Goal: Task Accomplishment & Management: Manage account settings

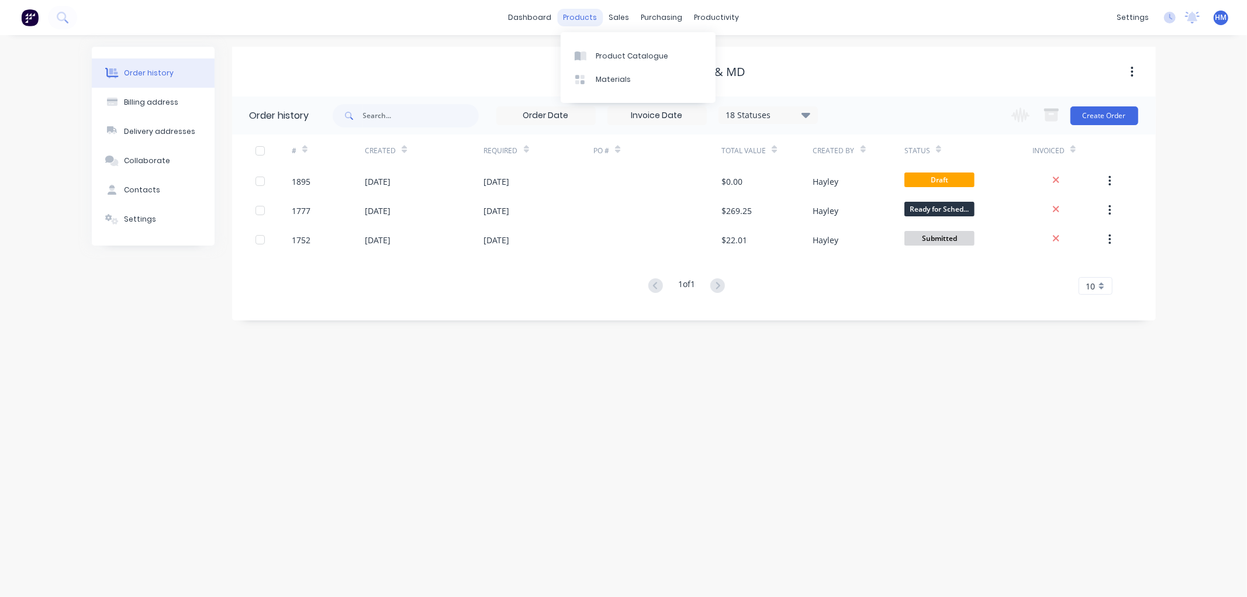
click at [582, 15] on div "products" at bounding box center [580, 18] width 46 height 18
click at [637, 51] on div "Product Catalogue" at bounding box center [632, 56] width 72 height 11
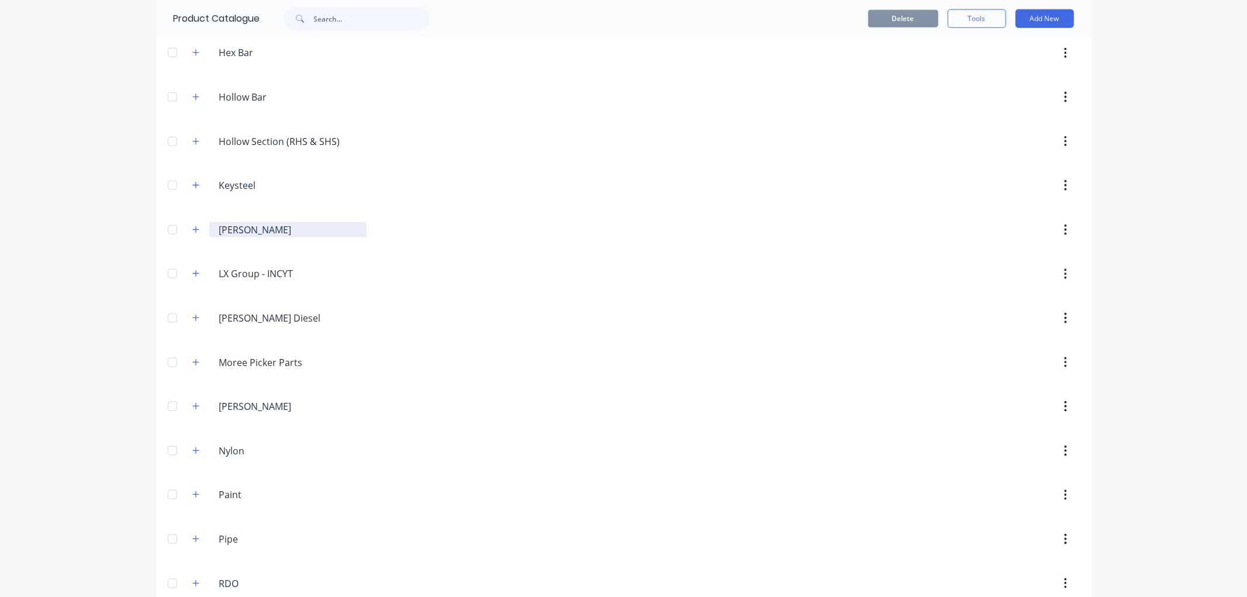
scroll to position [1169, 0]
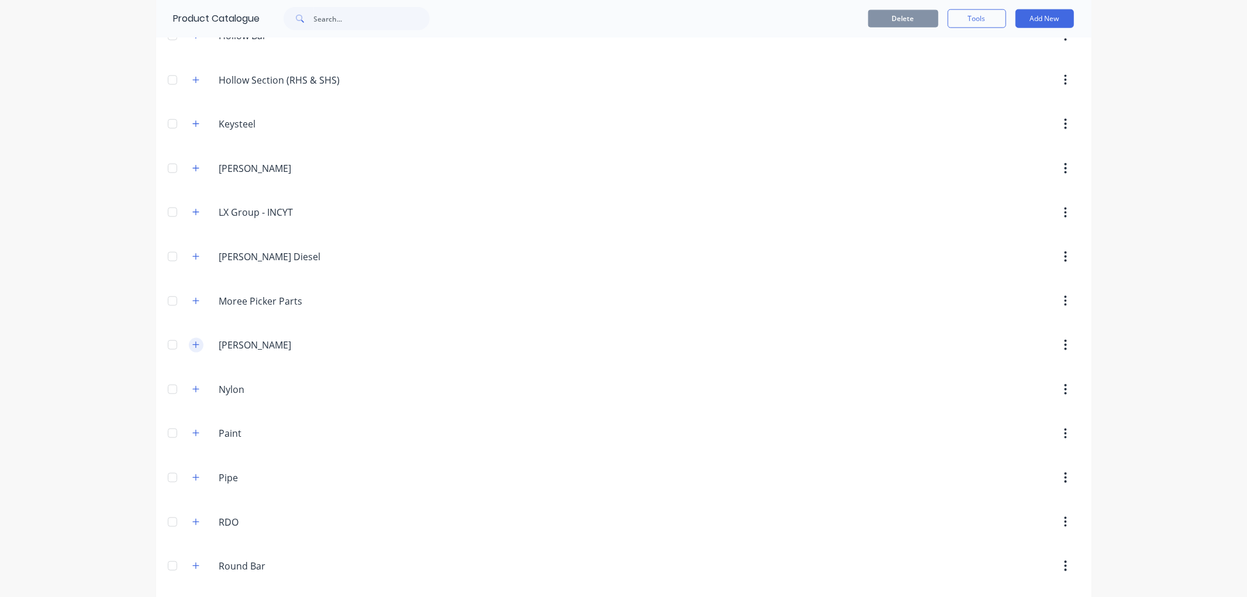
click at [192, 348] on icon "button" at bounding box center [195, 345] width 6 height 6
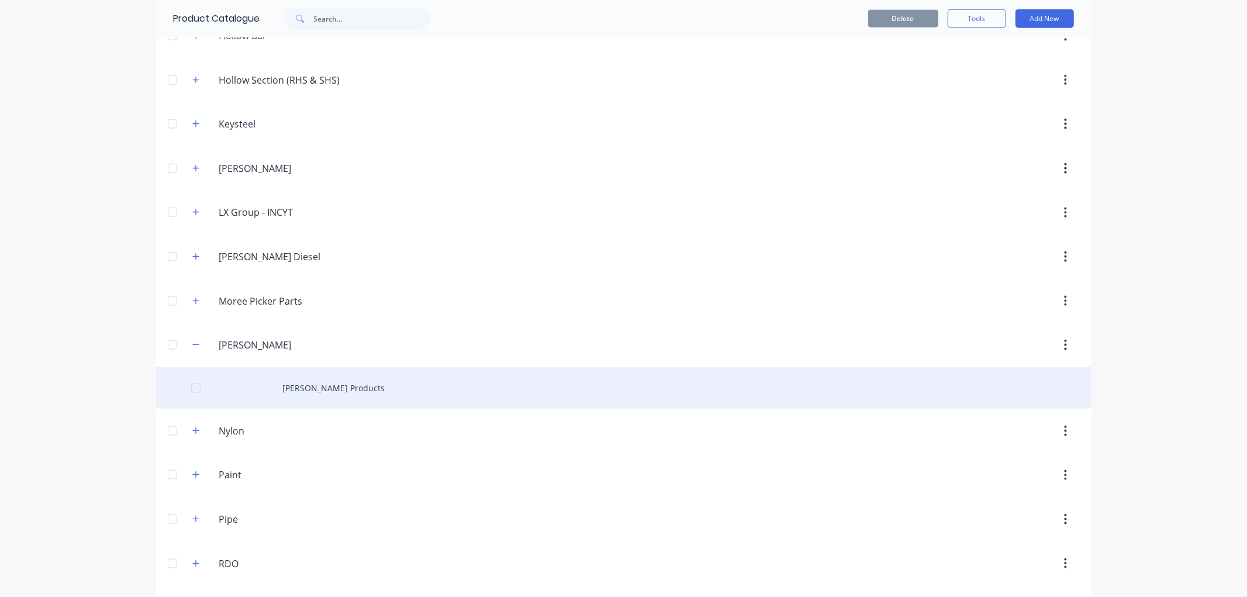
click at [340, 400] on div "[PERSON_NAME] Products" at bounding box center [623, 388] width 935 height 42
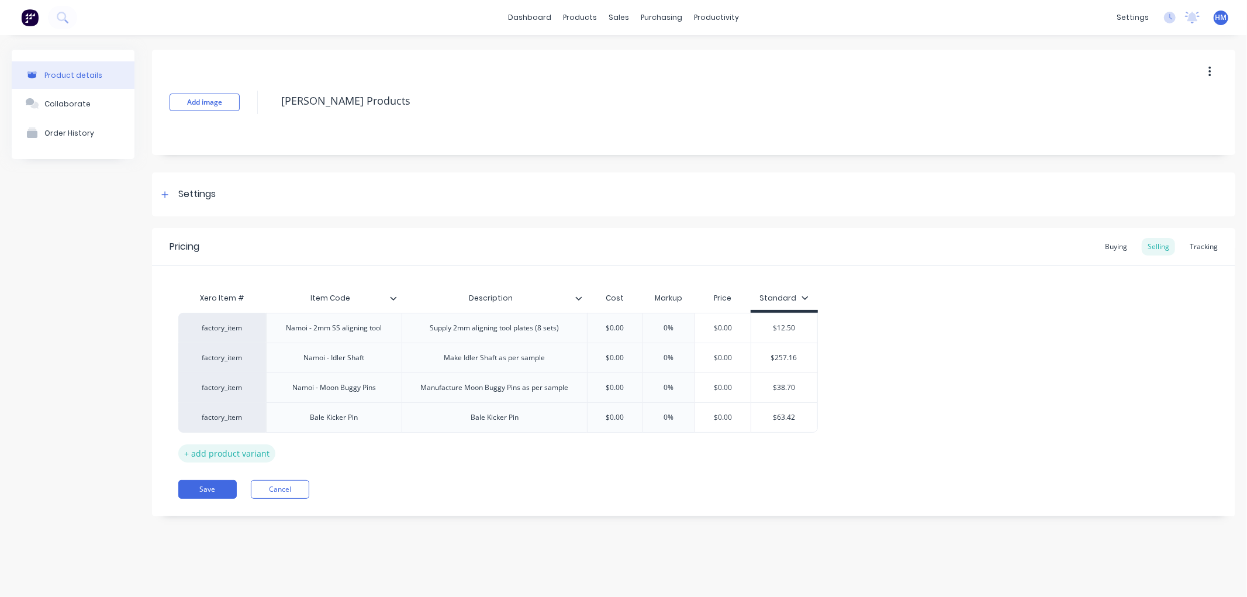
click at [249, 448] on div "+ add product variant" at bounding box center [226, 453] width 97 height 18
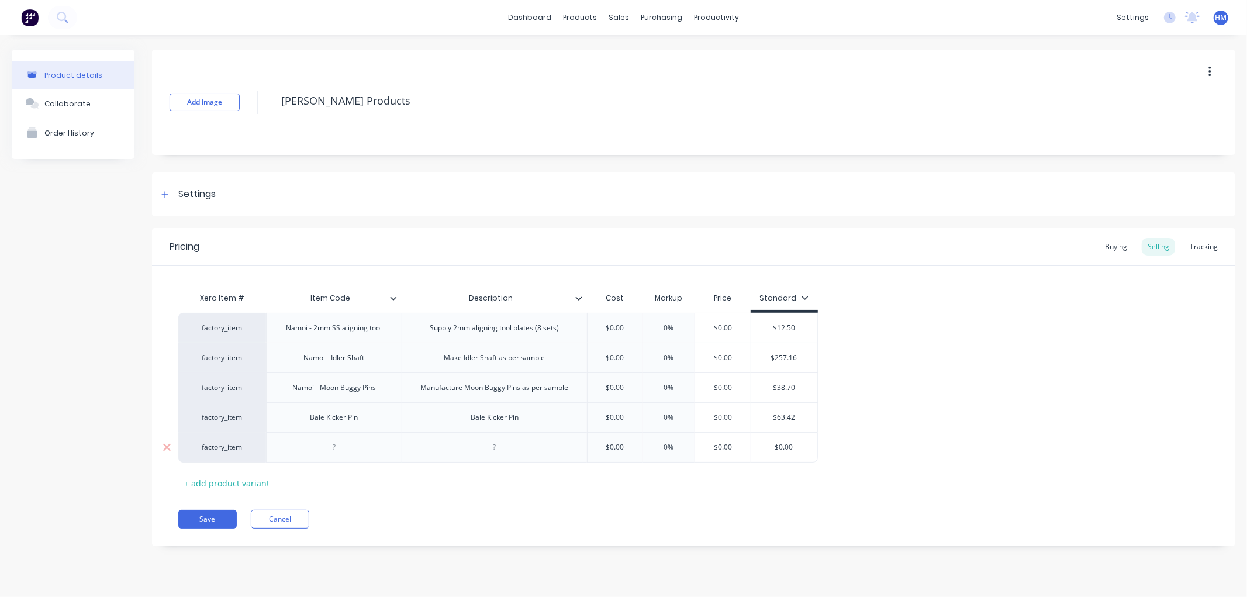
click at [352, 451] on div at bounding box center [334, 447] width 58 height 15
type textarea "x"
type input "$0.00"
click at [628, 442] on input "$0.00" at bounding box center [615, 447] width 58 height 11
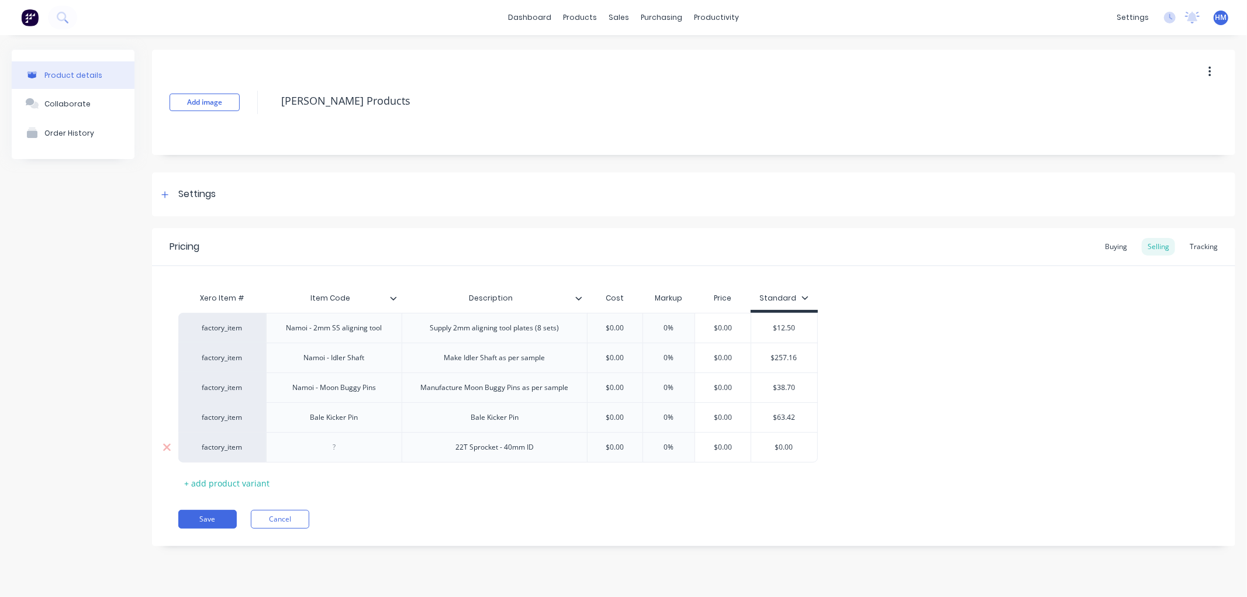
drag, startPoint x: 632, startPoint y: 444, endPoint x: 600, endPoint y: 445, distance: 31.6
click at [602, 445] on input "$0.00" at bounding box center [615, 447] width 58 height 11
type textarea "x"
type input "8"
type textarea "x"
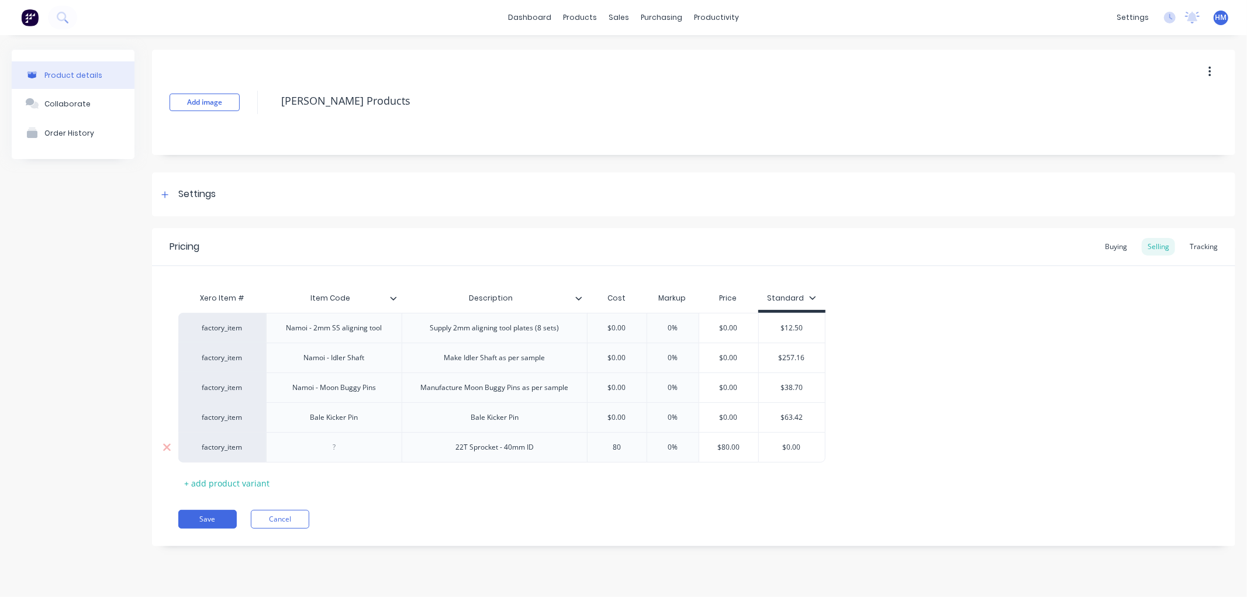
type input "80."
type textarea "x"
type input "80.50"
type input "0"
type textarea "x"
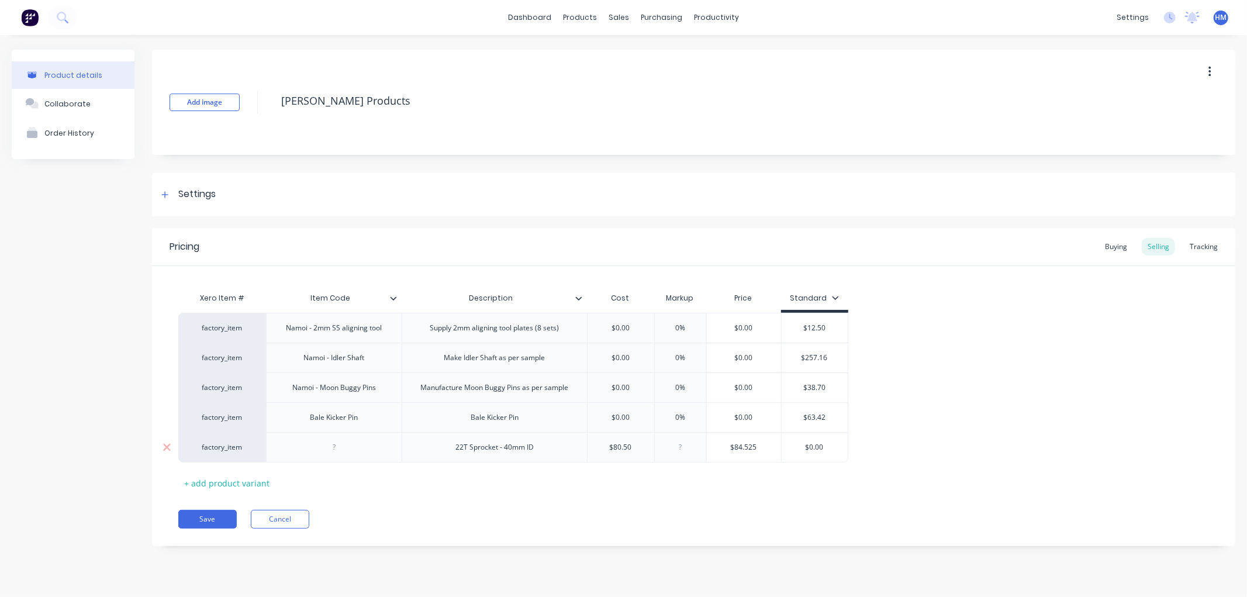
type input "5"
type textarea "x"
type input "50"
click at [946, 419] on div "factory_item Namoi - 2mm SS aligning tool Supply 2mm aligning tool plates (8 se…" at bounding box center [693, 388] width 1031 height 150
click at [319, 454] on div at bounding box center [334, 447] width 58 height 15
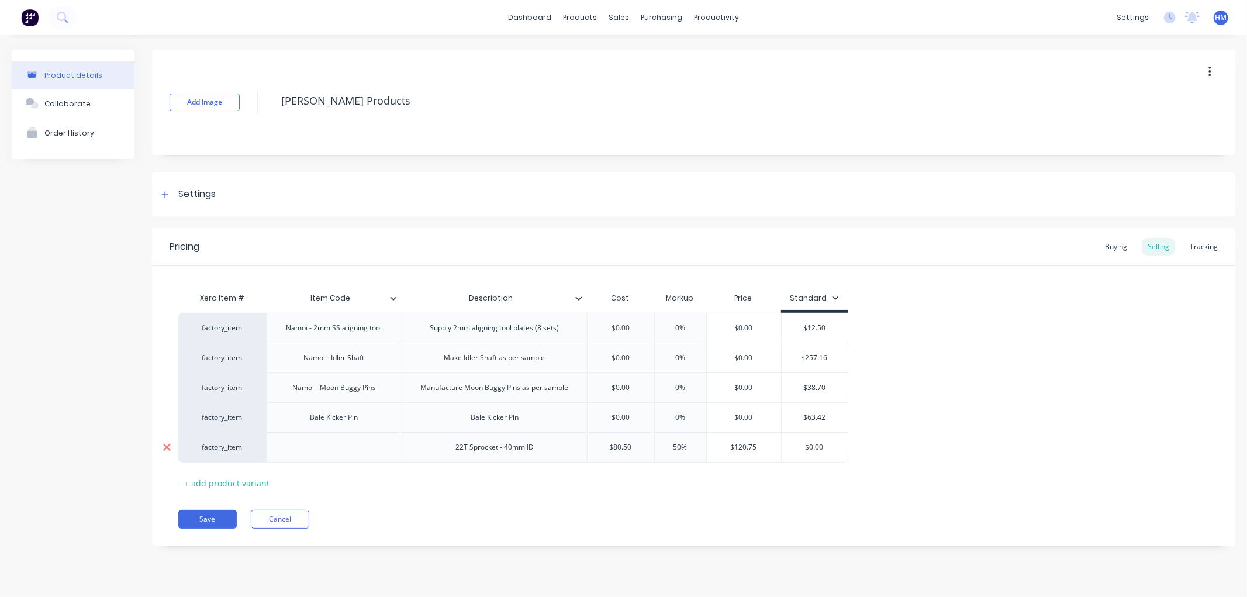
click at [166, 446] on icon at bounding box center [167, 448] width 8 height 8
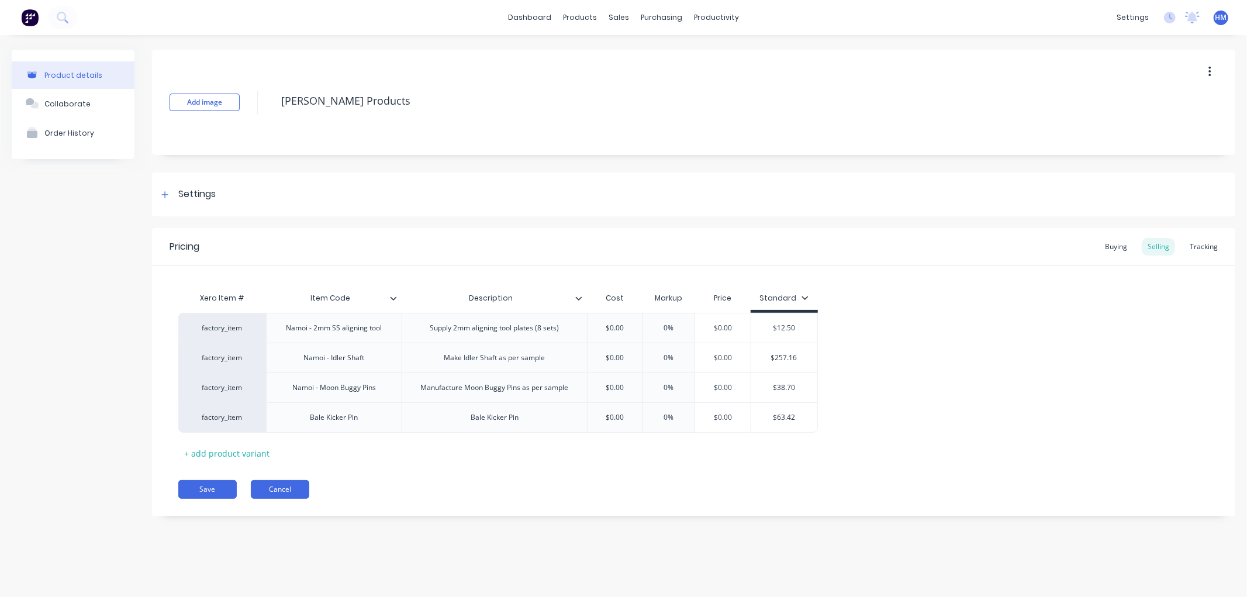
click at [281, 488] on button "Cancel" at bounding box center [280, 489] width 58 height 19
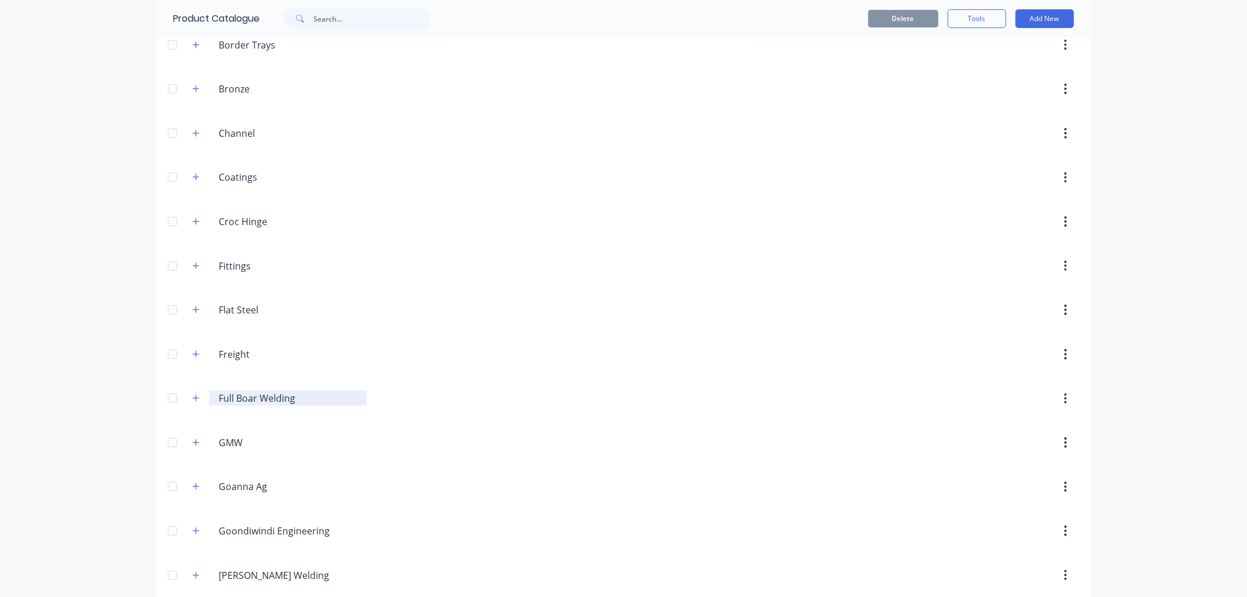
scroll to position [585, 0]
click at [196, 270] on button "button" at bounding box center [196, 267] width 15 height 15
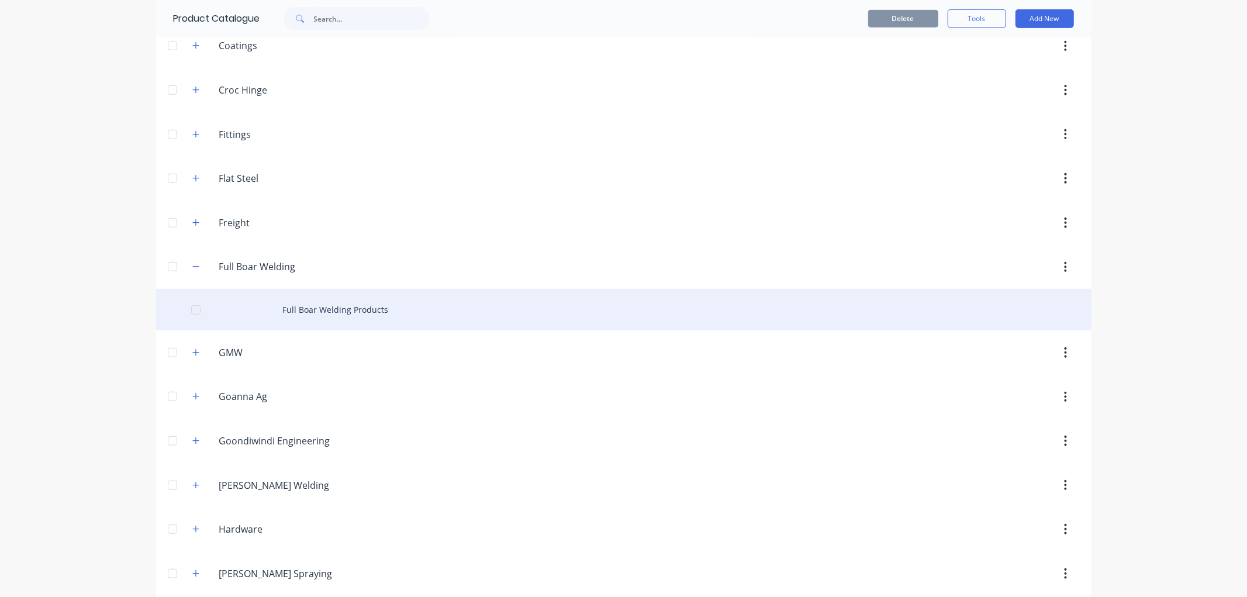
click at [322, 306] on div "Full Boar Welding Products" at bounding box center [623, 310] width 935 height 42
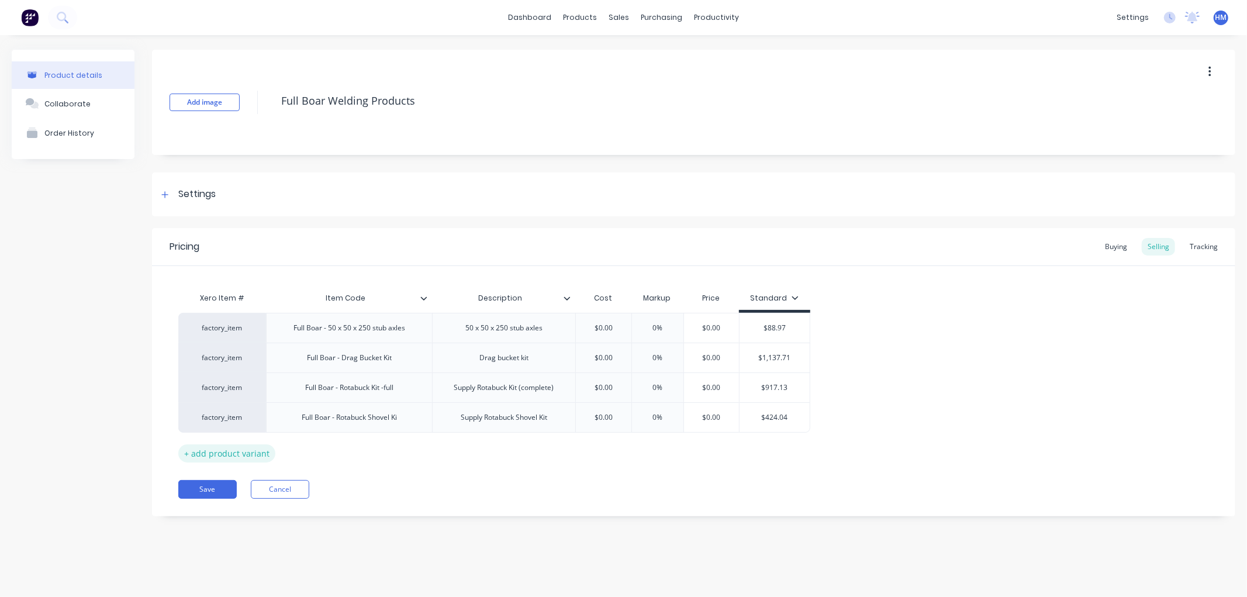
click at [226, 455] on div "+ add product variant" at bounding box center [226, 453] width 97 height 18
type textarea "x"
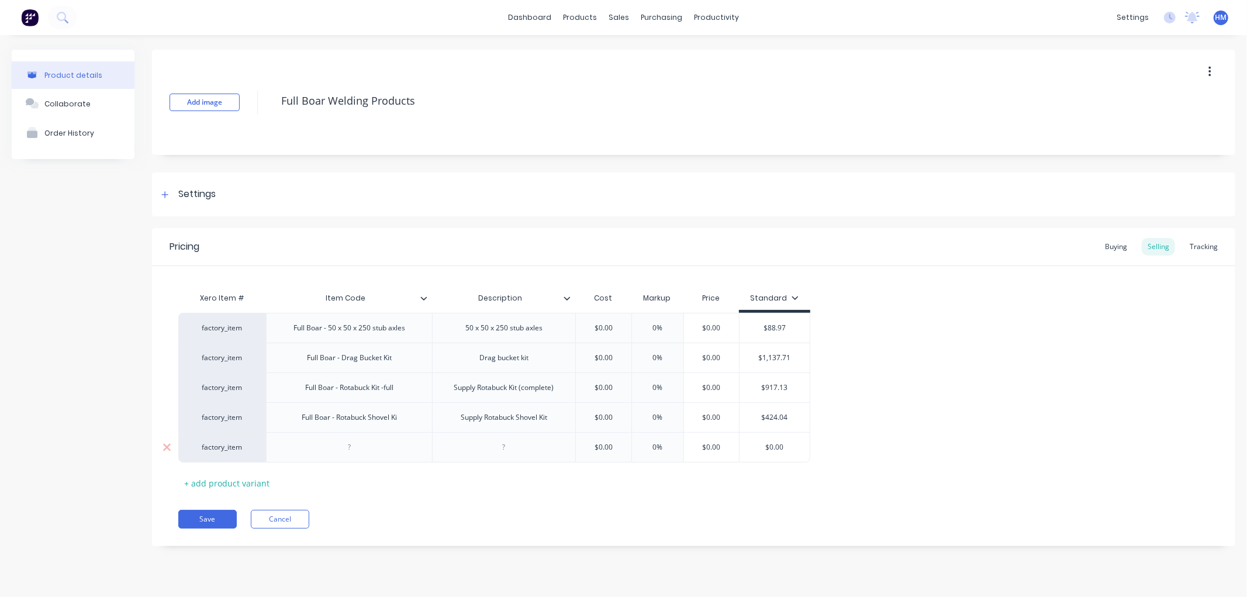
click at [370, 453] on div at bounding box center [349, 447] width 58 height 15
type textarea "x"
click at [509, 457] on div at bounding box center [503, 450] width 143 height 36
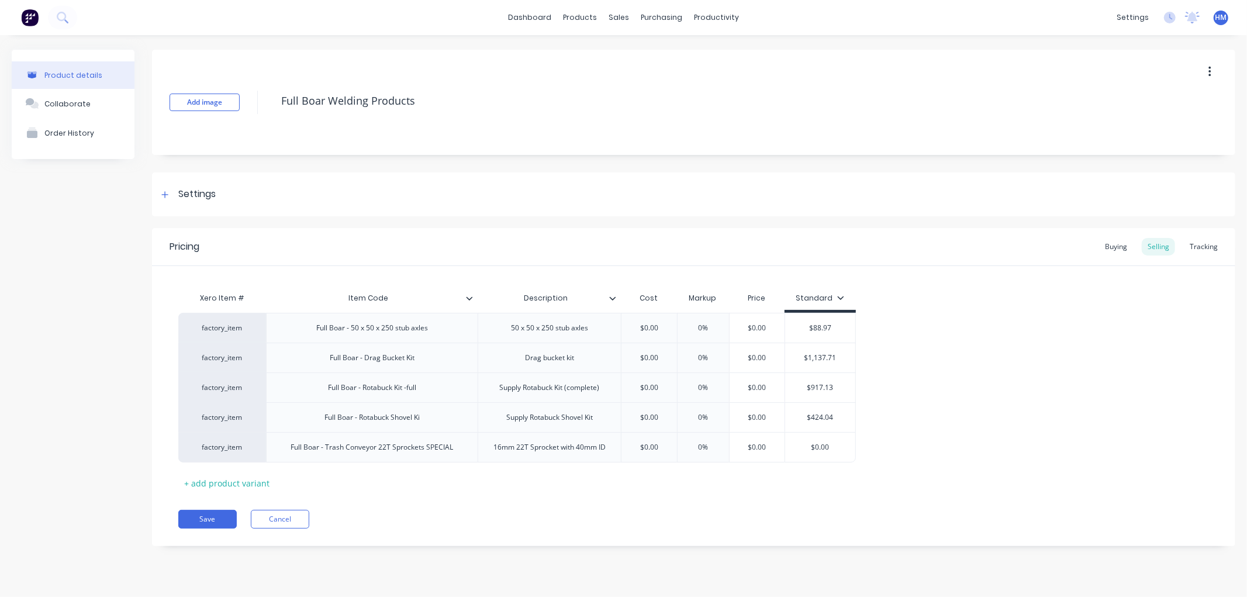
type textarea "x"
type input "$"
type textarea "x"
type input "8"
type textarea "x"
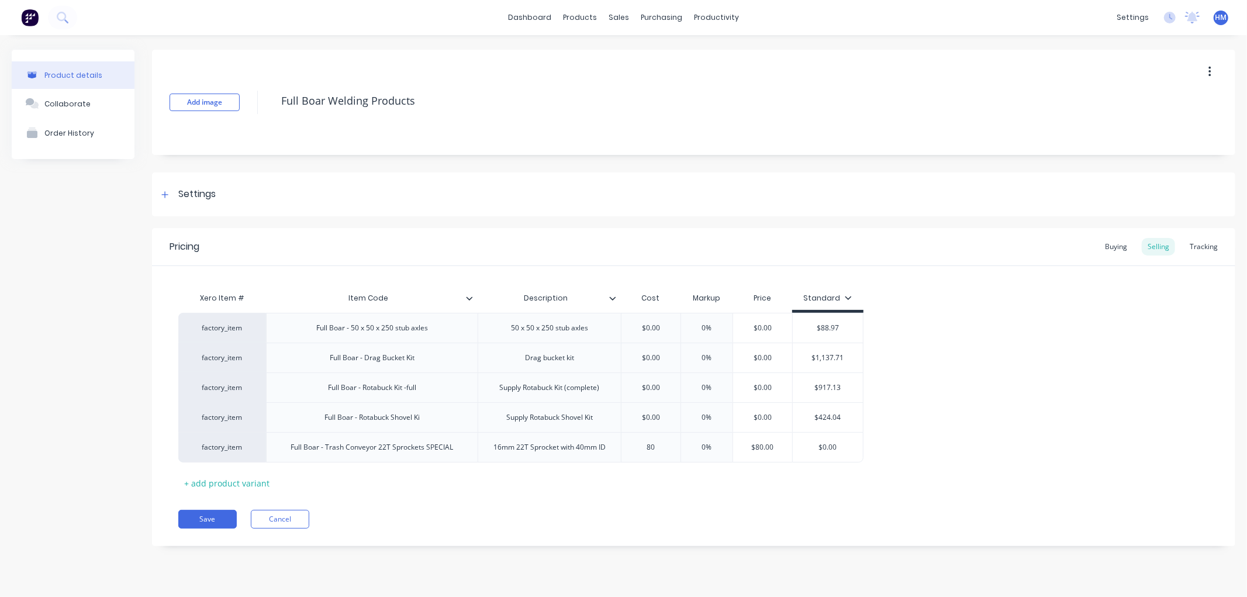
type input "80."
type textarea "x"
type input "80.50"
type input "0"
type textarea "x"
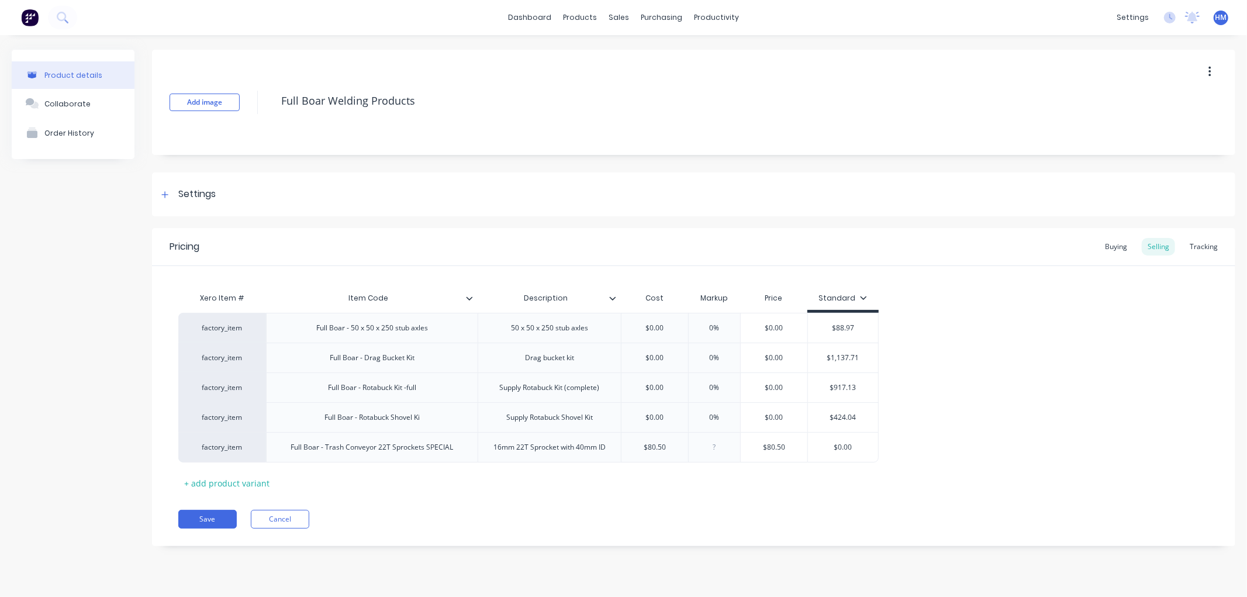
type input "5"
type textarea "x"
type input "50"
click at [1115, 441] on div "factory_item Full Boar - 50 x 50 x 250 stub axles 50 x 50 x 250 stub axles $0.0…" at bounding box center [693, 388] width 1031 height 150
click at [214, 523] on button "Save" at bounding box center [207, 519] width 58 height 19
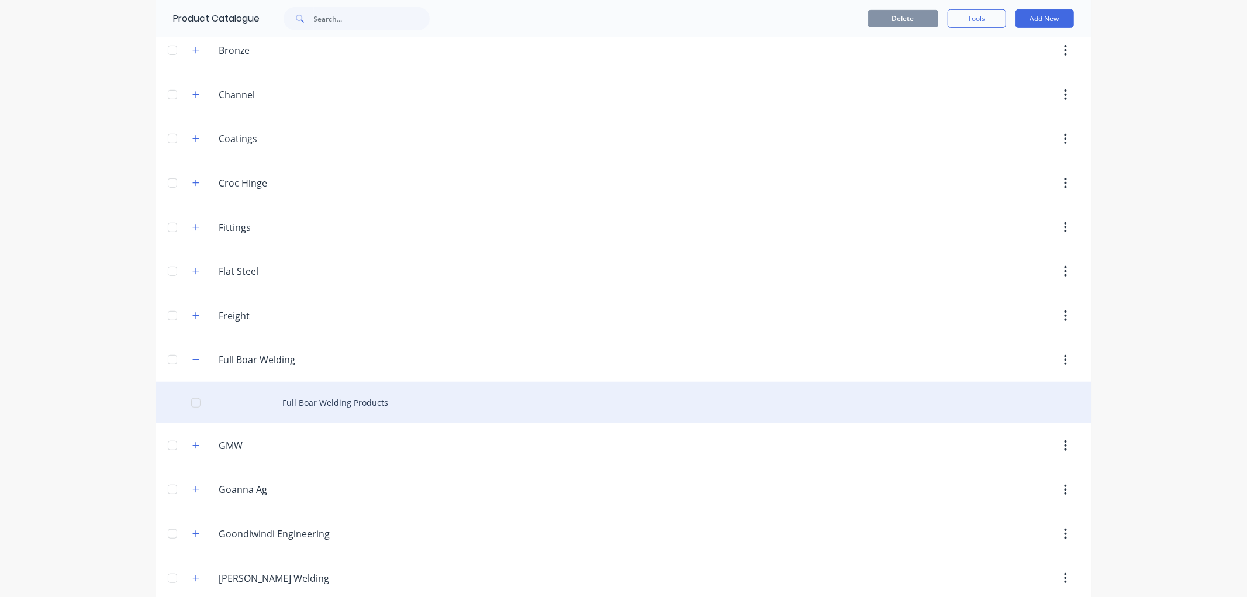
scroll to position [519, 0]
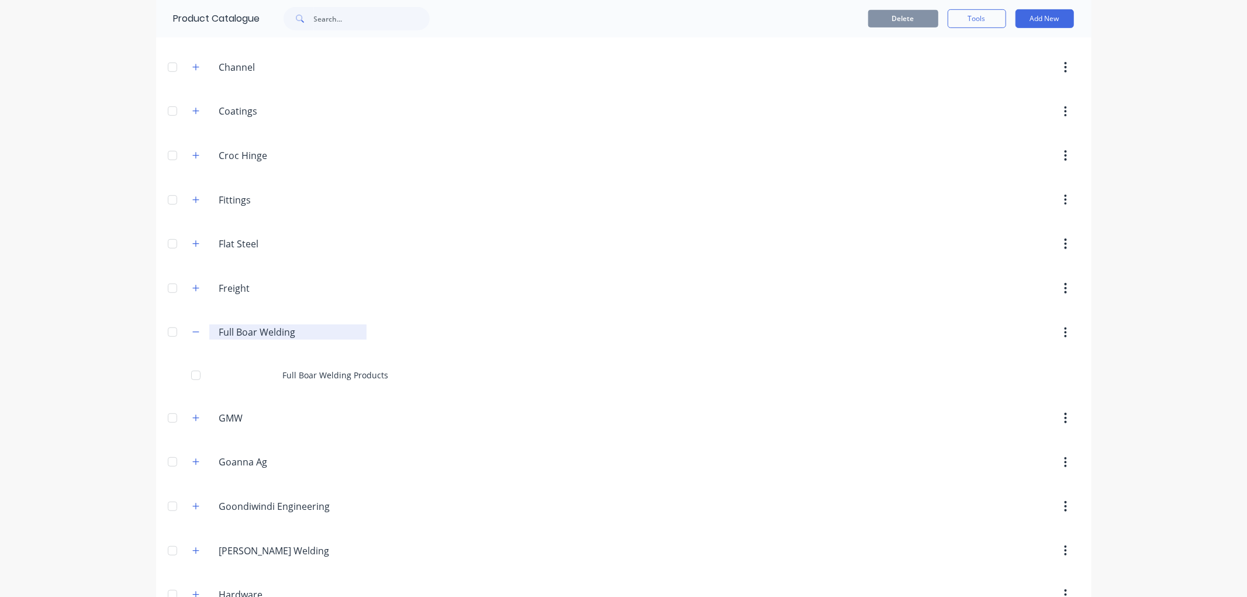
click at [255, 330] on input "Full Boar Welding" at bounding box center [288, 332] width 139 height 14
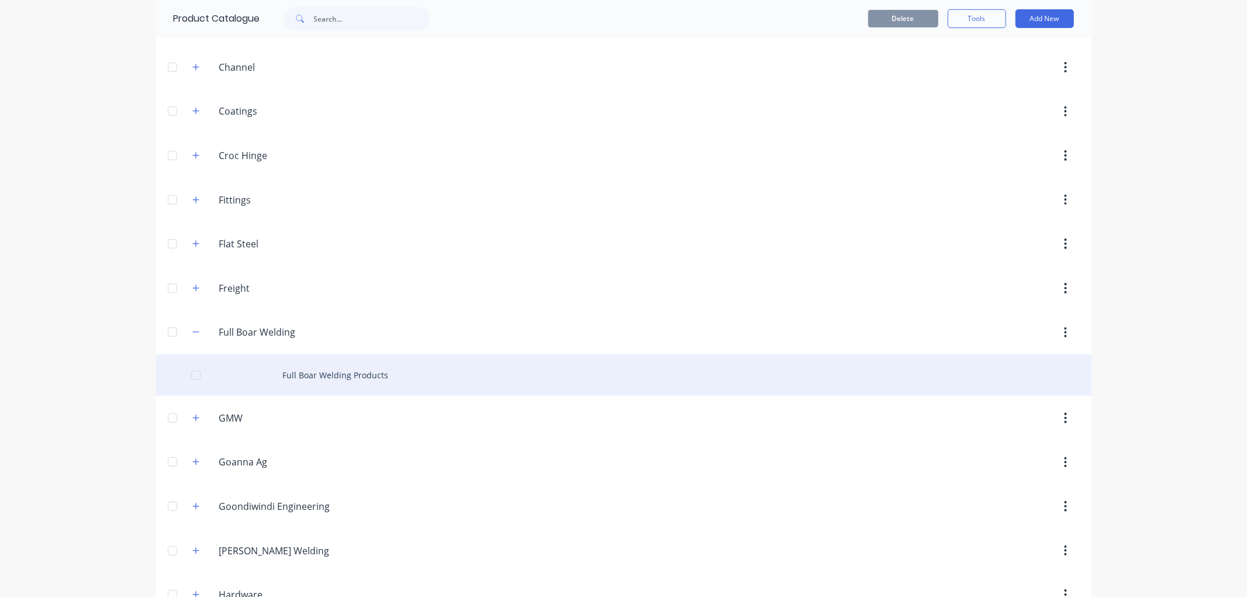
click at [311, 371] on div "Full Boar Welding Products" at bounding box center [623, 375] width 935 height 42
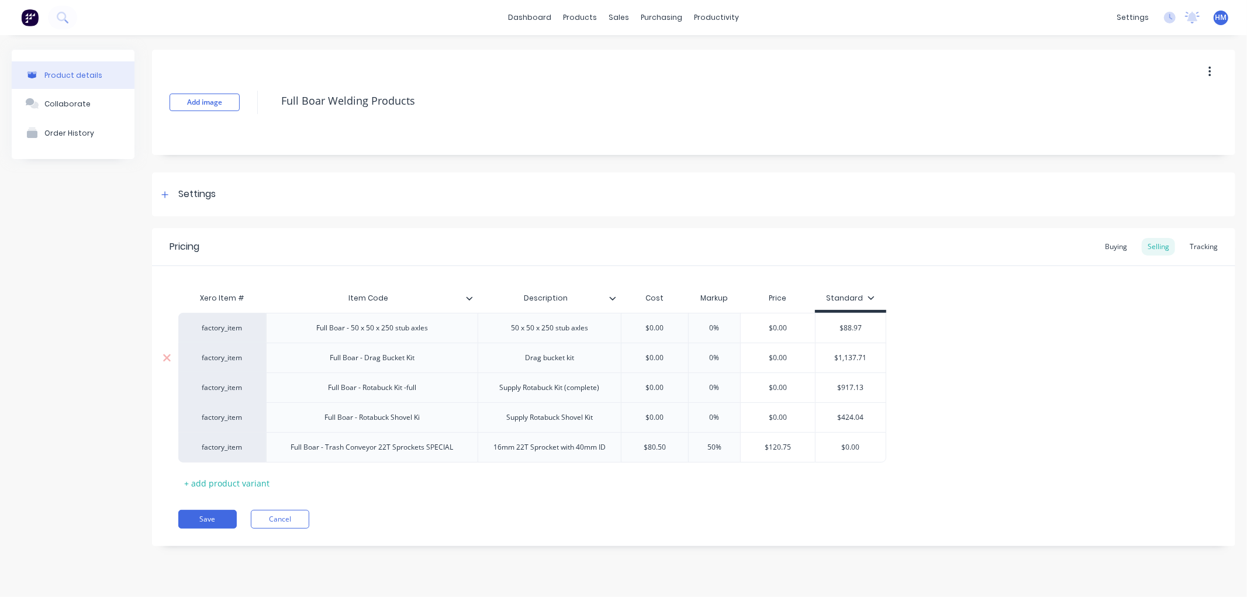
type textarea "x"
click at [68, 101] on div "Collaborate" at bounding box center [67, 103] width 46 height 9
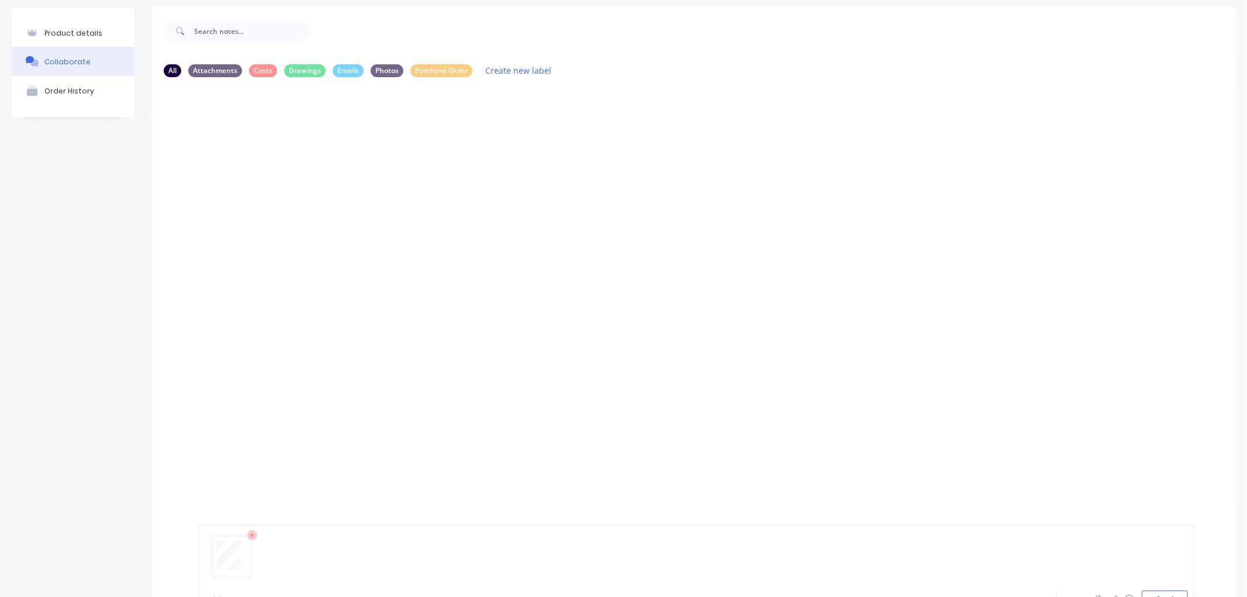
scroll to position [92, 0]
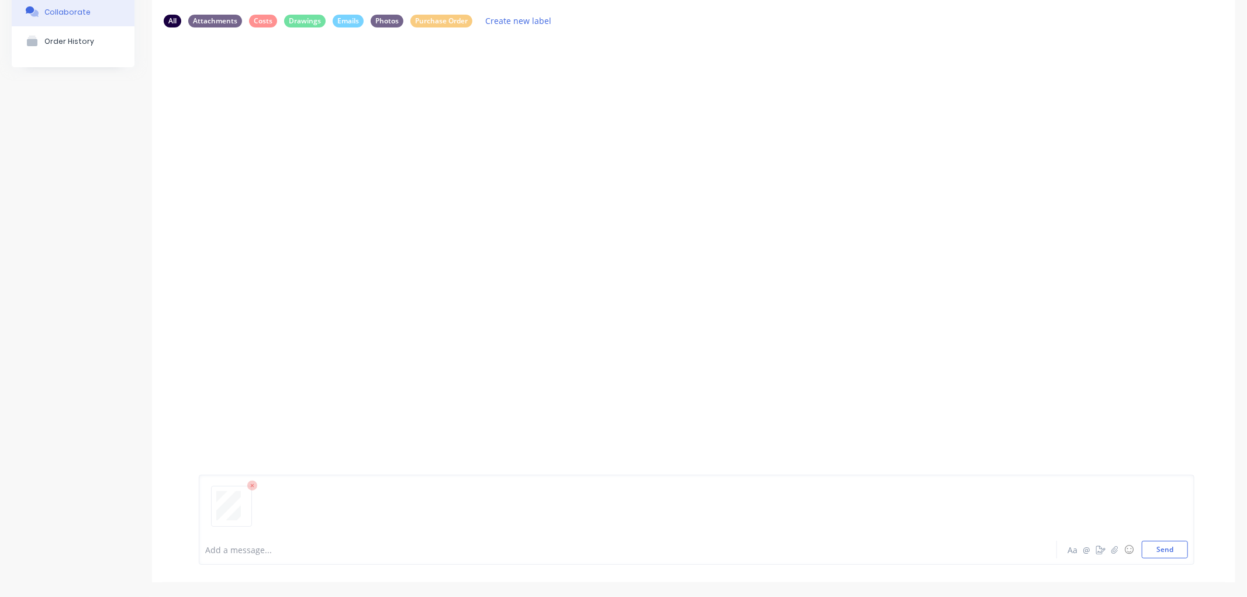
click at [246, 558] on div "Add a message... Aa @ ☺ Send" at bounding box center [696, 520] width 995 height 90
click at [224, 549] on div at bounding box center [574, 550] width 736 height 12
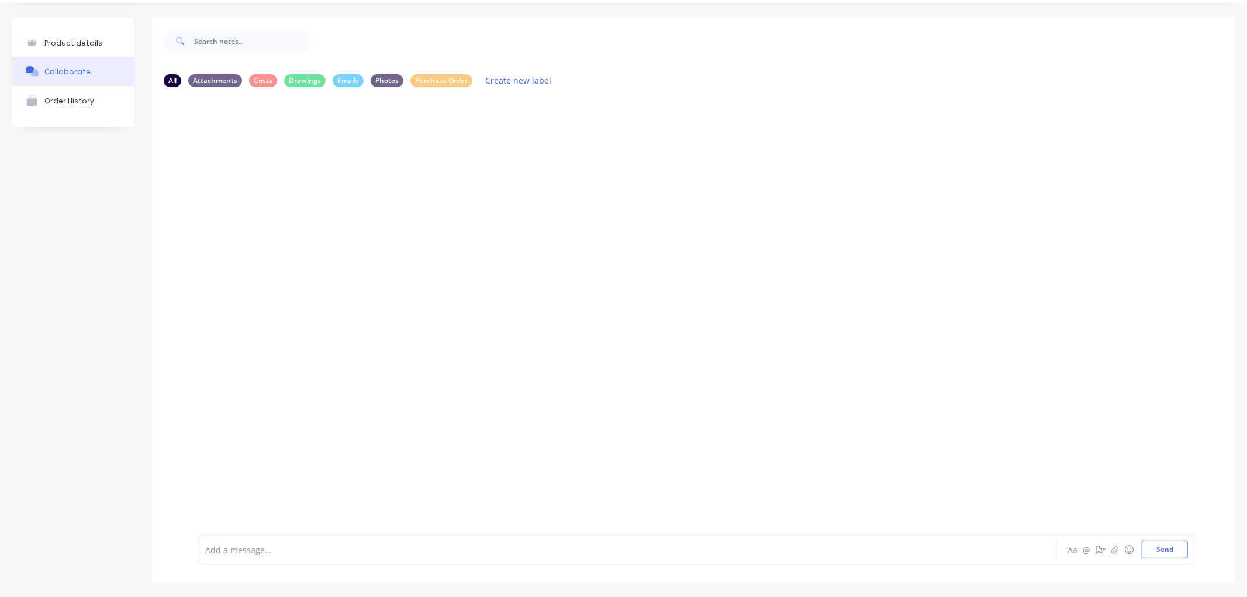
scroll to position [32, 0]
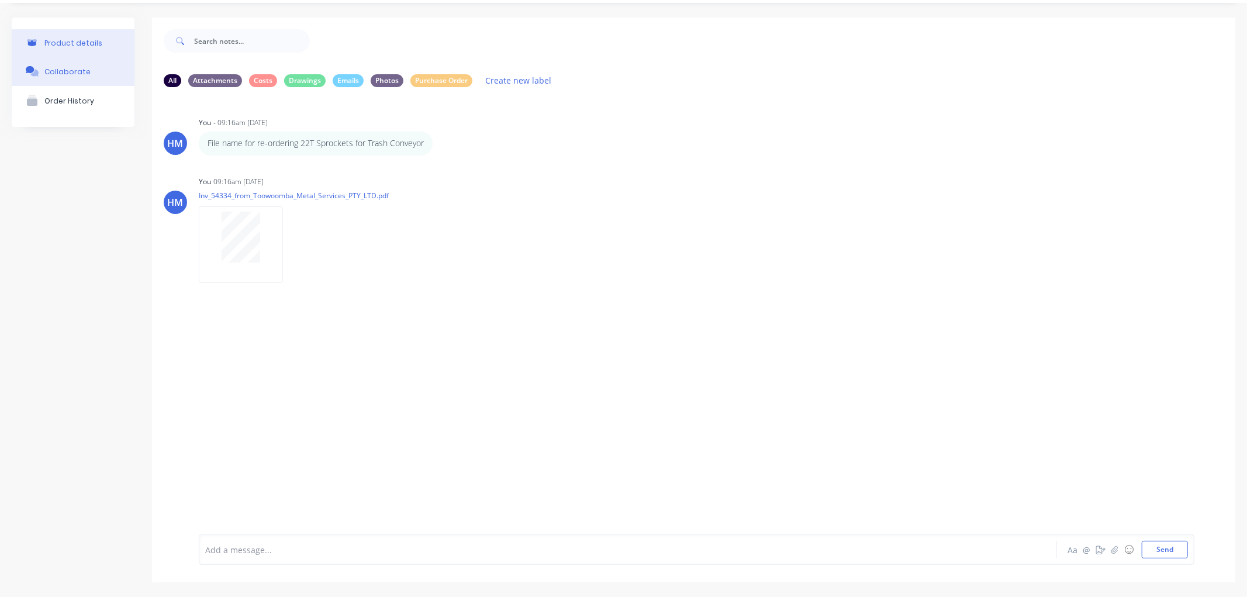
click at [77, 44] on div "Product details" at bounding box center [73, 43] width 58 height 9
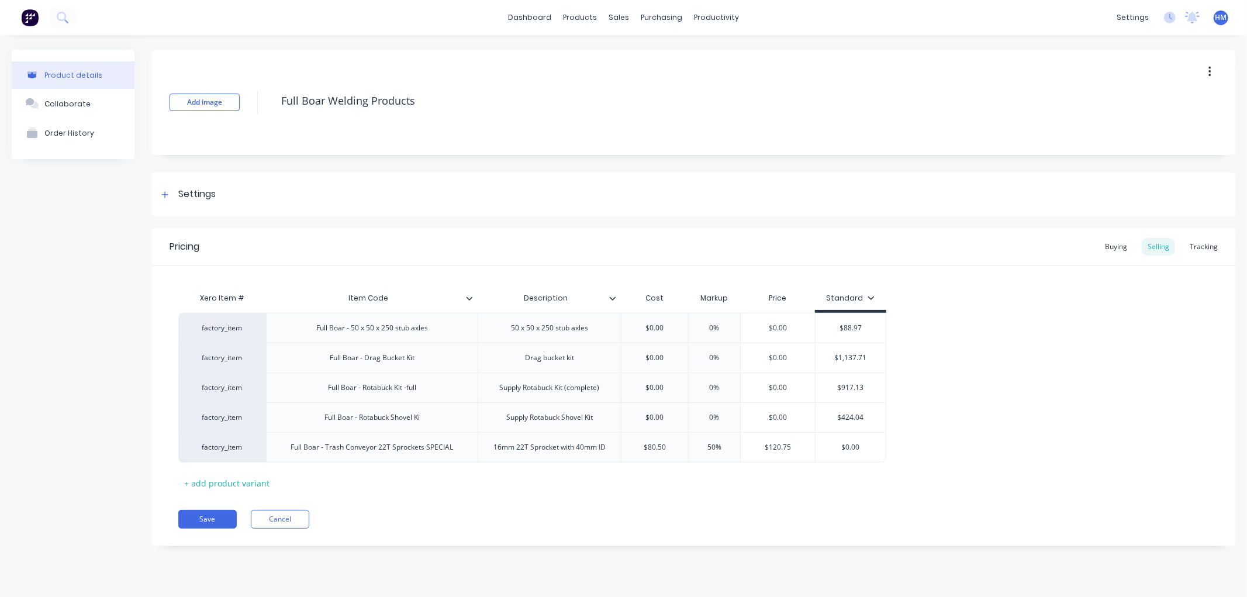
type textarea "x"
click at [682, 58] on link "Sales Orders" at bounding box center [680, 55] width 155 height 23
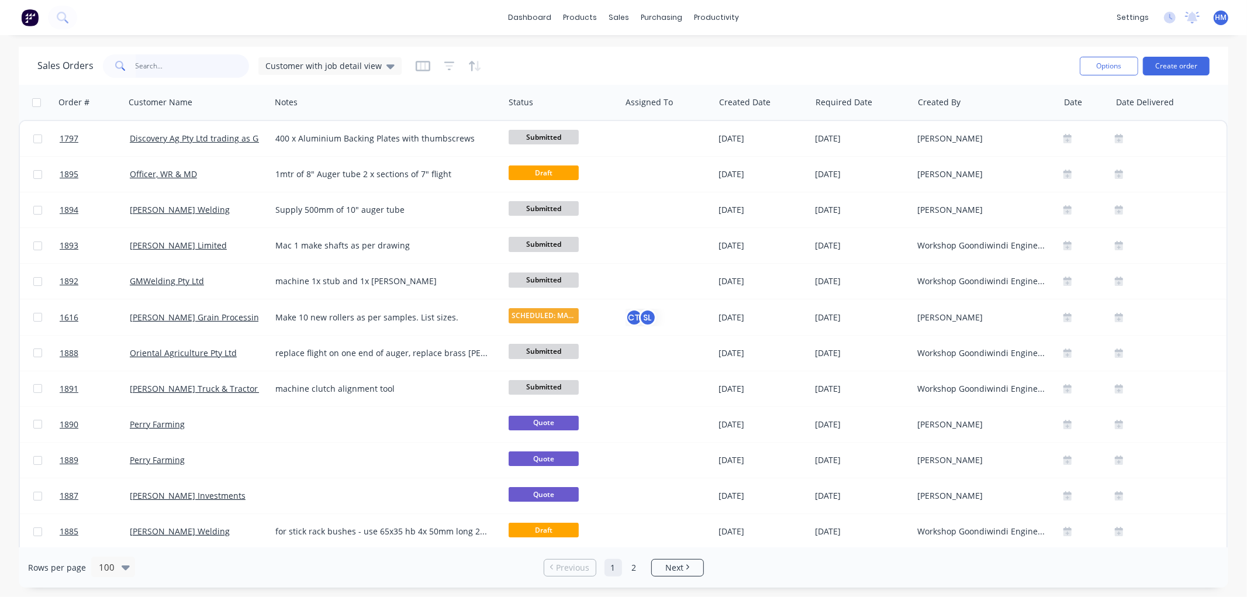
click at [160, 73] on input "text" at bounding box center [193, 65] width 114 height 23
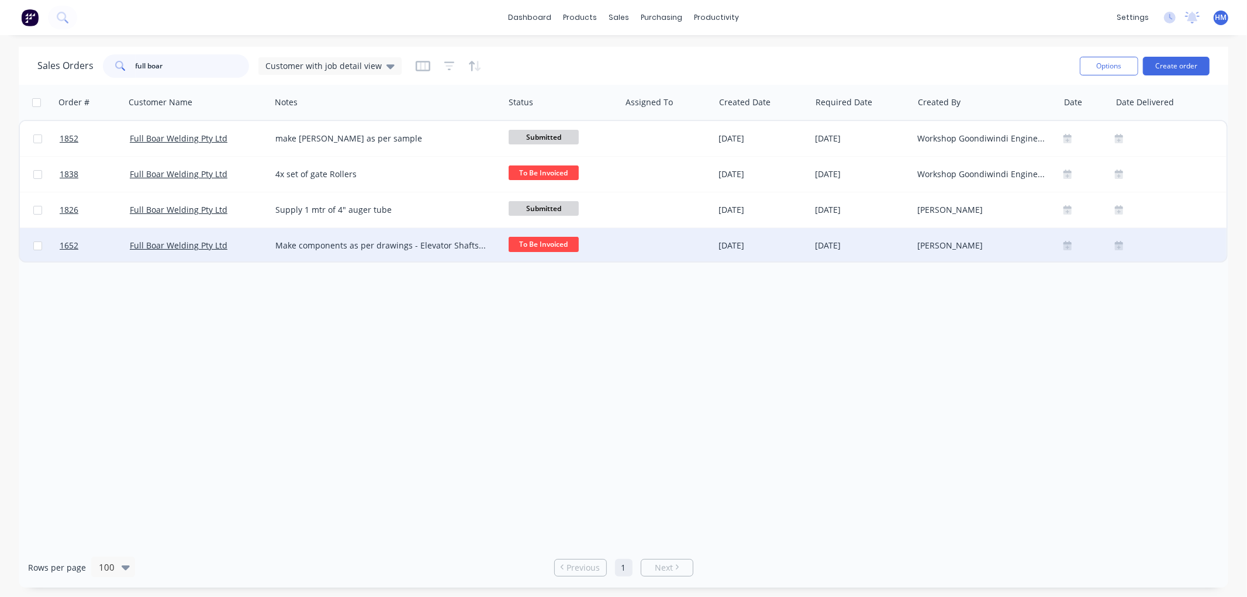
type input "full boar"
click at [241, 244] on div "Full Boar Welding Pty Ltd" at bounding box center [195, 246] width 130 height 12
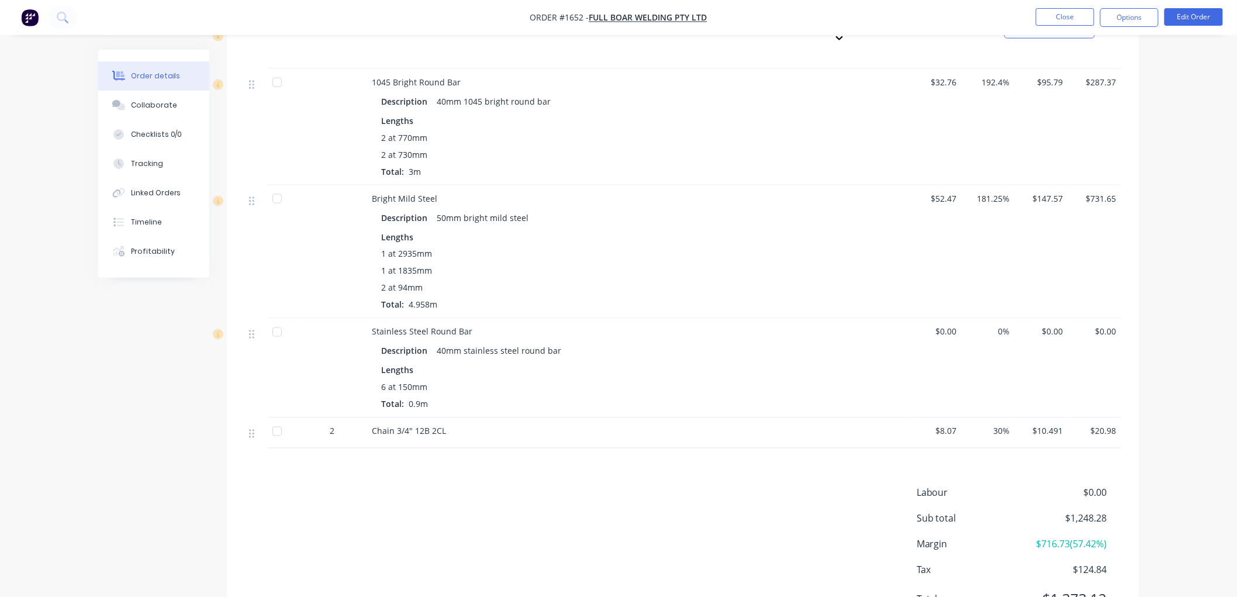
scroll to position [714, 0]
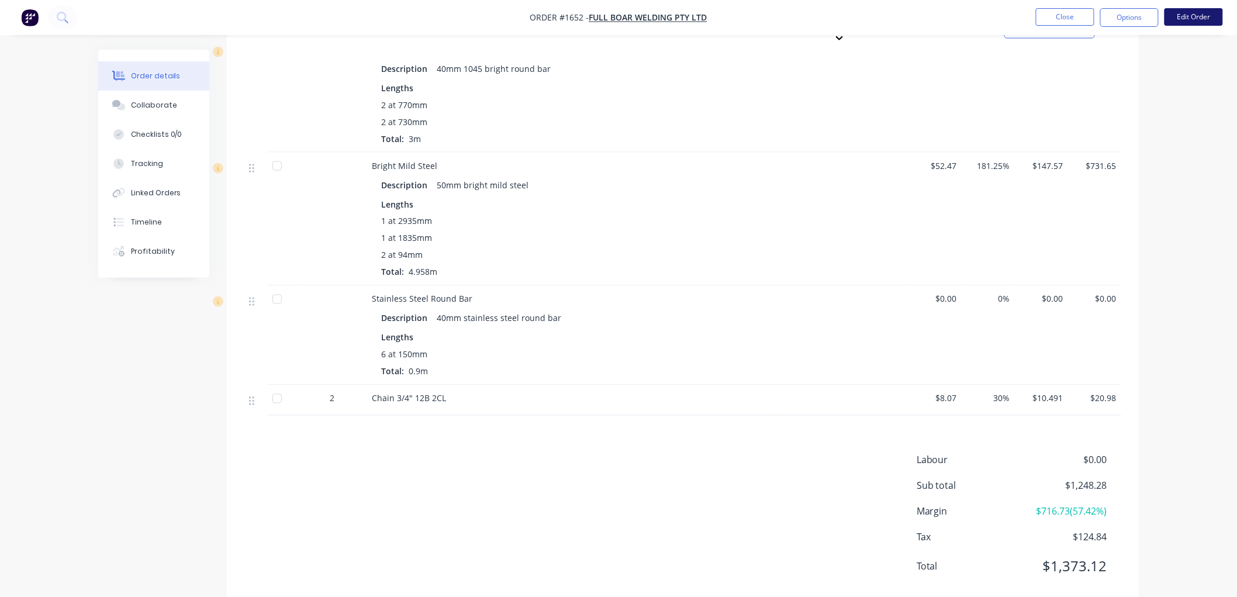
click at [1200, 18] on button "Edit Order" at bounding box center [1193, 17] width 58 height 18
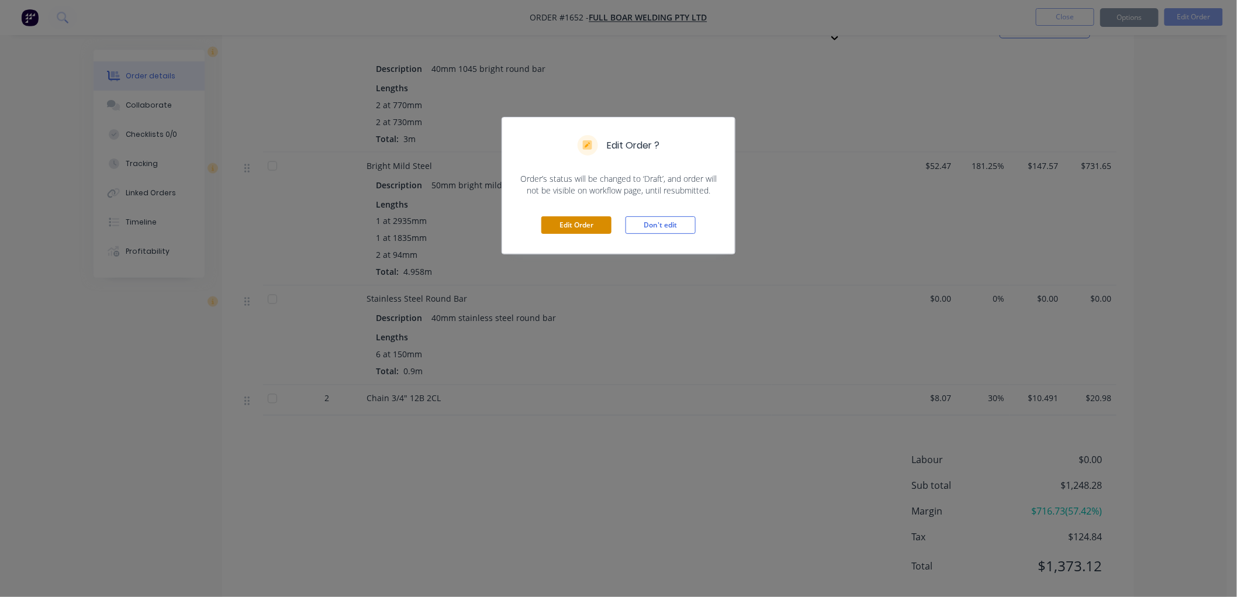
click at [582, 226] on button "Edit Order" at bounding box center [576, 225] width 70 height 18
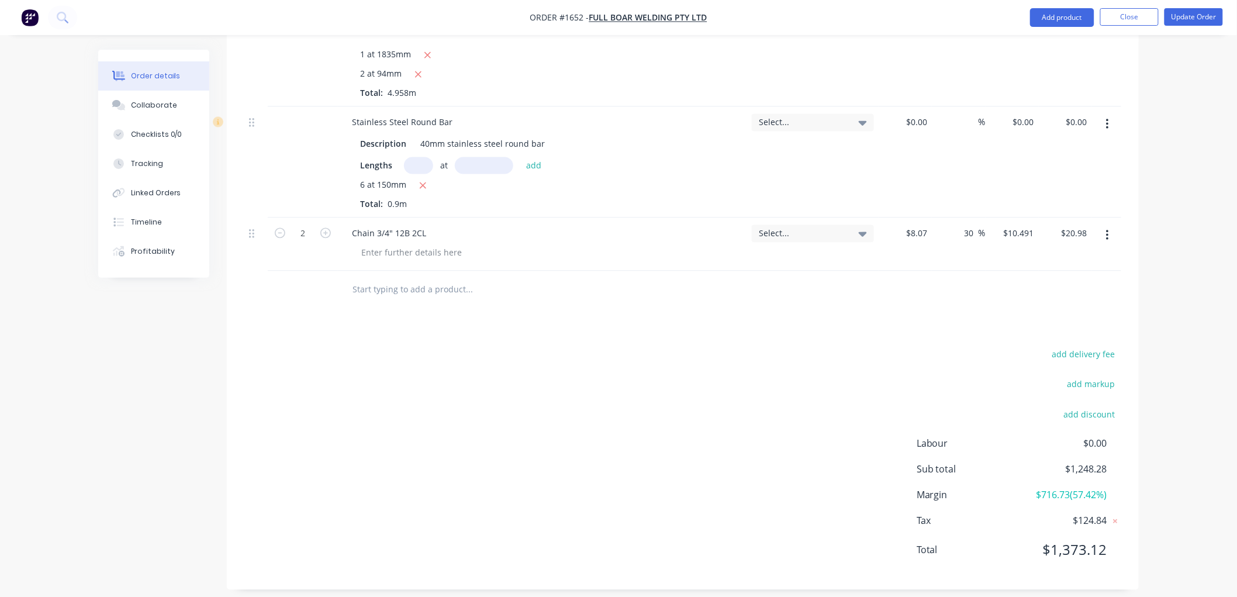
scroll to position [938, 0]
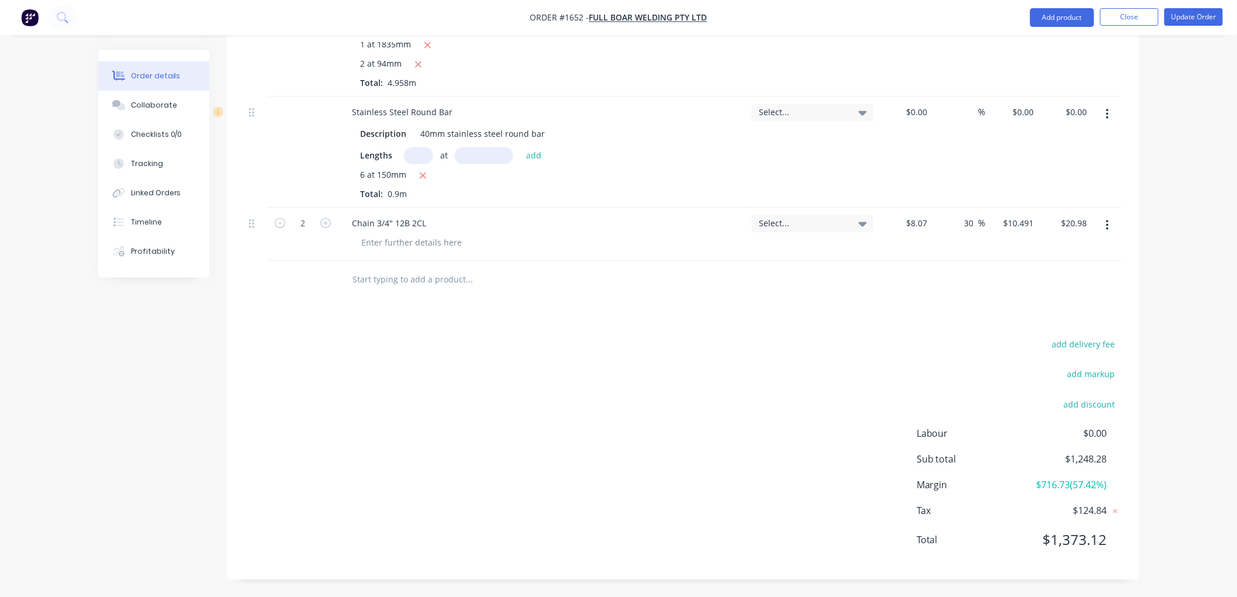
click at [413, 279] on input "text" at bounding box center [469, 279] width 234 height 23
type input "a"
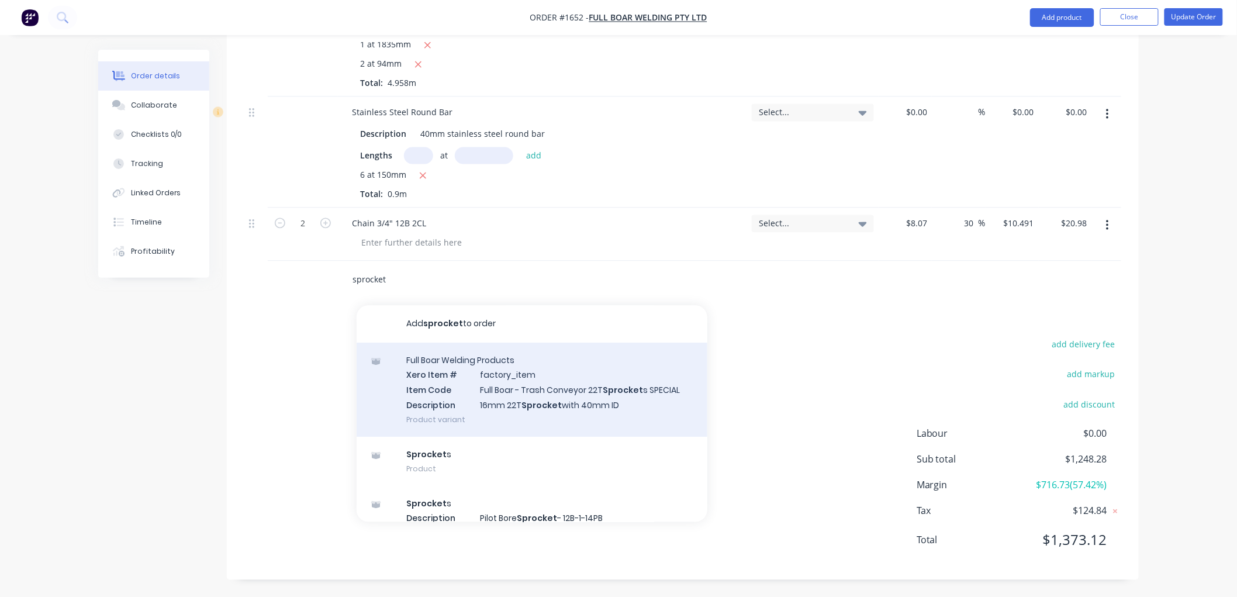
type input "sprocket"
click at [557, 395] on div "Full Boar Welding Products Xero Item # factory_item Item Code Full Boar - Trash…" at bounding box center [532, 390] width 351 height 94
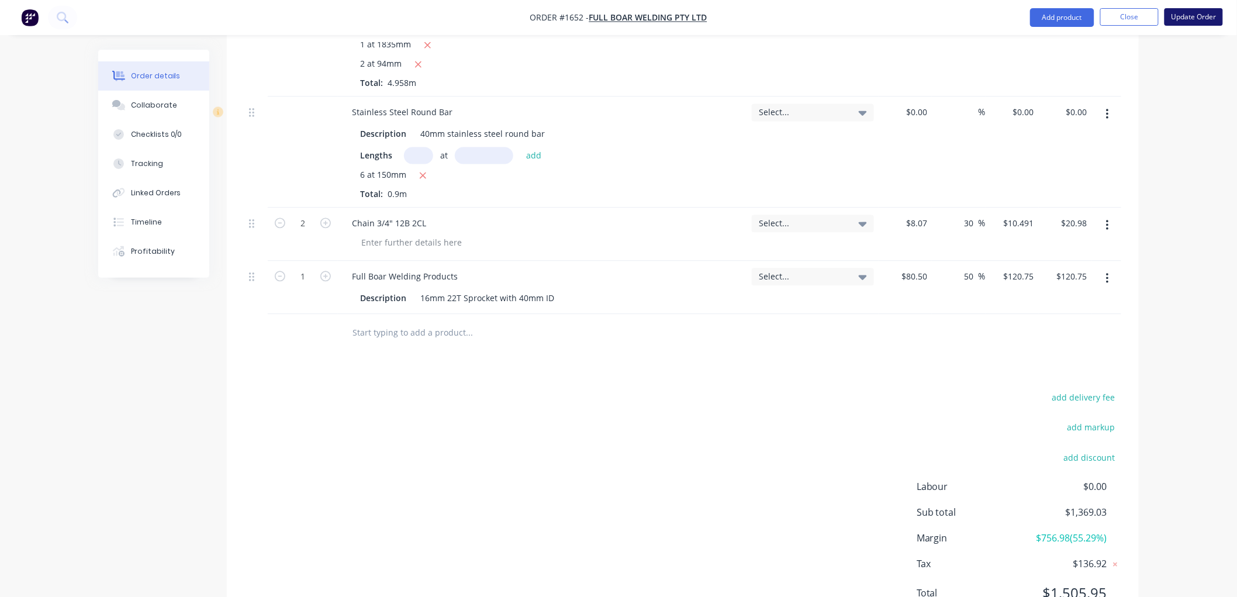
click at [1194, 15] on button "Update Order" at bounding box center [1193, 17] width 58 height 18
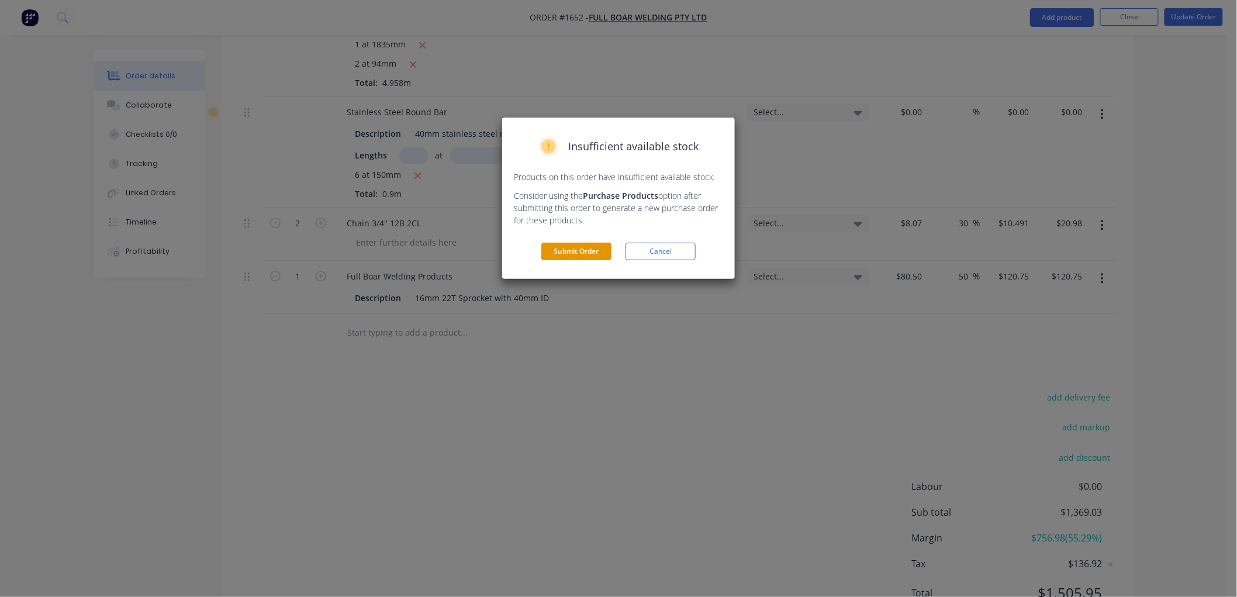
click at [588, 247] on button "Submit Order" at bounding box center [576, 252] width 70 height 18
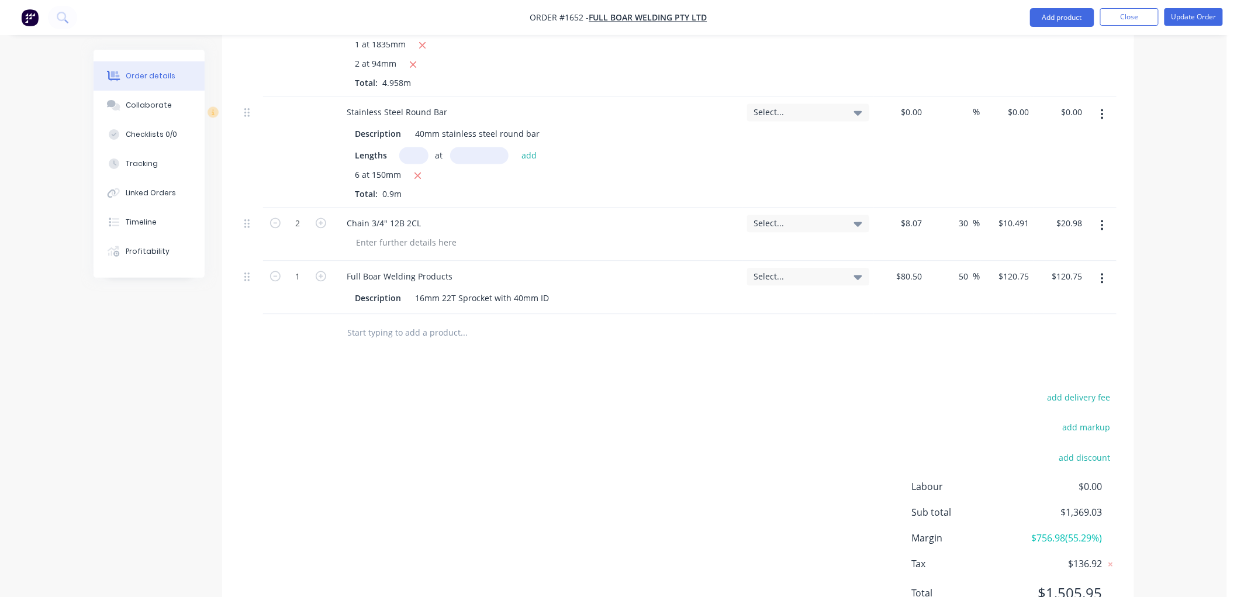
scroll to position [775, 0]
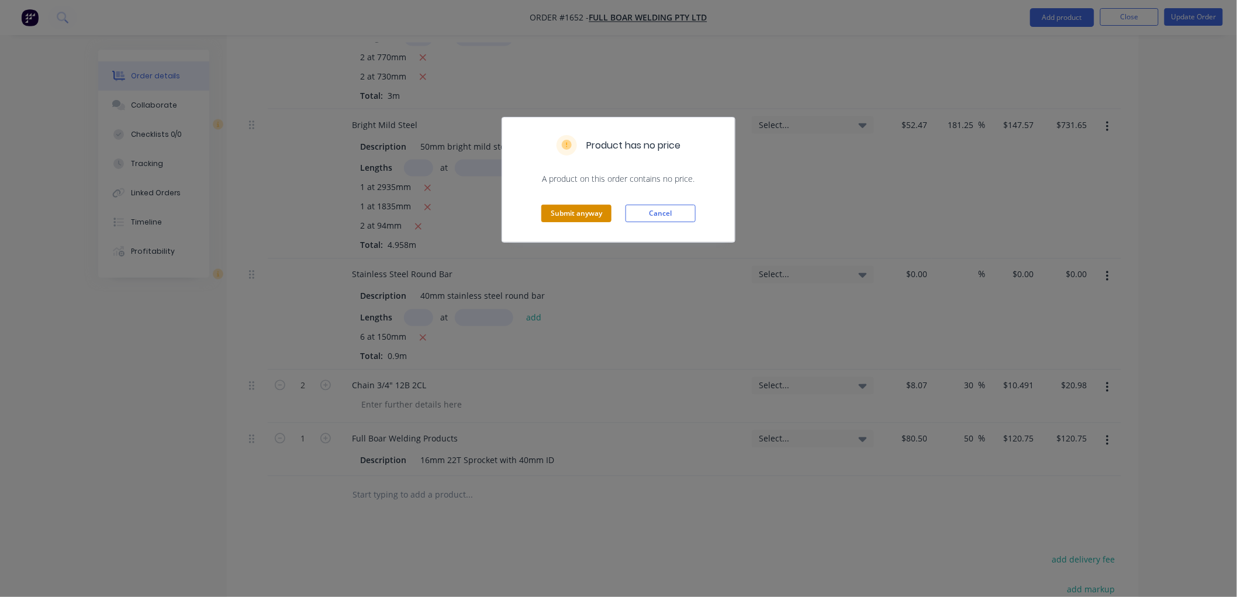
click at [574, 210] on button "Submit anyway" at bounding box center [576, 214] width 70 height 18
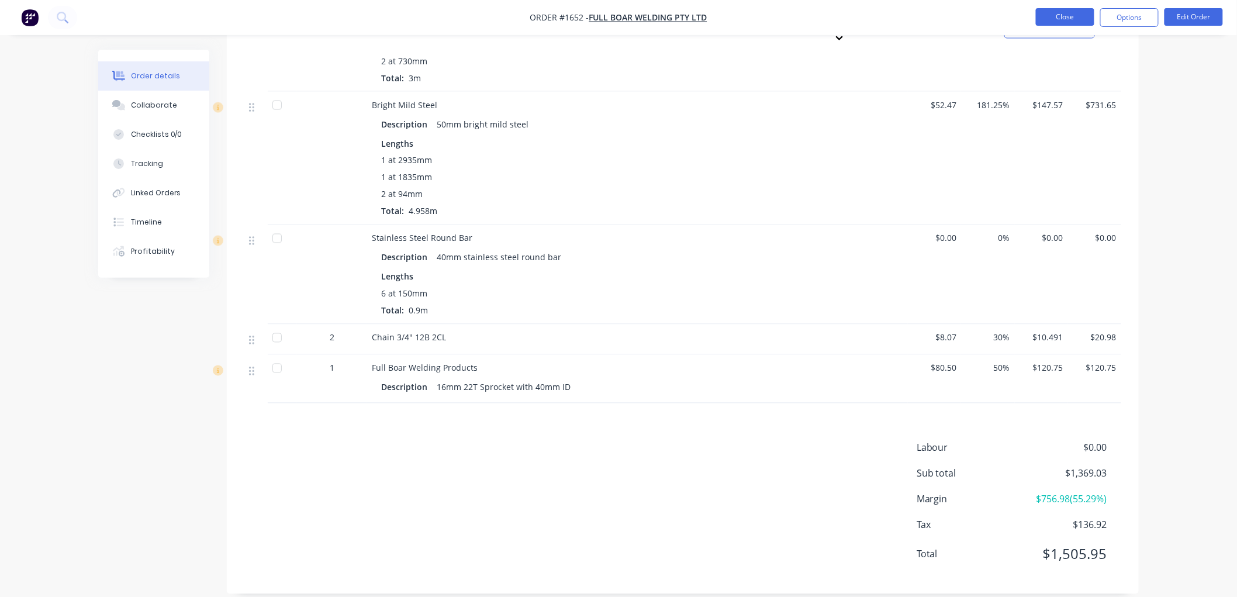
click at [1053, 18] on button "Close" at bounding box center [1065, 17] width 58 height 18
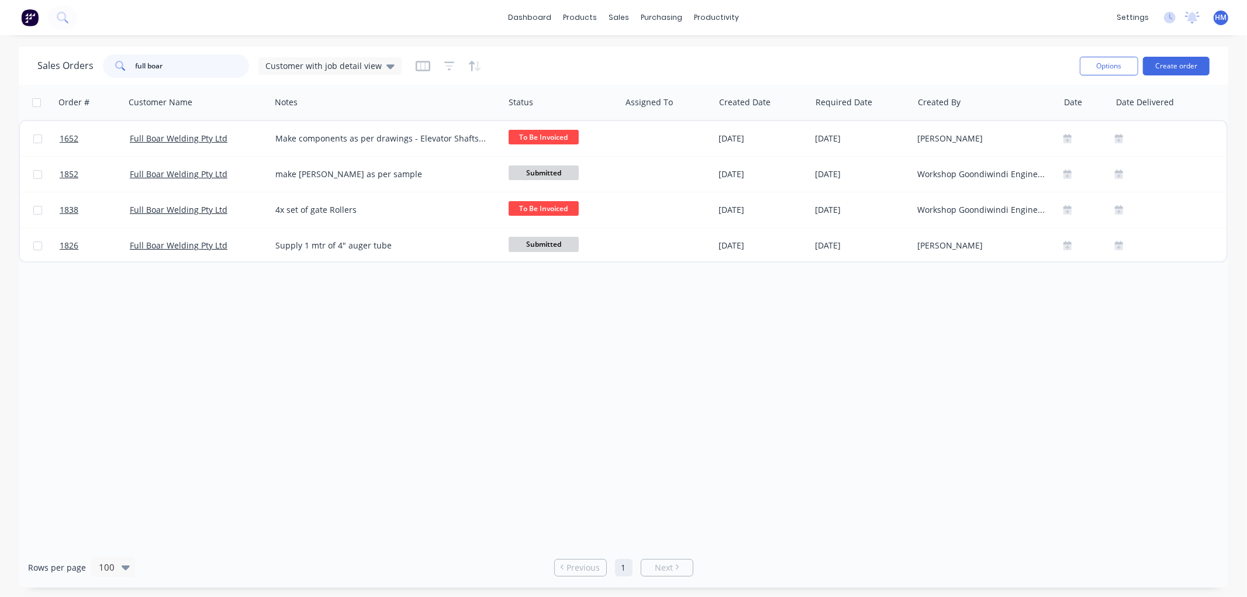
drag, startPoint x: 185, startPoint y: 66, endPoint x: 87, endPoint y: 65, distance: 98.2
click at [87, 65] on div "Sales Orders full boar Customer with job detail view" at bounding box center [219, 65] width 364 height 23
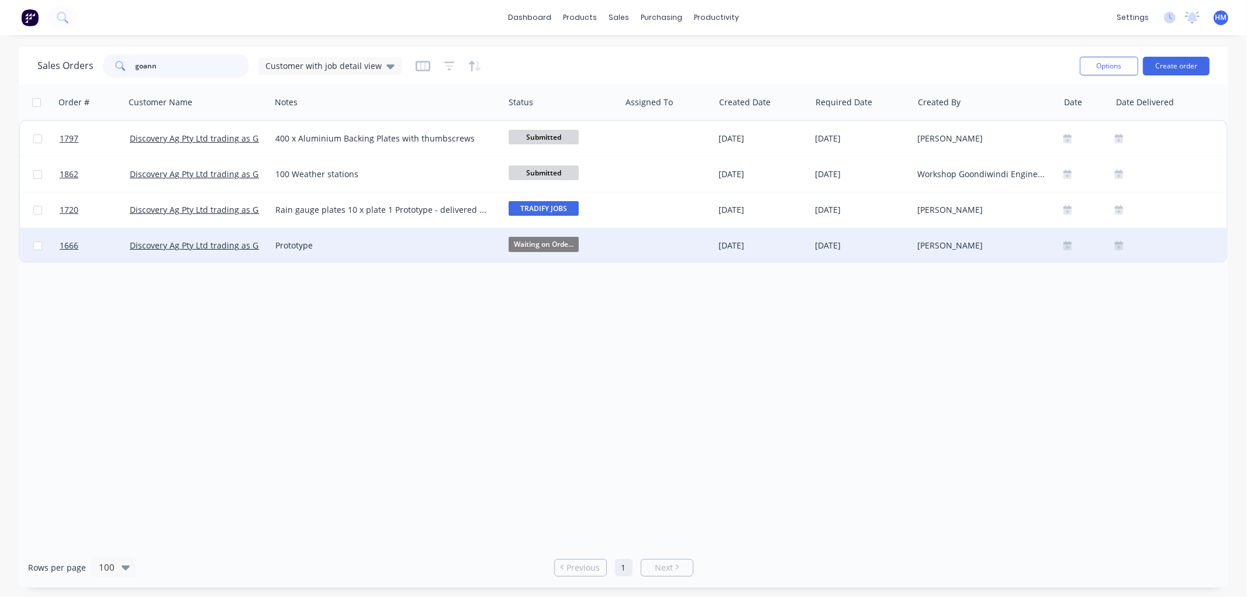
type input "goann"
click at [352, 240] on div "Prototype" at bounding box center [381, 246] width 213 height 12
drag, startPoint x: 182, startPoint y: 324, endPoint x: 165, endPoint y: 320, distance: 17.3
click at [179, 323] on div "Order # Customer Name Notes Status Assigned To Created Date Required Date Creat…" at bounding box center [623, 316] width 1209 height 462
click at [101, 252] on link "1666" at bounding box center [95, 245] width 70 height 35
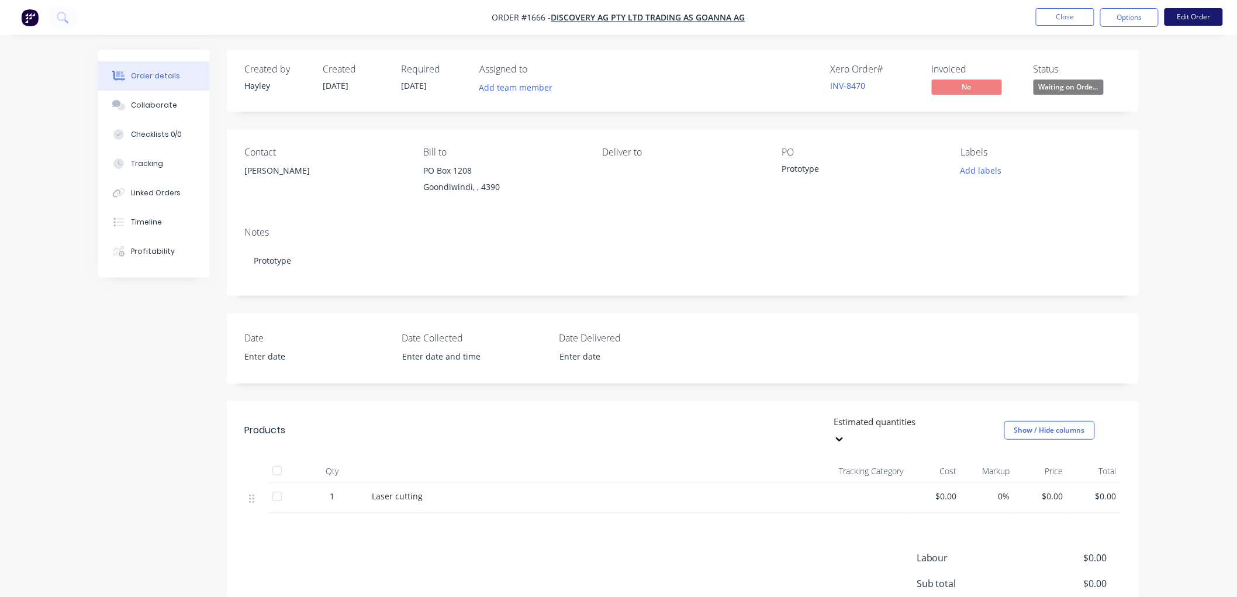
click at [1195, 15] on button "Edit Order" at bounding box center [1193, 17] width 58 height 18
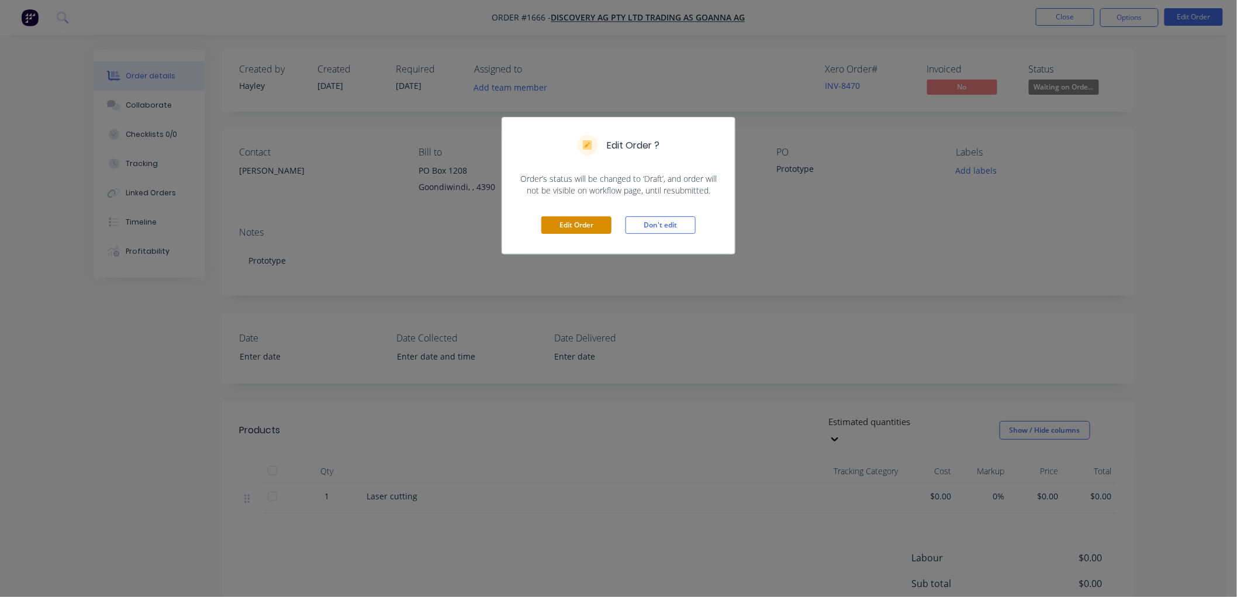
click at [575, 221] on button "Edit Order" at bounding box center [576, 225] width 70 height 18
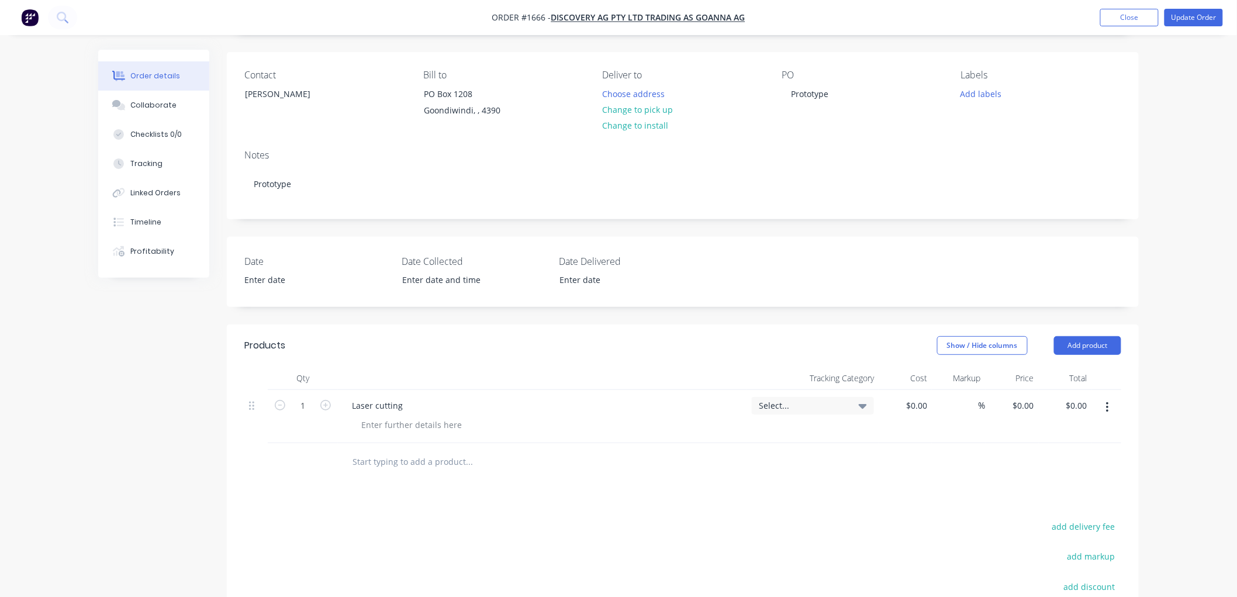
scroll to position [130, 0]
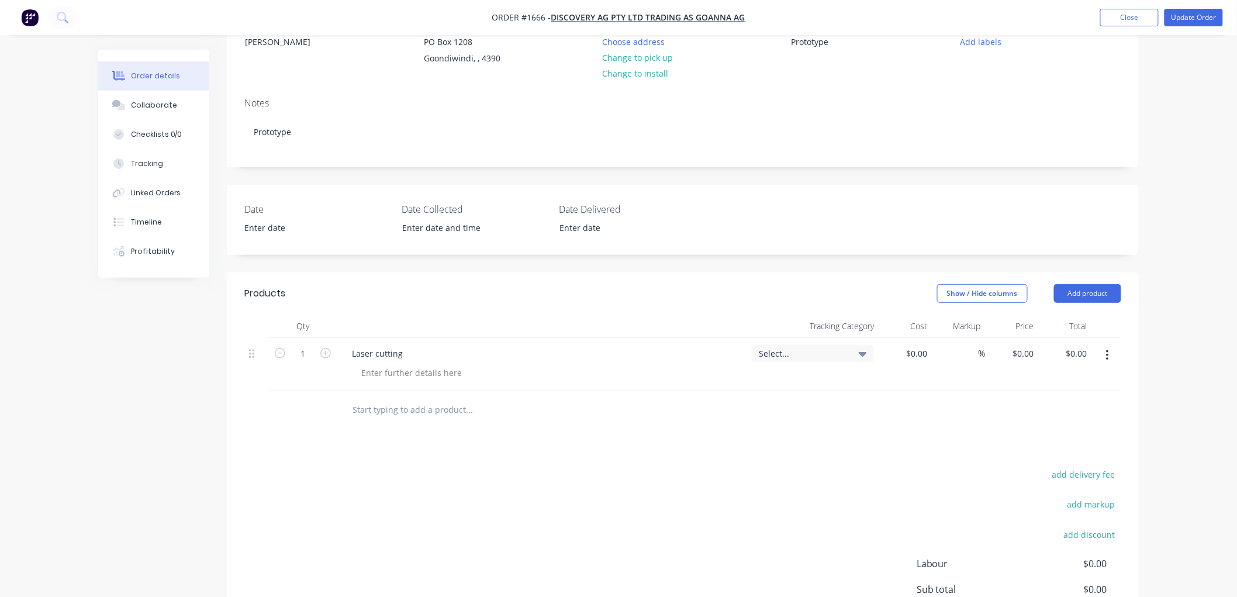
click at [1109, 357] on button "button" at bounding box center [1107, 355] width 27 height 21
click at [1044, 452] on div "Delete" at bounding box center [1066, 456] width 90 height 17
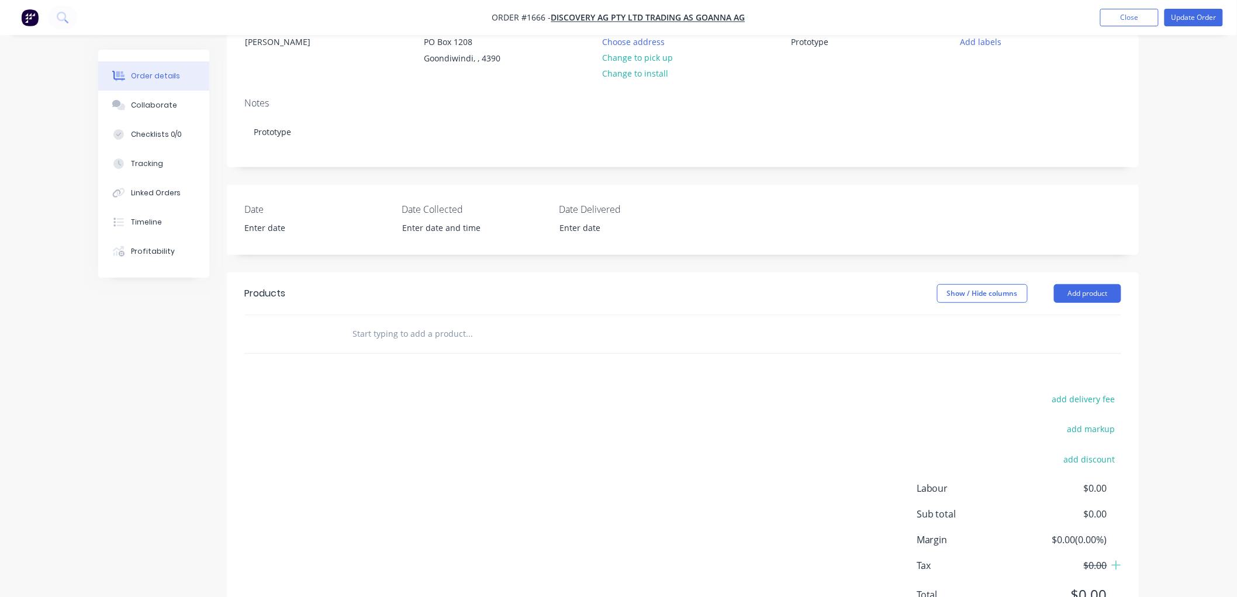
click at [426, 330] on input "text" at bounding box center [469, 333] width 234 height 23
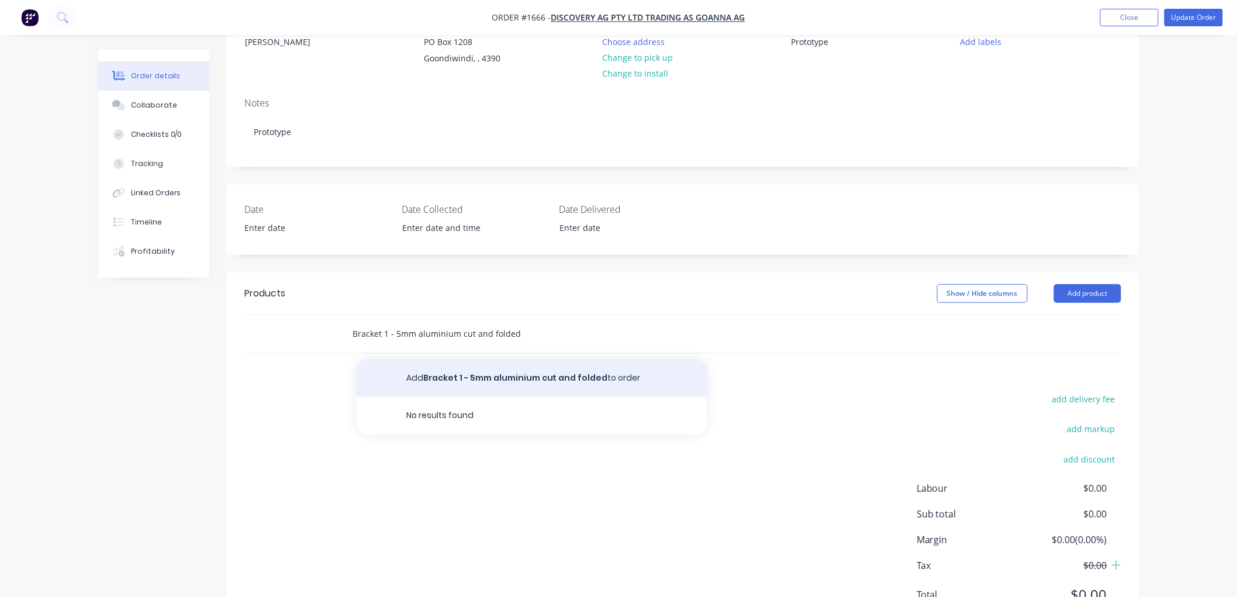
type input "Bracket 1 - 5mm aluminium cut and folded"
click at [486, 382] on button "Add Bracket 1 - 5mm aluminium cut and folded to order" at bounding box center [532, 377] width 351 height 37
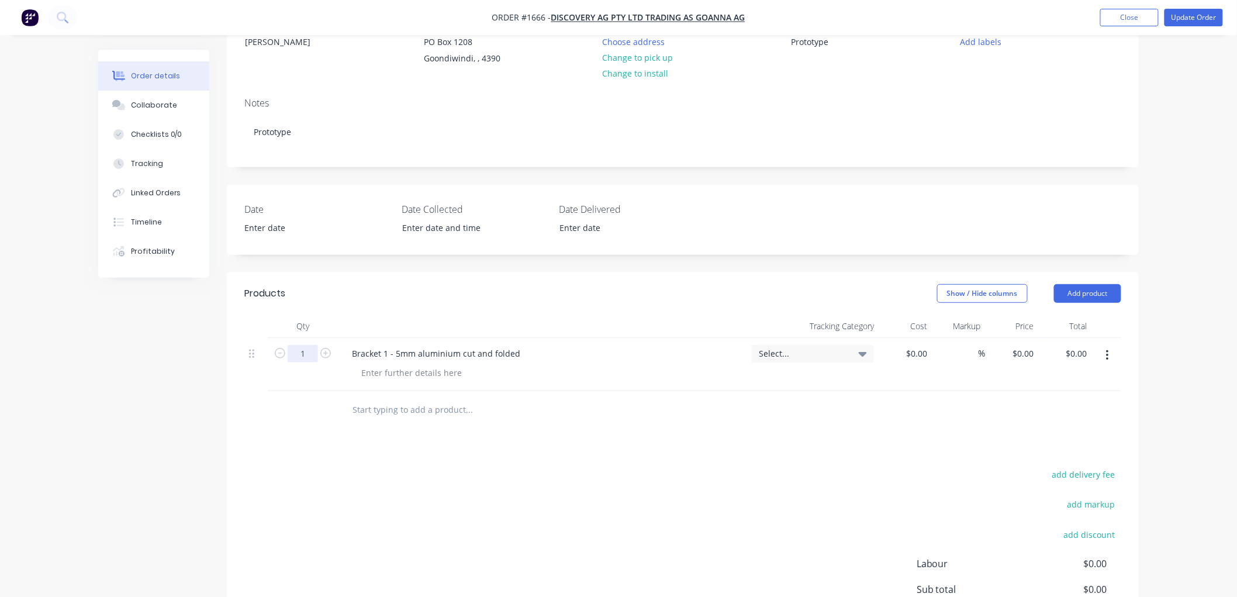
click at [307, 352] on input "1" at bounding box center [303, 354] width 30 height 18
type input "10"
click at [921, 355] on input at bounding box center [918, 353] width 27 height 17
type input "$75.00"
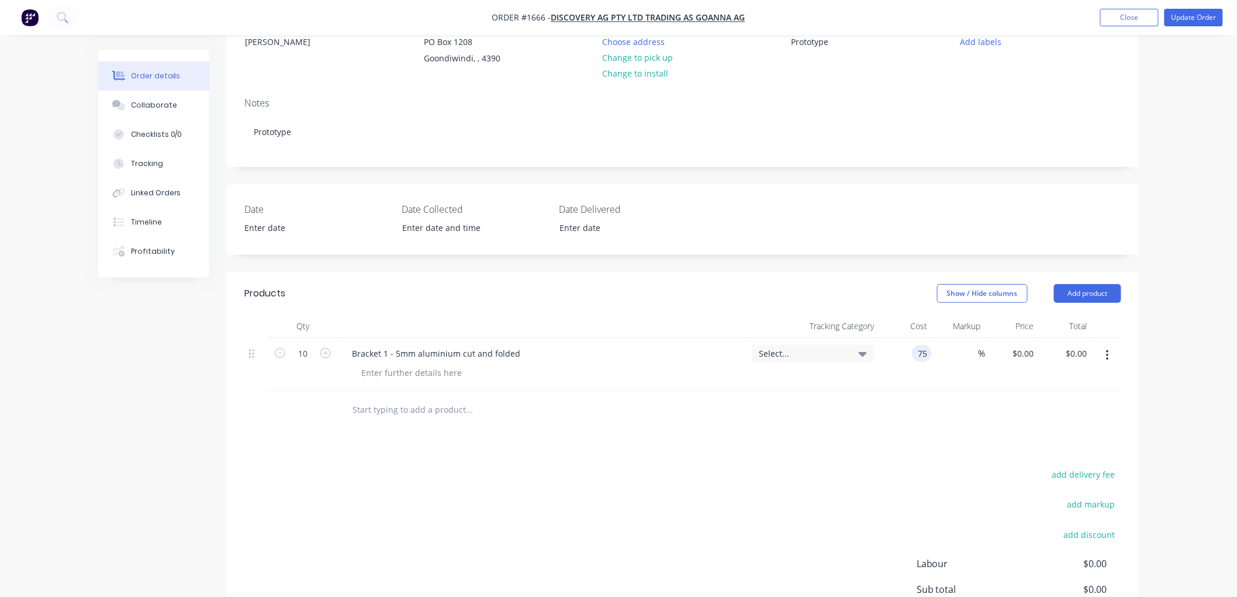
type input "$750.00"
type input "50"
type input "$112.50"
type input "$1,125.00"
click at [842, 419] on div at bounding box center [682, 410] width 877 height 38
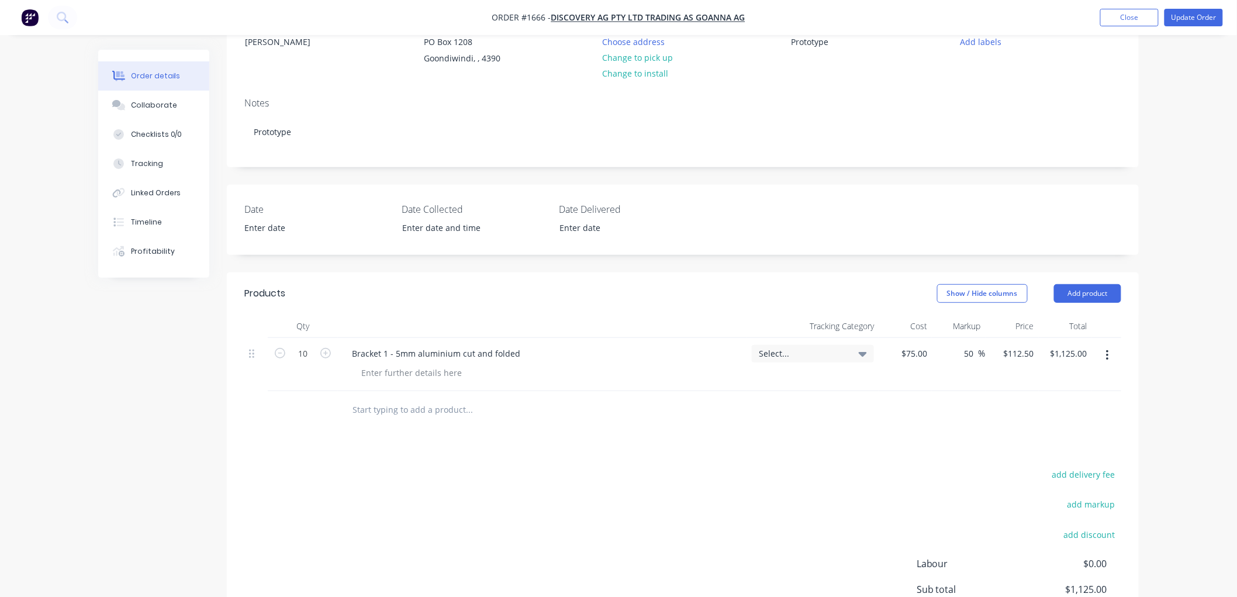
click at [525, 348] on div "Bracket 1 - 5mm aluminium cut and folded" at bounding box center [543, 353] width 400 height 17
drag, startPoint x: 516, startPoint y: 353, endPoint x: 338, endPoint y: 352, distance: 178.3
click at [338, 352] on div "Bracket 1 - 5mm aluminium cut and folded" at bounding box center [542, 364] width 409 height 53
copy div "Bracket 1 - 5mm aluminium cut and folded"
click at [373, 406] on input "text" at bounding box center [469, 409] width 234 height 23
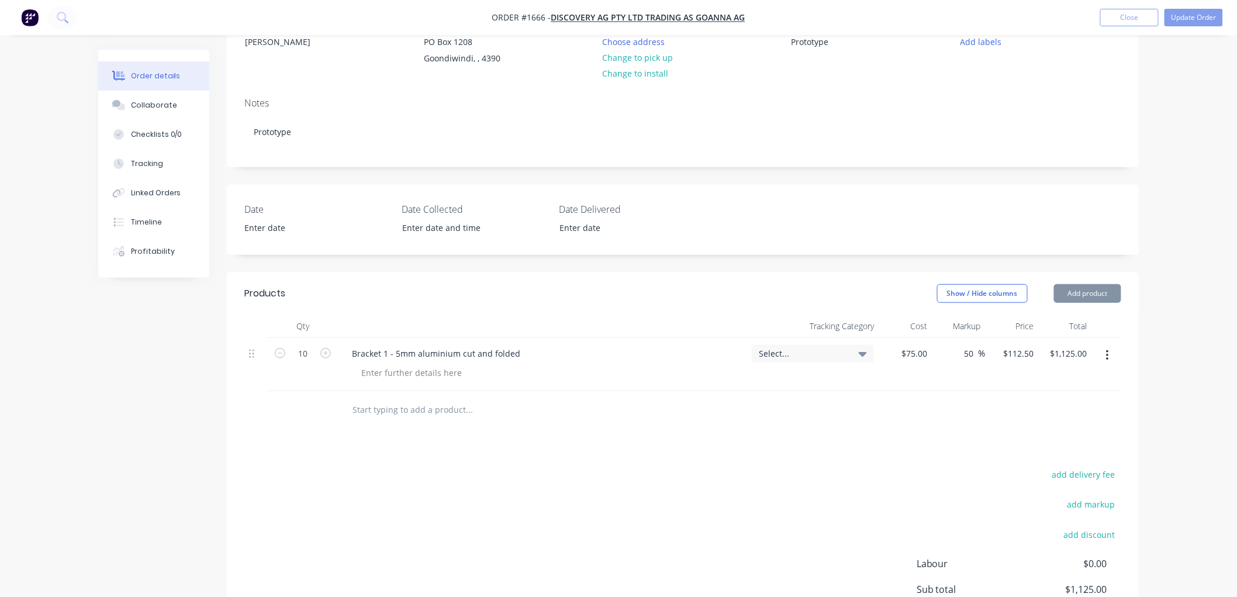
paste input "Bracket 1 - 5mm aluminium cut and folded"
click at [384, 411] on input "Bracket 1 - 5mm aluminium cut and folded" at bounding box center [469, 409] width 234 height 23
click at [396, 405] on input "Bracket 2 - 5mm aluminium cut and folded" at bounding box center [469, 409] width 234 height 23
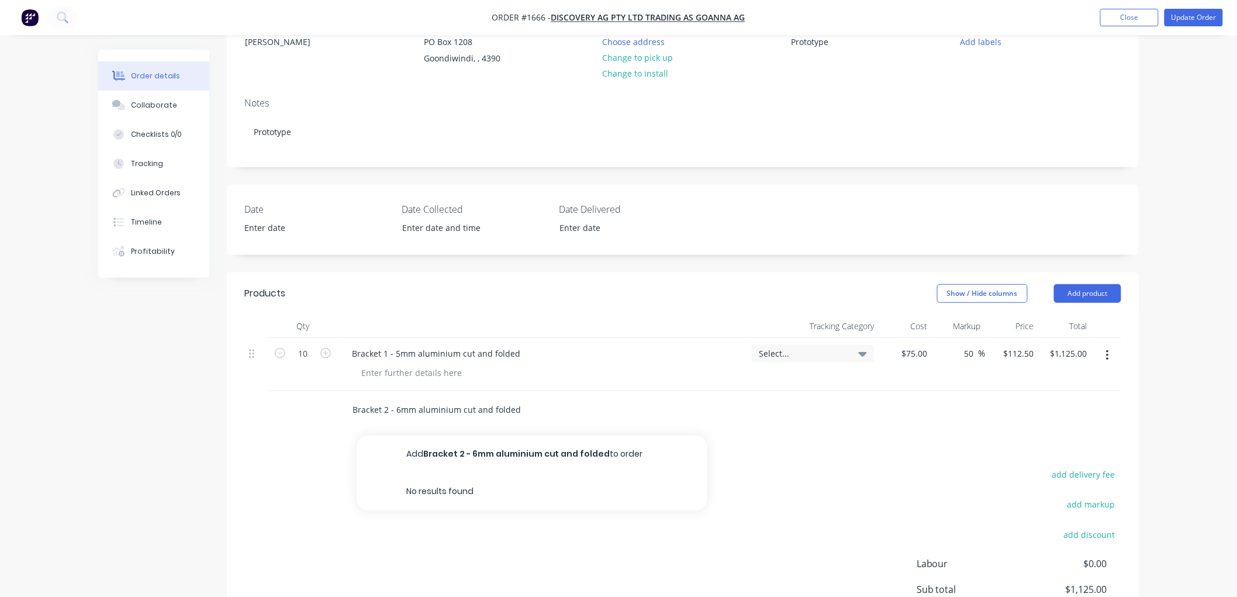
drag, startPoint x: 517, startPoint y: 412, endPoint x: 476, endPoint y: 406, distance: 41.3
click at [476, 406] on input "Bracket 2 - 6mm aluminium cut and folded" at bounding box center [469, 409] width 234 height 23
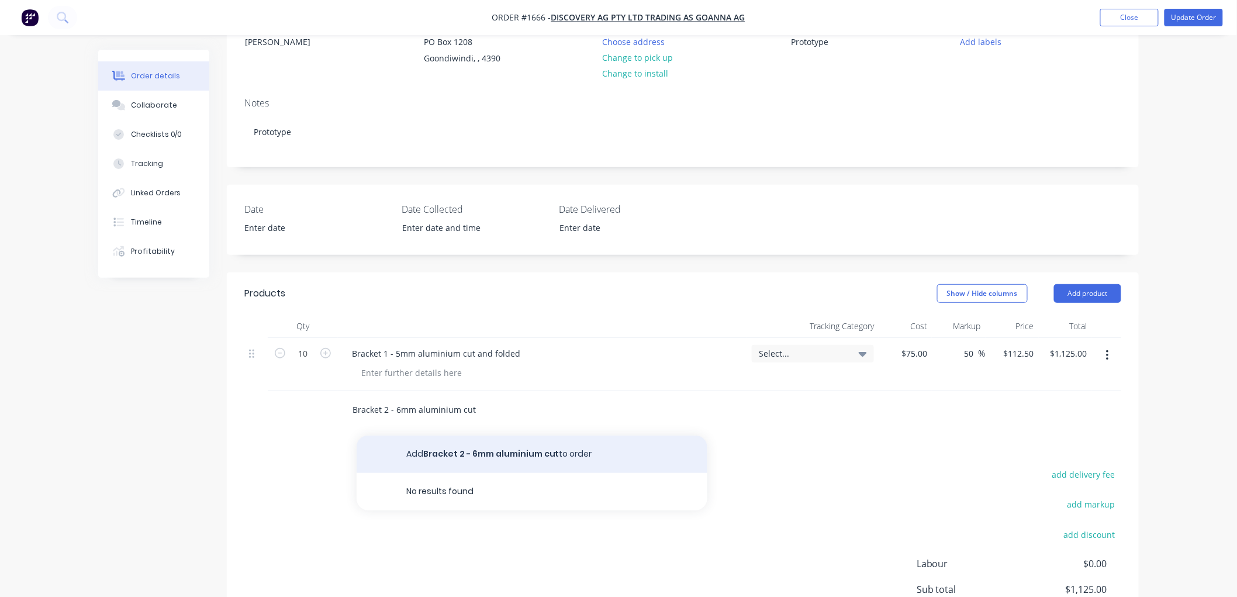
type input "Bracket 2 - 6mm aluminium cut"
click at [496, 452] on button "Add Bracket 2 - 6mm aluminium cut to order" at bounding box center [532, 453] width 351 height 37
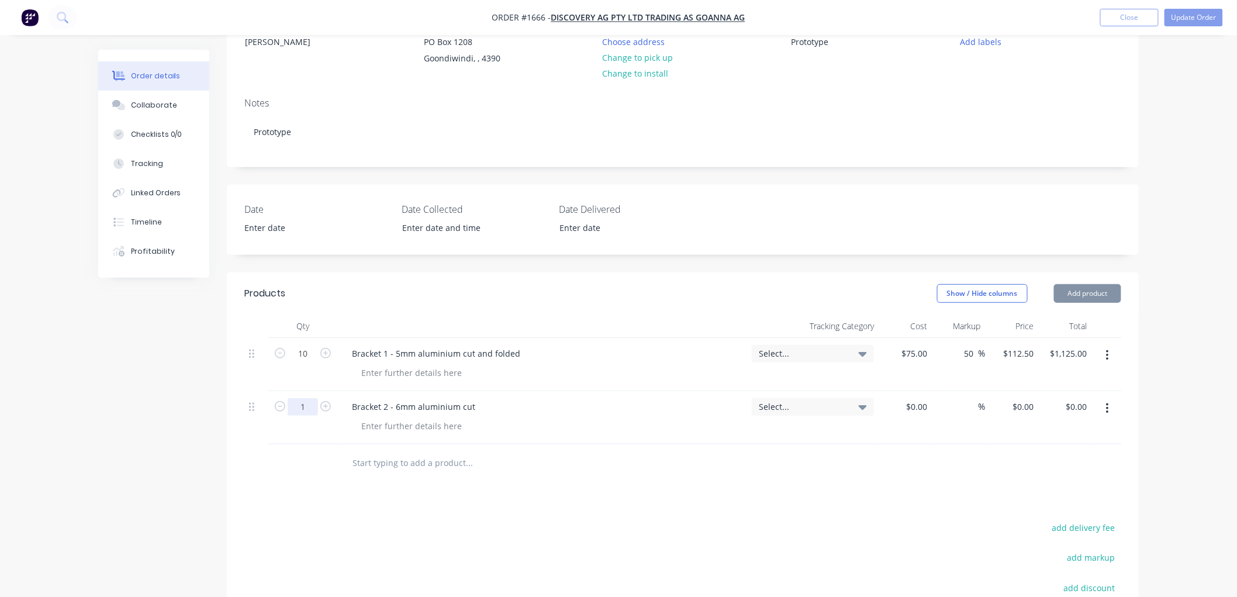
click at [316, 404] on input "1" at bounding box center [303, 407] width 30 height 18
type input "4"
type input "10"
click at [925, 414] on input at bounding box center [924, 406] width 13 height 17
type input "$12.50"
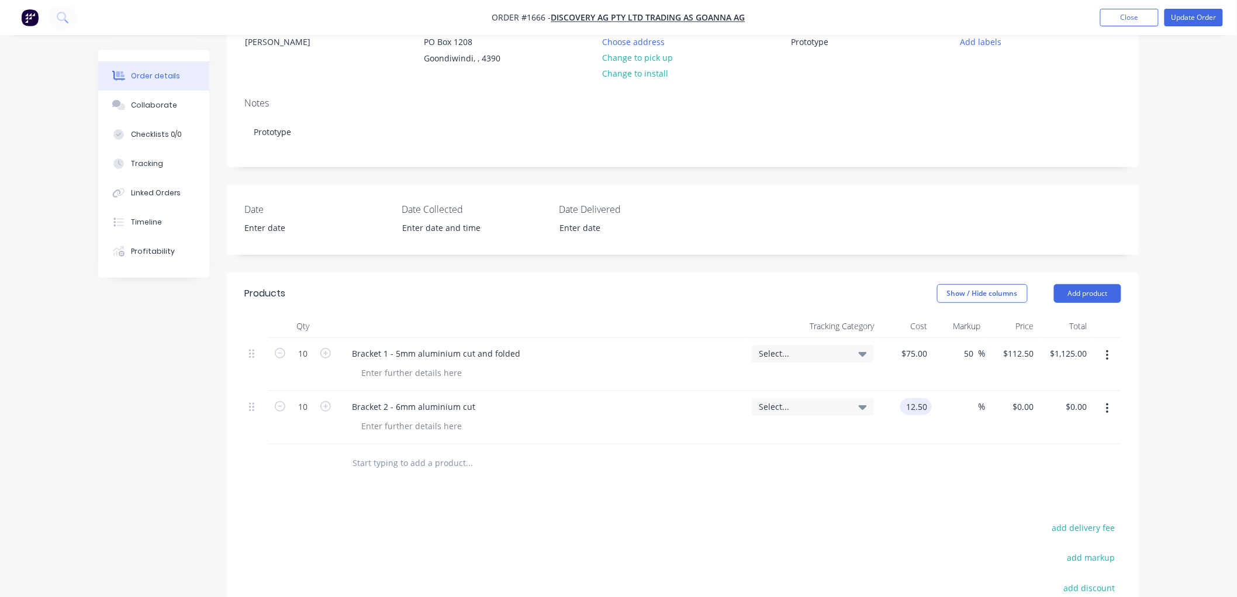
type input "$12.50"
type input "$125.00"
type input "50"
type input "$18.75"
type input "$187.50"
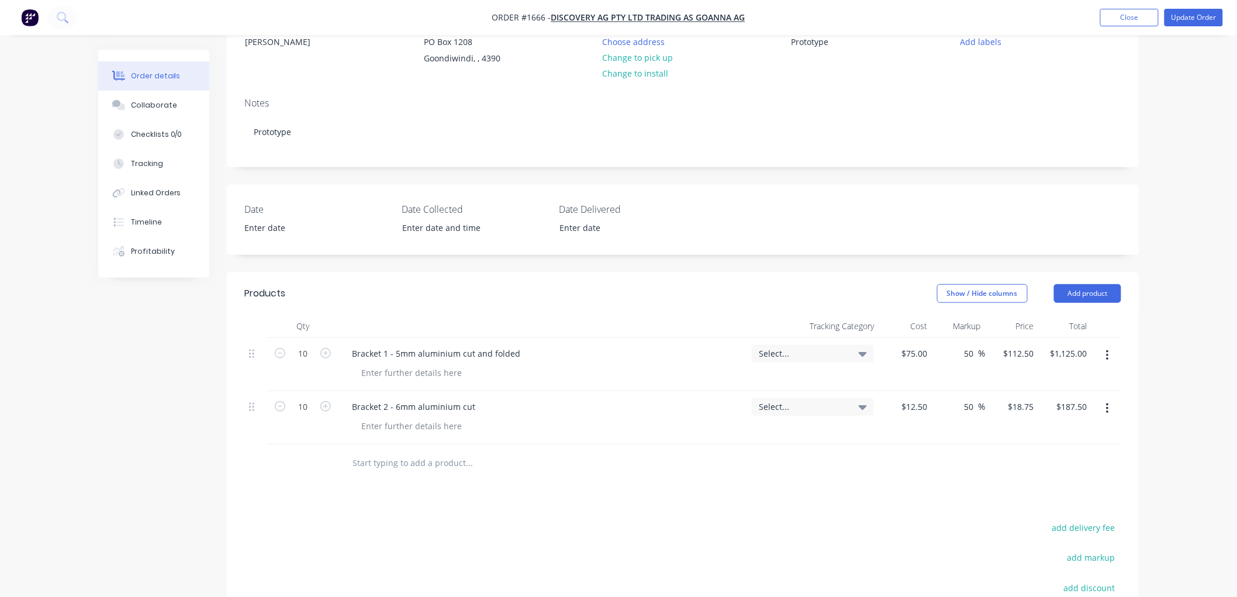
click at [924, 461] on div at bounding box center [682, 463] width 877 height 38
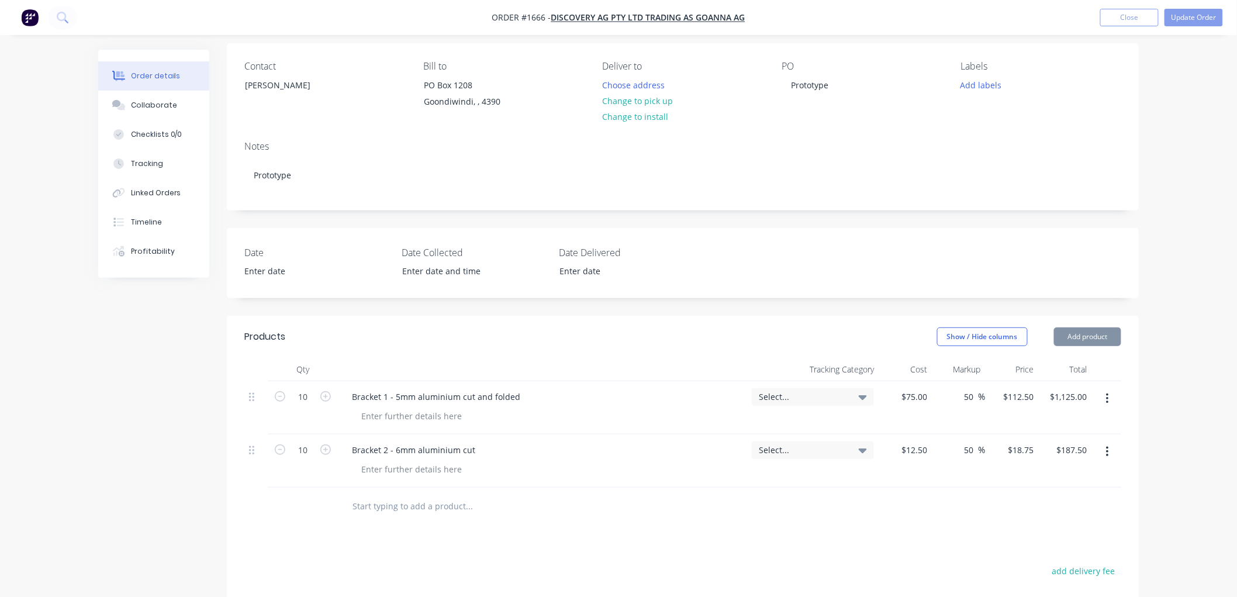
scroll to position [0, 0]
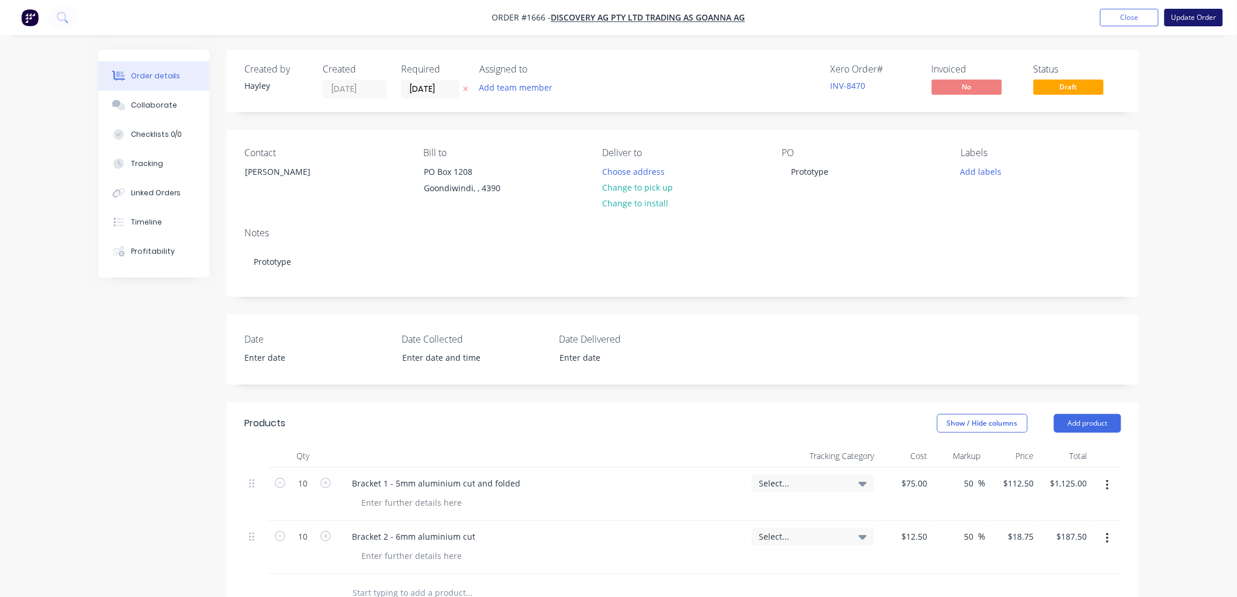
click at [1194, 16] on button "Update Order" at bounding box center [1193, 18] width 58 height 18
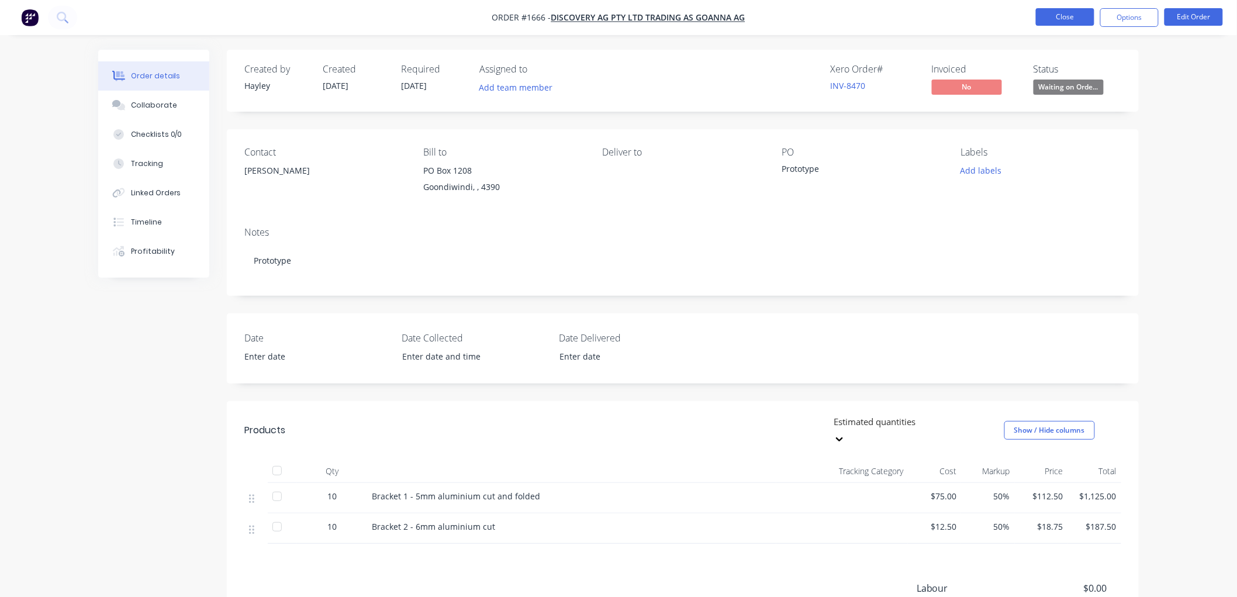
click at [1057, 15] on button "Close" at bounding box center [1065, 17] width 58 height 18
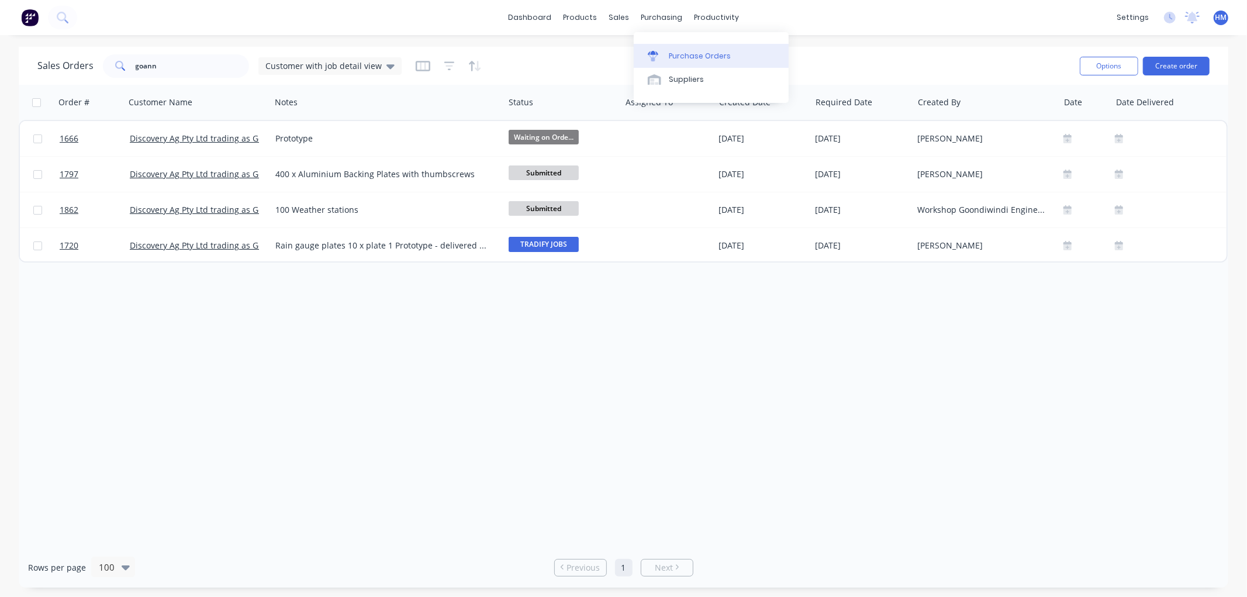
click at [684, 49] on link "Purchase Orders" at bounding box center [711, 55] width 155 height 23
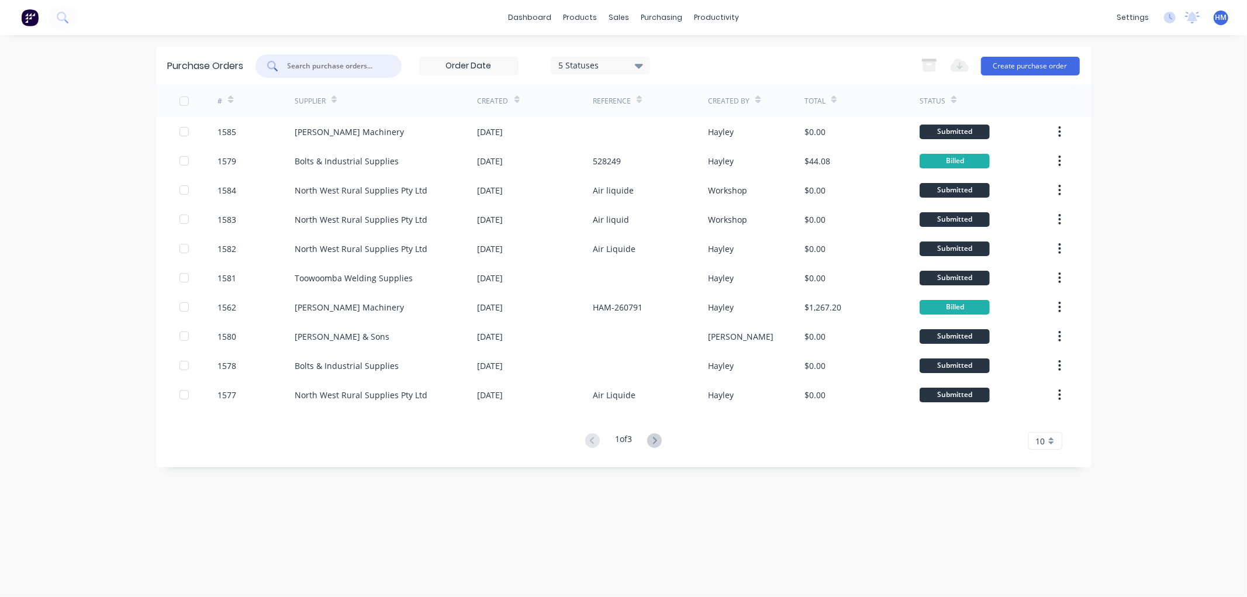
click at [310, 67] on input "text" at bounding box center [334, 66] width 97 height 12
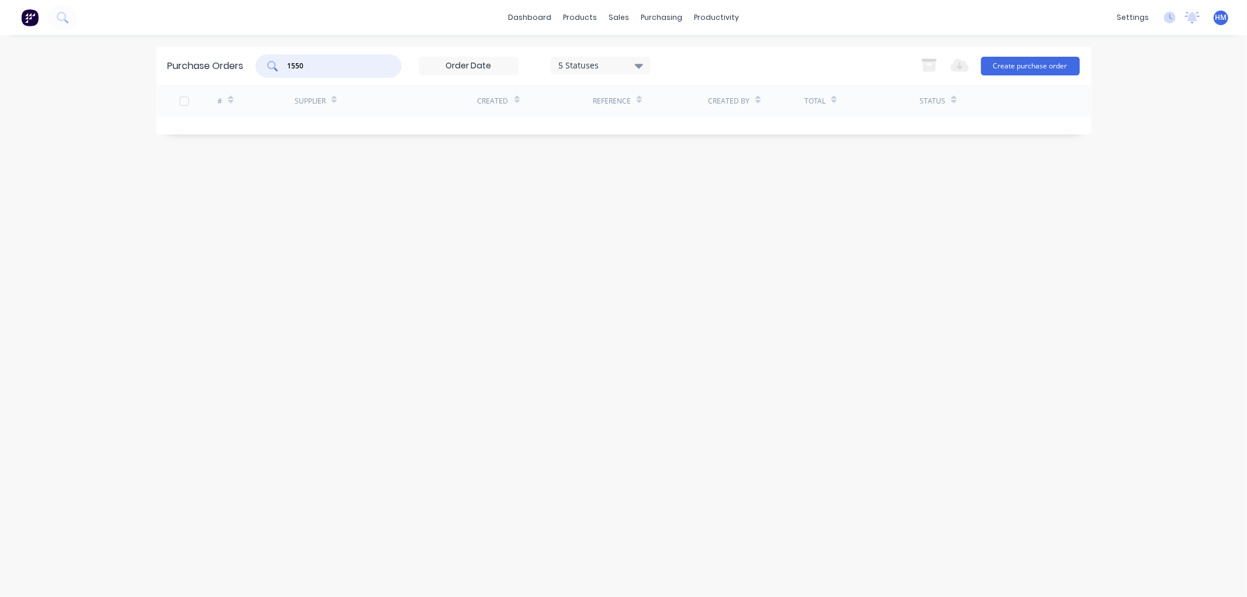
type input "1550"
click at [244, 66] on div "Purchase Orders 1550 5 Statuses 5 Statuses Export to Excel (XLSX) Create purcha…" at bounding box center [623, 66] width 935 height 38
drag, startPoint x: 310, startPoint y: 61, endPoint x: 224, endPoint y: 62, distance: 85.9
click at [224, 62] on div "Purchase Orders 1550 5 Statuses 5 Statuses Export to Excel (XLSX) Create purcha…" at bounding box center [623, 66] width 935 height 38
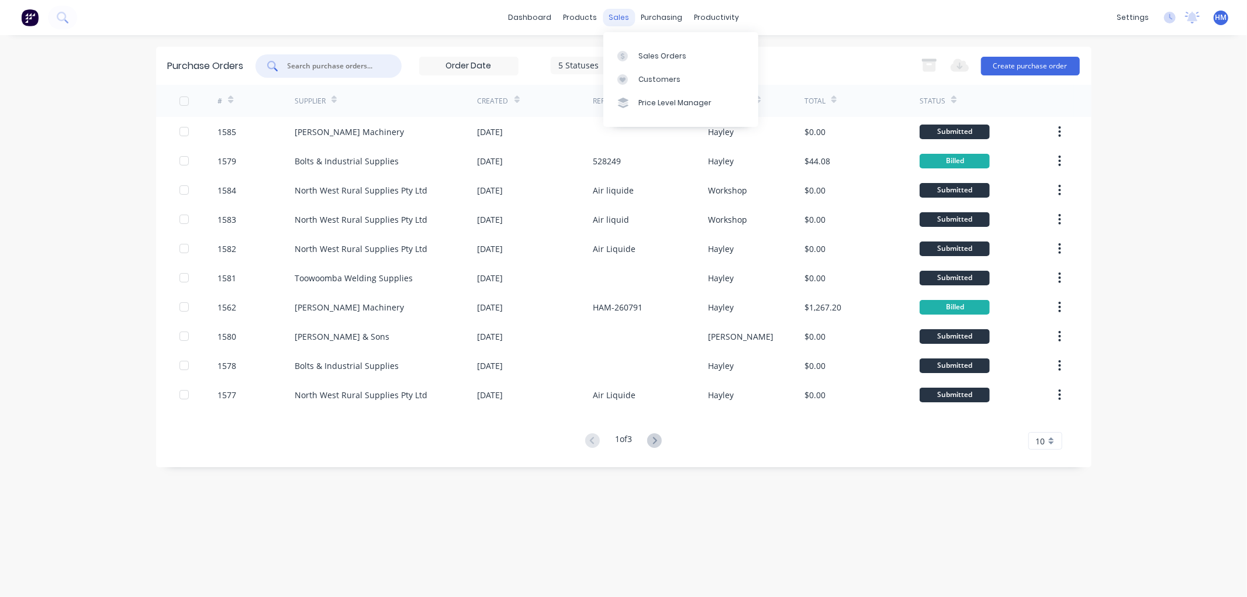
drag, startPoint x: 622, startPoint y: 20, endPoint x: 641, endPoint y: 22, distance: 19.3
click at [624, 20] on div "sales" at bounding box center [619, 18] width 32 height 18
click at [661, 54] on div "Sales Orders" at bounding box center [662, 56] width 48 height 11
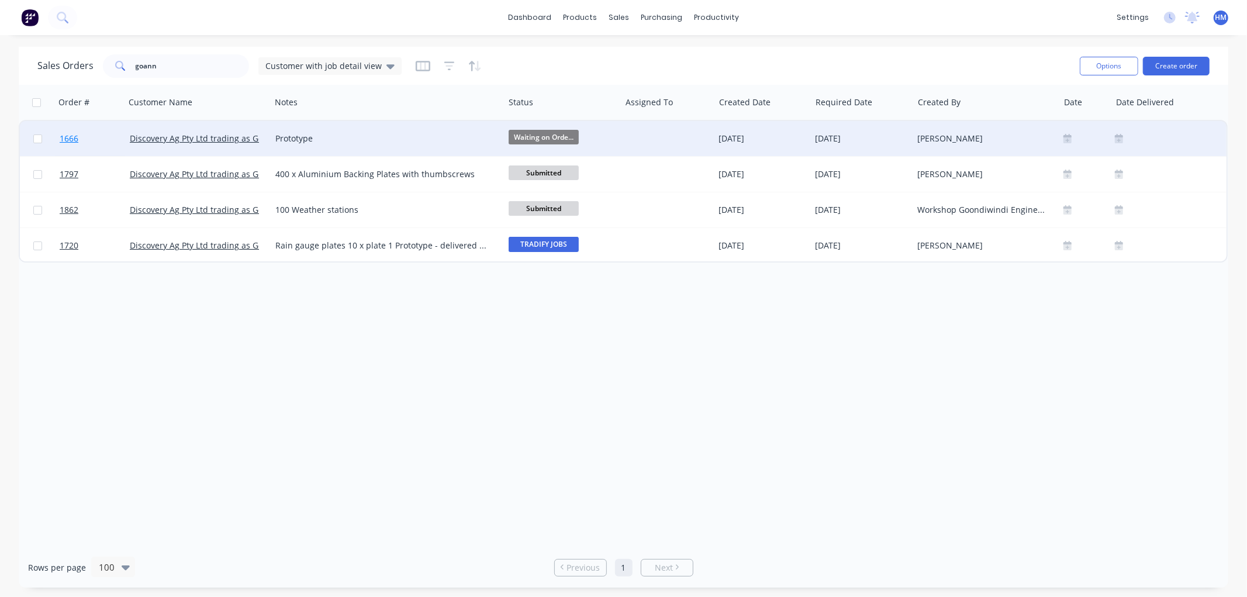
click at [112, 139] on link "1666" at bounding box center [95, 138] width 70 height 35
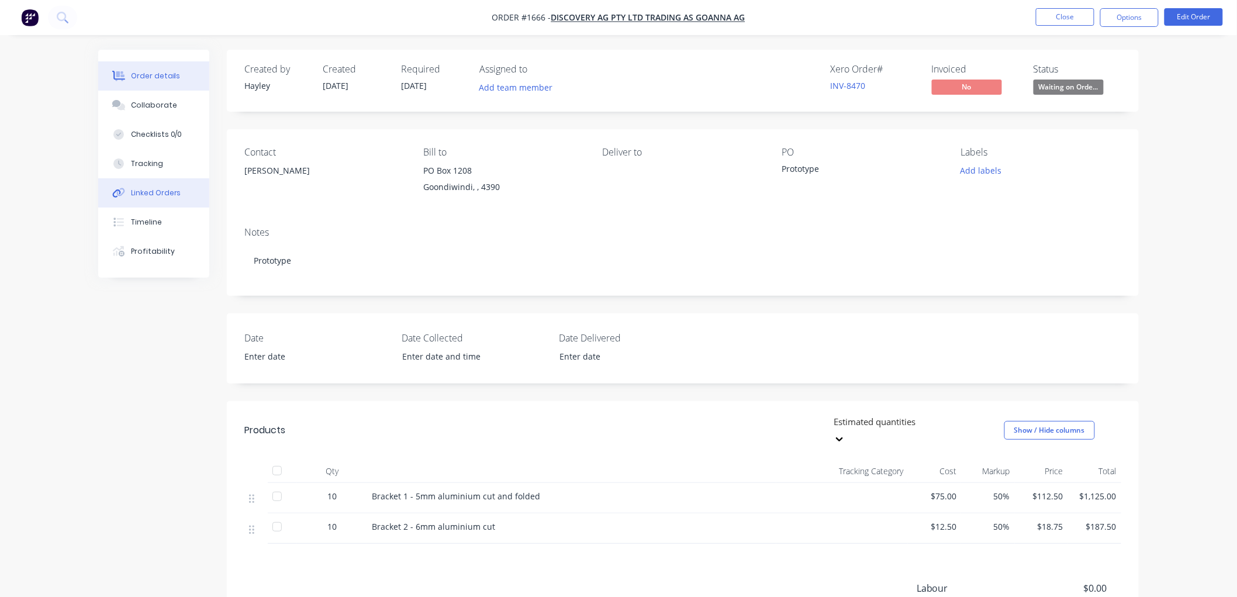
click at [157, 196] on div "Linked Orders" at bounding box center [156, 193] width 50 height 11
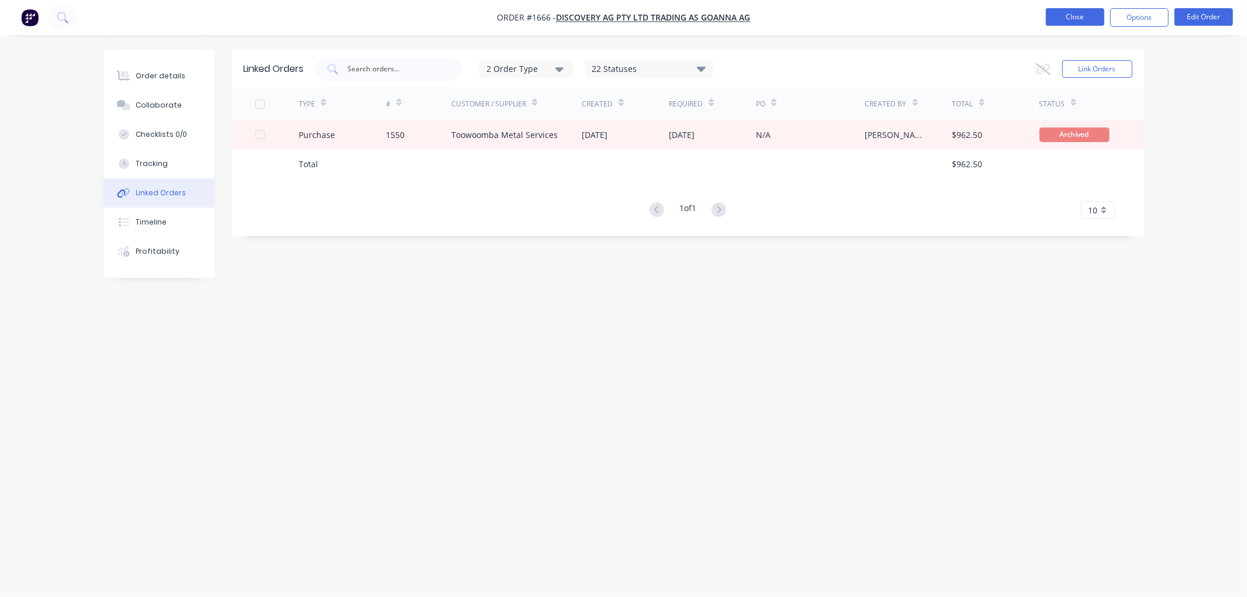
click at [1066, 16] on button "Close" at bounding box center [1075, 17] width 58 height 18
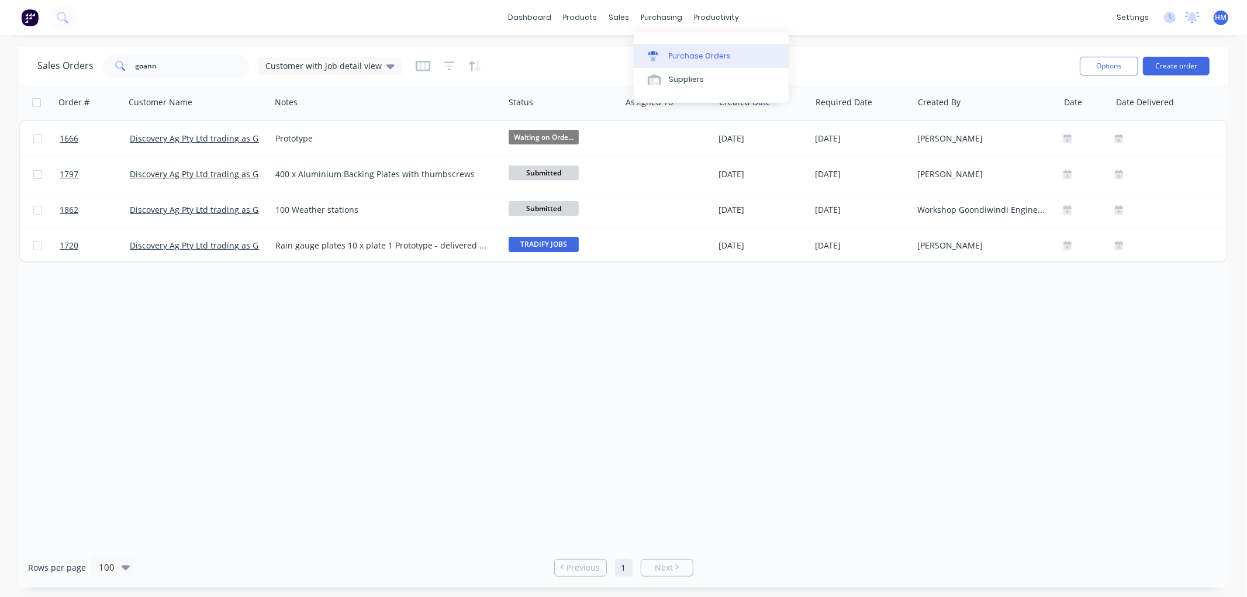
click at [692, 54] on div "Purchase Orders" at bounding box center [700, 56] width 62 height 11
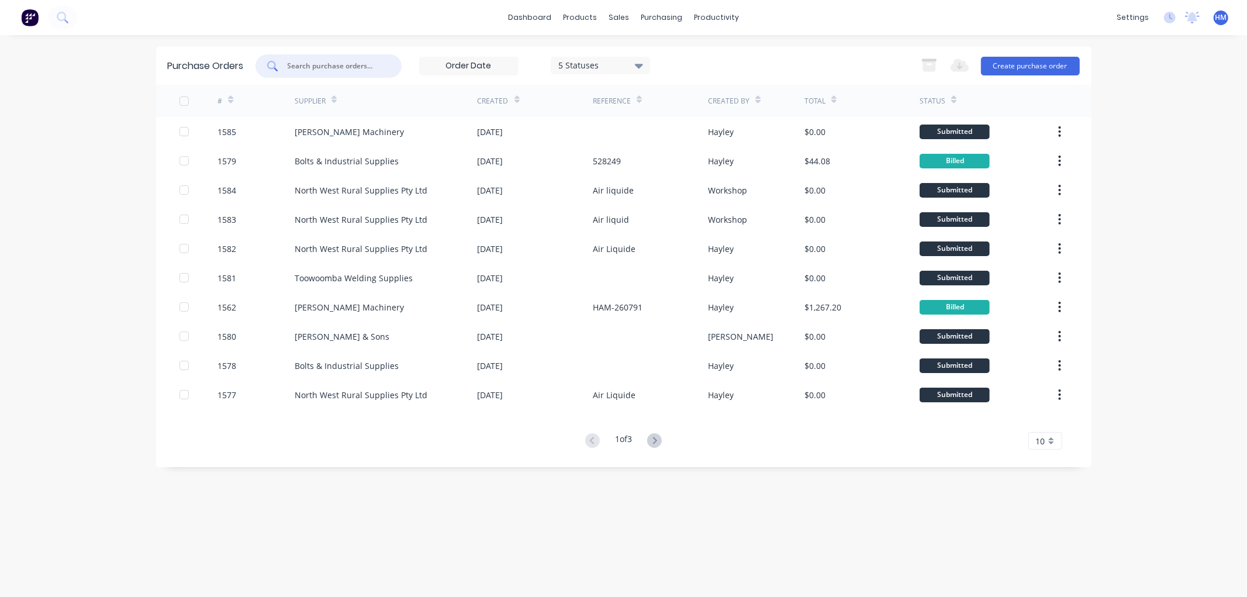
click at [311, 65] on input "text" at bounding box center [334, 66] width 97 height 12
type input "1573"
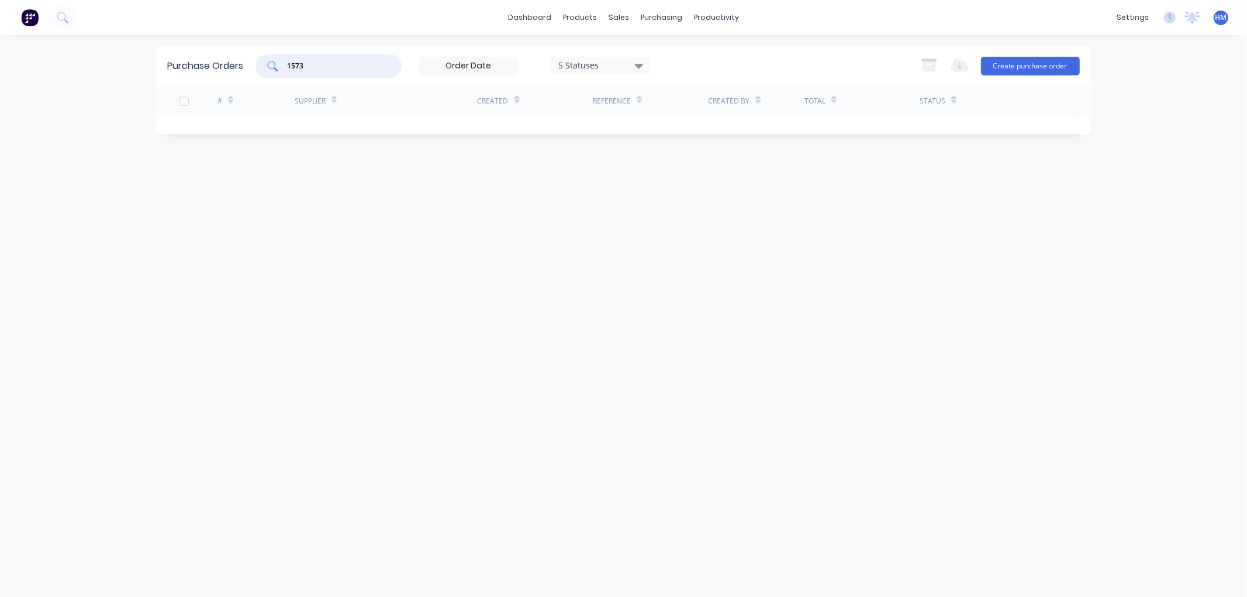
drag, startPoint x: 314, startPoint y: 65, endPoint x: 231, endPoint y: 62, distance: 83.1
click at [231, 62] on div "Purchase Orders 1573 5 Statuses 5 Statuses Export to Excel (XLSX) Create purcha…" at bounding box center [623, 66] width 935 height 38
click at [652, 51] on div "Sales Orders" at bounding box center [662, 56] width 48 height 11
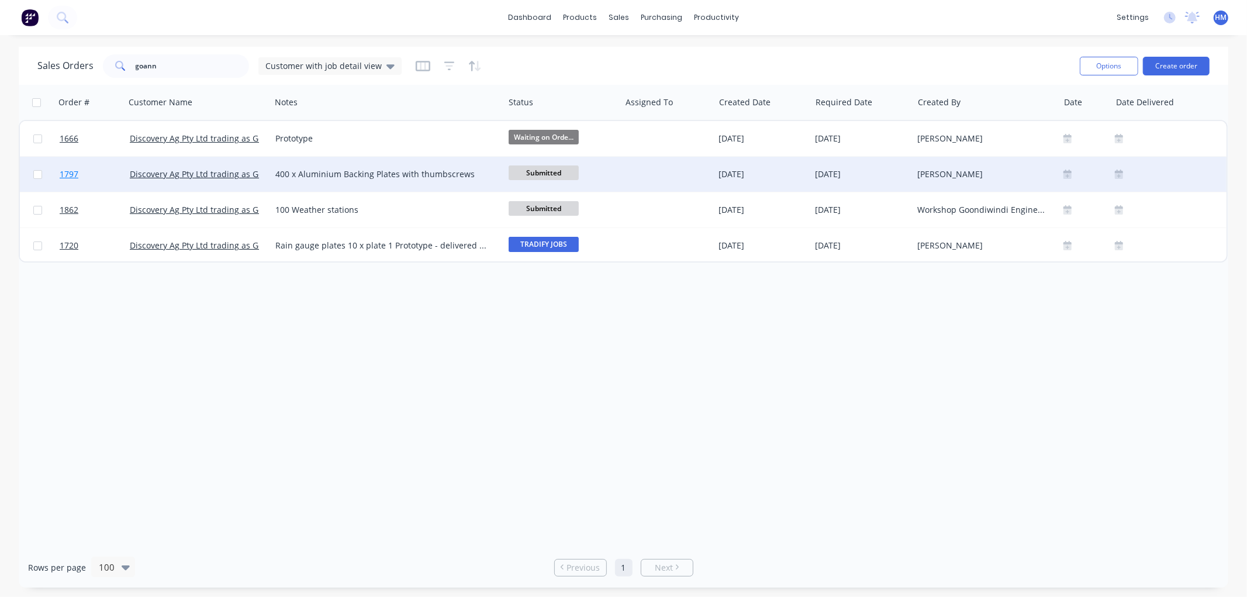
click at [114, 172] on link "1797" at bounding box center [95, 174] width 70 height 35
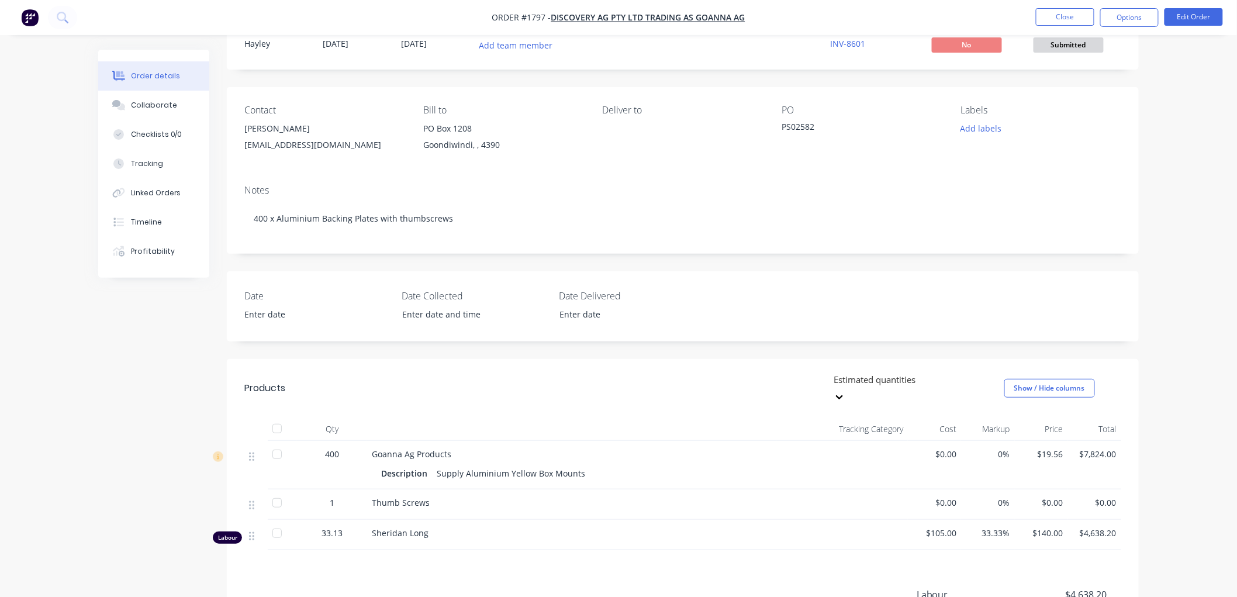
scroll to position [65, 0]
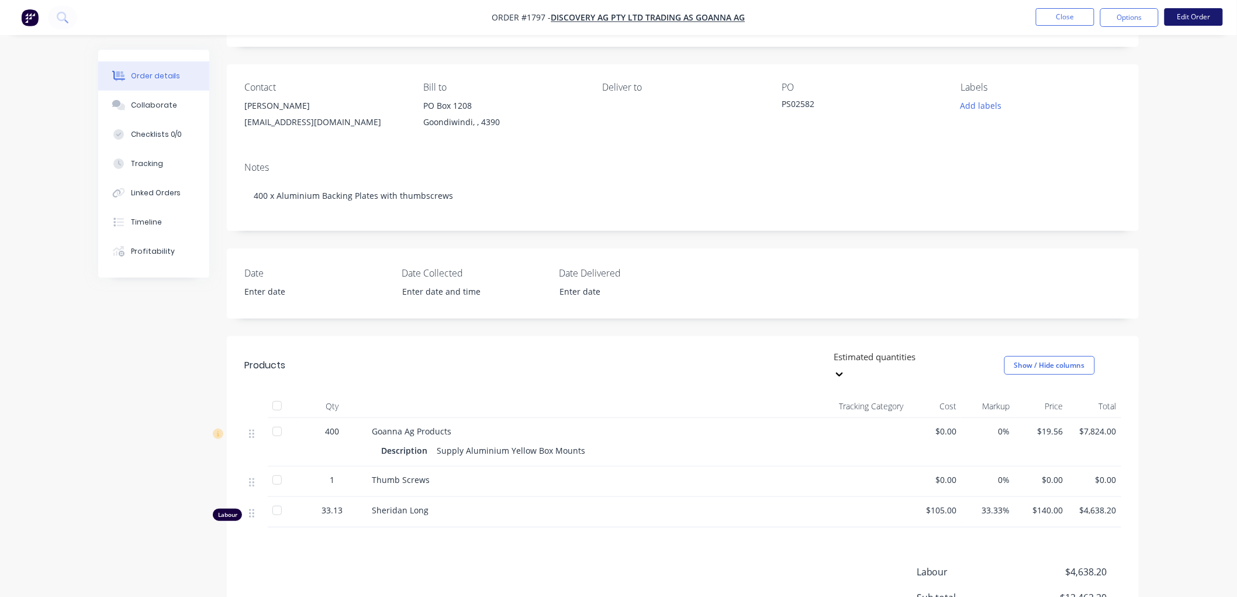
click at [1185, 19] on button "Edit Order" at bounding box center [1193, 17] width 58 height 18
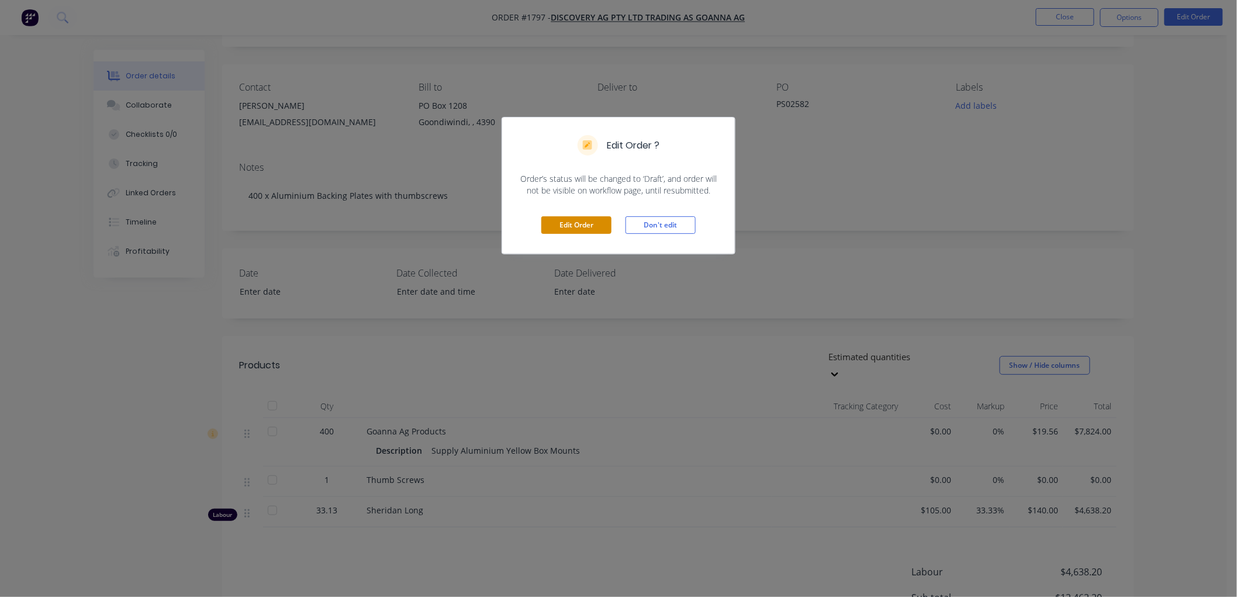
click at [582, 231] on button "Edit Order" at bounding box center [576, 225] width 70 height 18
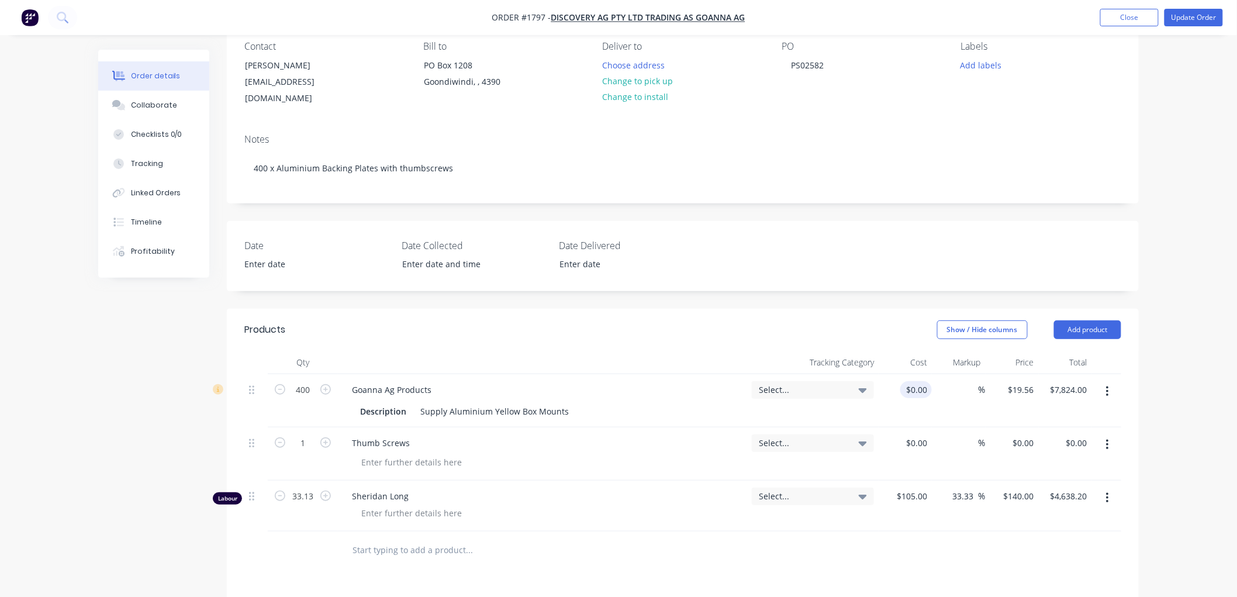
scroll to position [130, 0]
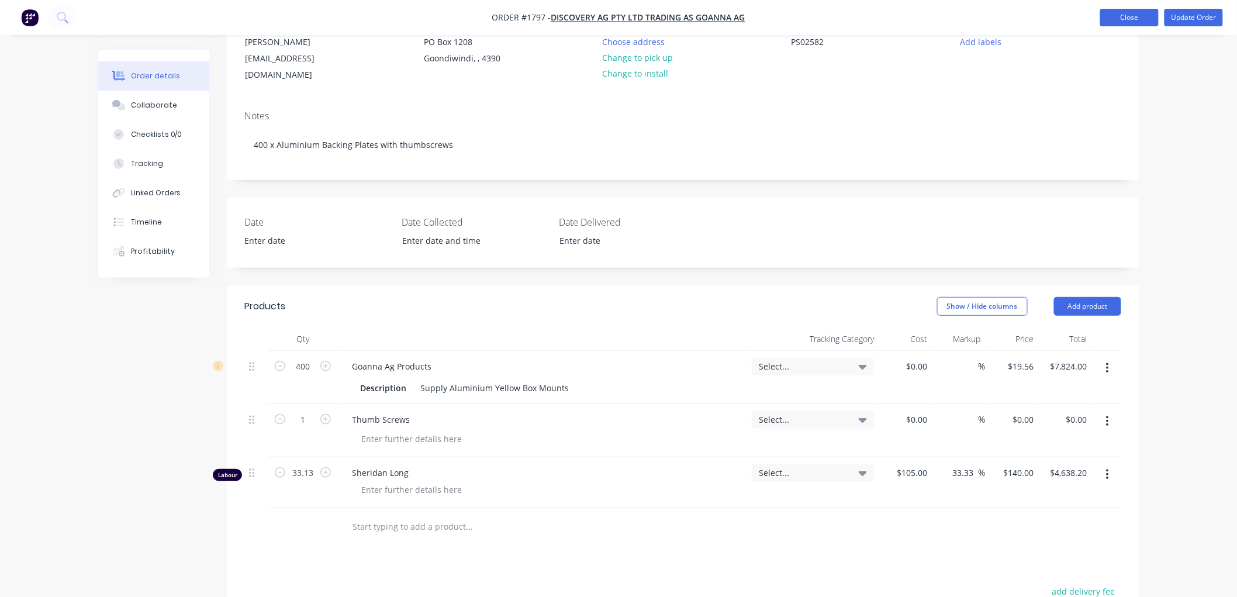
click at [1102, 22] on button "Close" at bounding box center [1129, 18] width 58 height 18
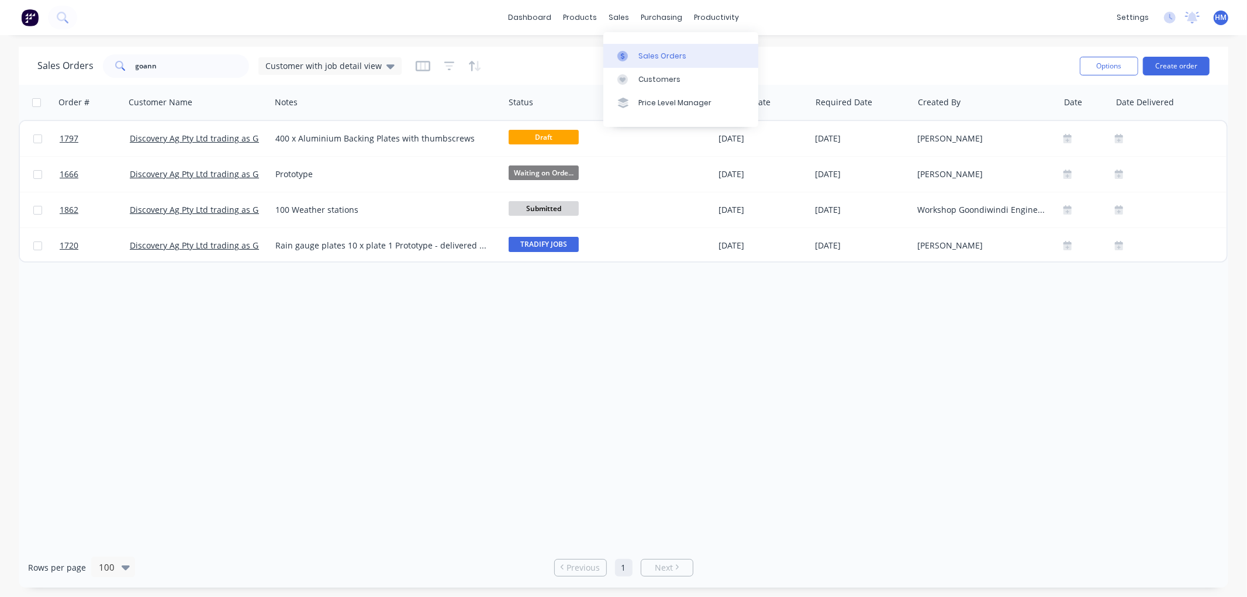
click at [646, 51] on div "Sales Orders" at bounding box center [662, 56] width 48 height 11
drag, startPoint x: 597, startPoint y: 386, endPoint x: 582, endPoint y: 375, distance: 19.3
click at [595, 385] on div "Order # Customer Name Notes Status Assigned To Created Date Required Date Creat…" at bounding box center [623, 316] width 1209 height 462
drag, startPoint x: 189, startPoint y: 60, endPoint x: 96, endPoint y: 60, distance: 92.9
click at [96, 60] on div "Sales Orders goann Customer with job detail view" at bounding box center [219, 65] width 364 height 23
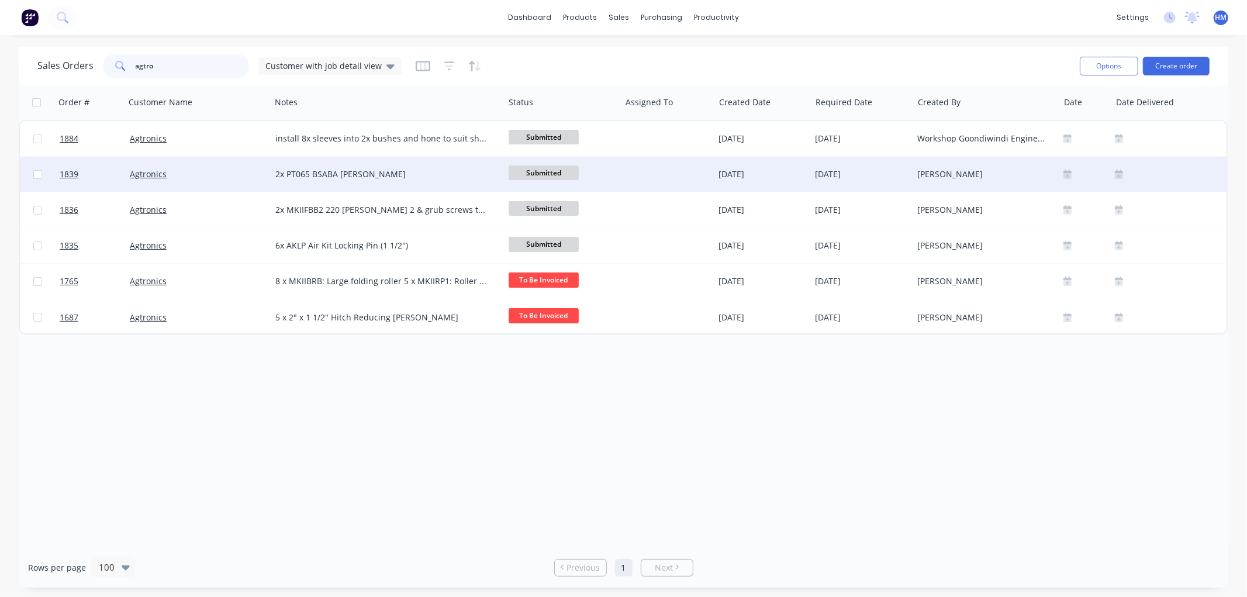
type input "agtro"
click at [196, 177] on div "Agtronics" at bounding box center [195, 174] width 130 height 12
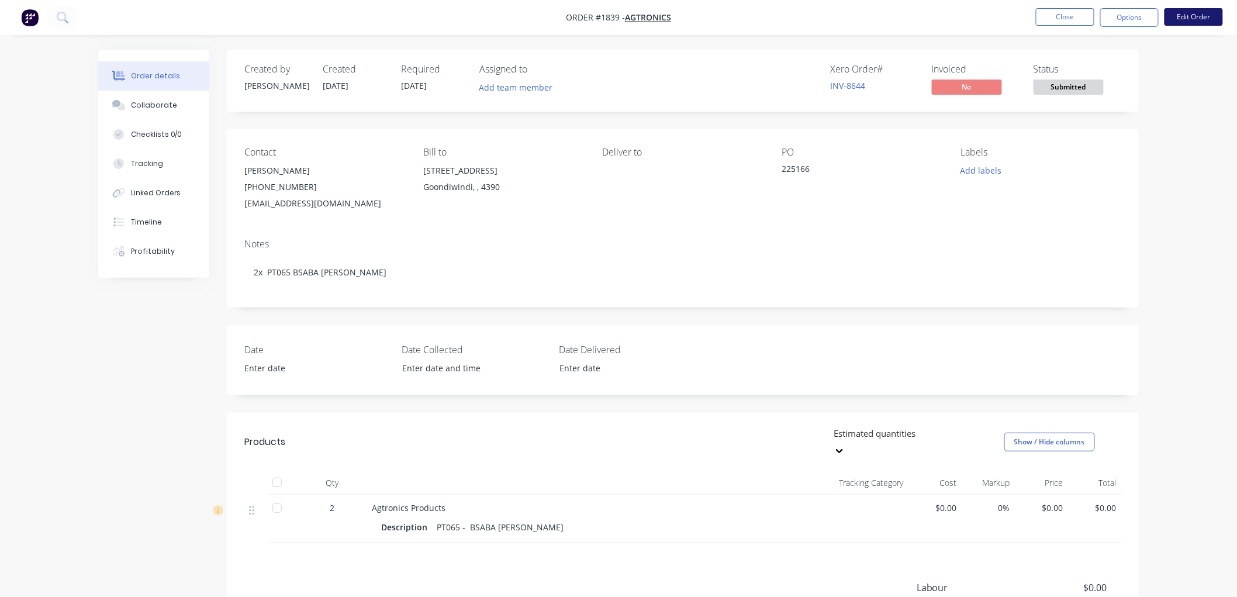
click at [1205, 9] on button "Edit Order" at bounding box center [1193, 17] width 58 height 18
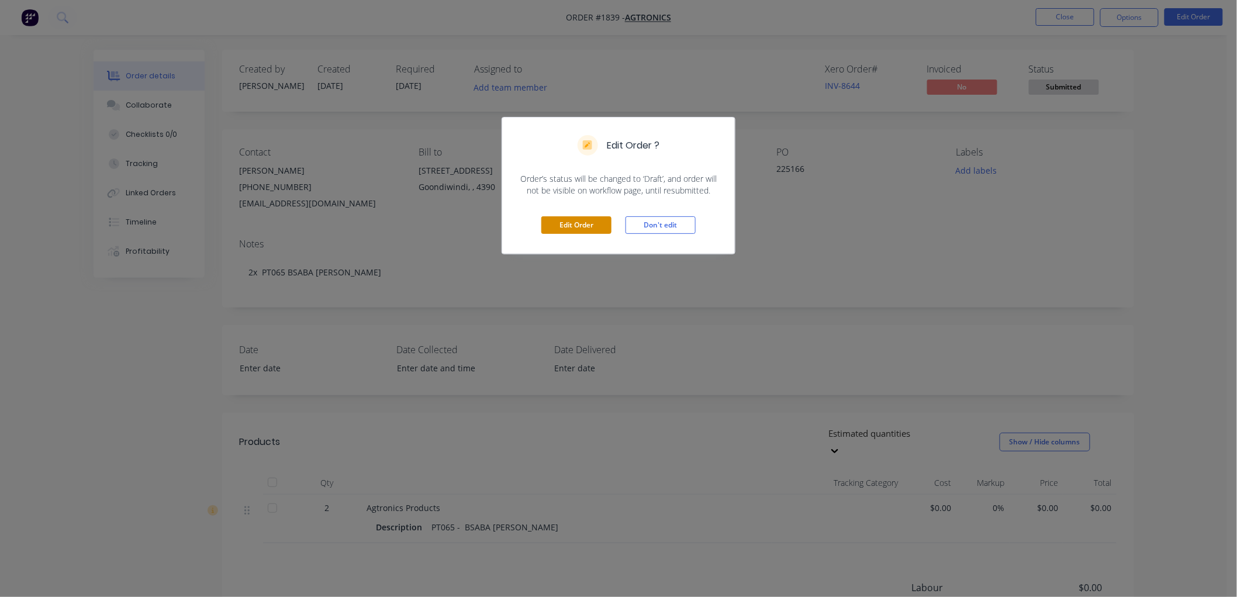
click at [582, 220] on button "Edit Order" at bounding box center [576, 225] width 70 height 18
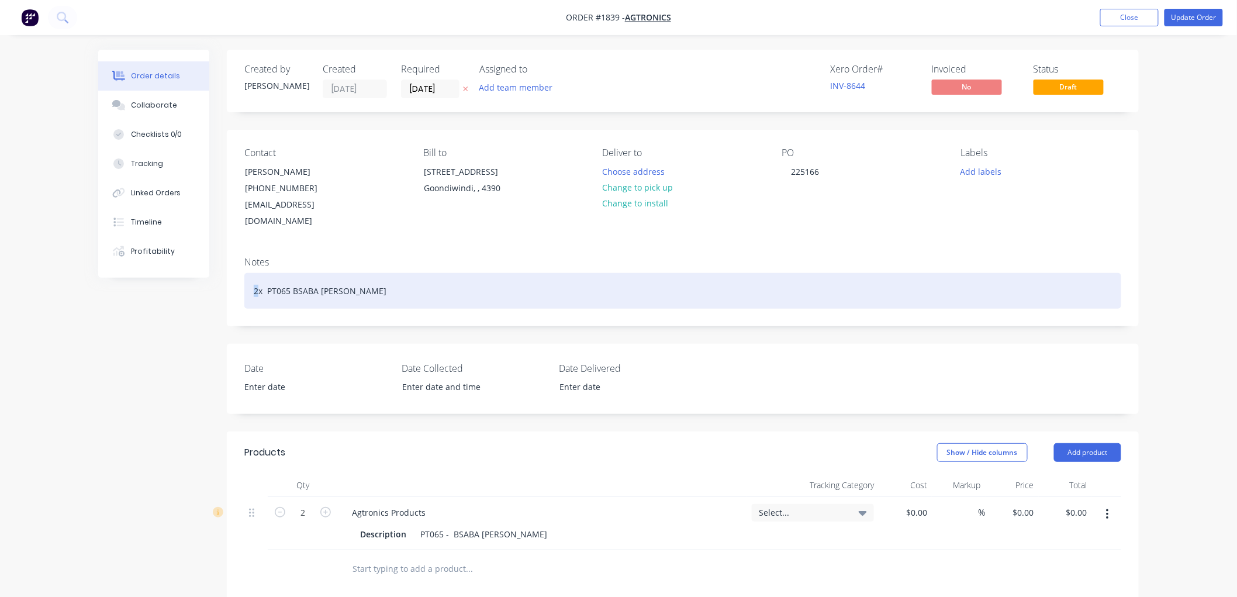
drag, startPoint x: 259, startPoint y: 272, endPoint x: 250, endPoint y: 272, distance: 8.8
click at [250, 273] on div "2x PT065 BSABA [PERSON_NAME]" at bounding box center [682, 291] width 877 height 36
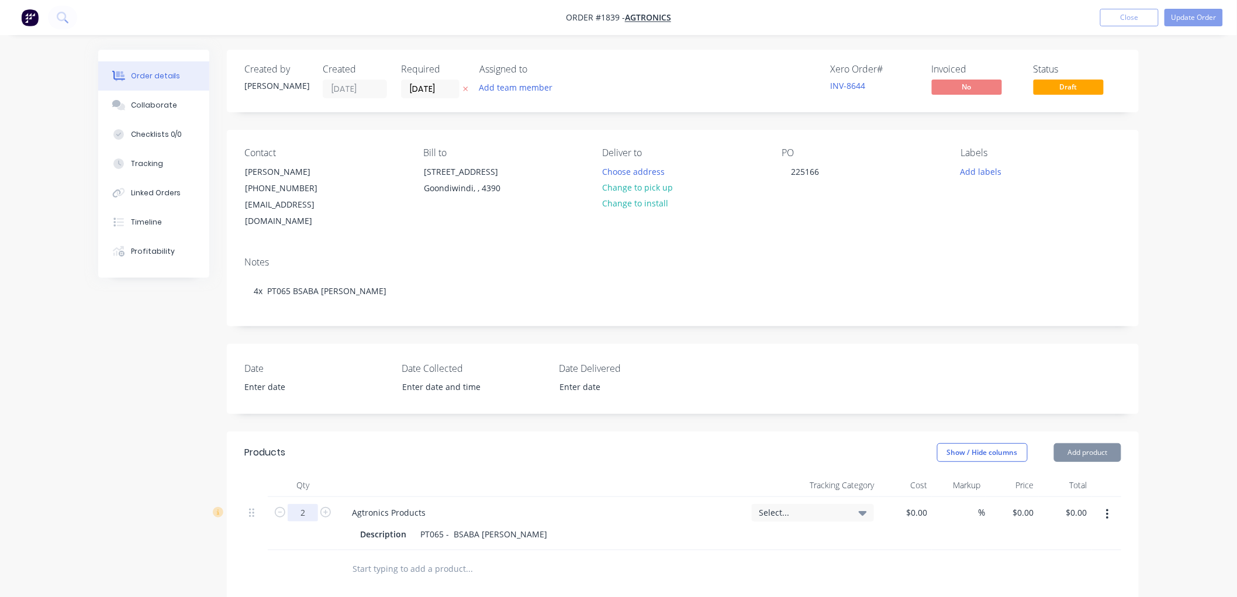
click at [307, 504] on input "2" at bounding box center [303, 513] width 30 height 18
type input "4"
click at [524, 557] on input "text" at bounding box center [469, 568] width 234 height 23
click at [1205, 19] on button "Update Order" at bounding box center [1193, 18] width 58 height 18
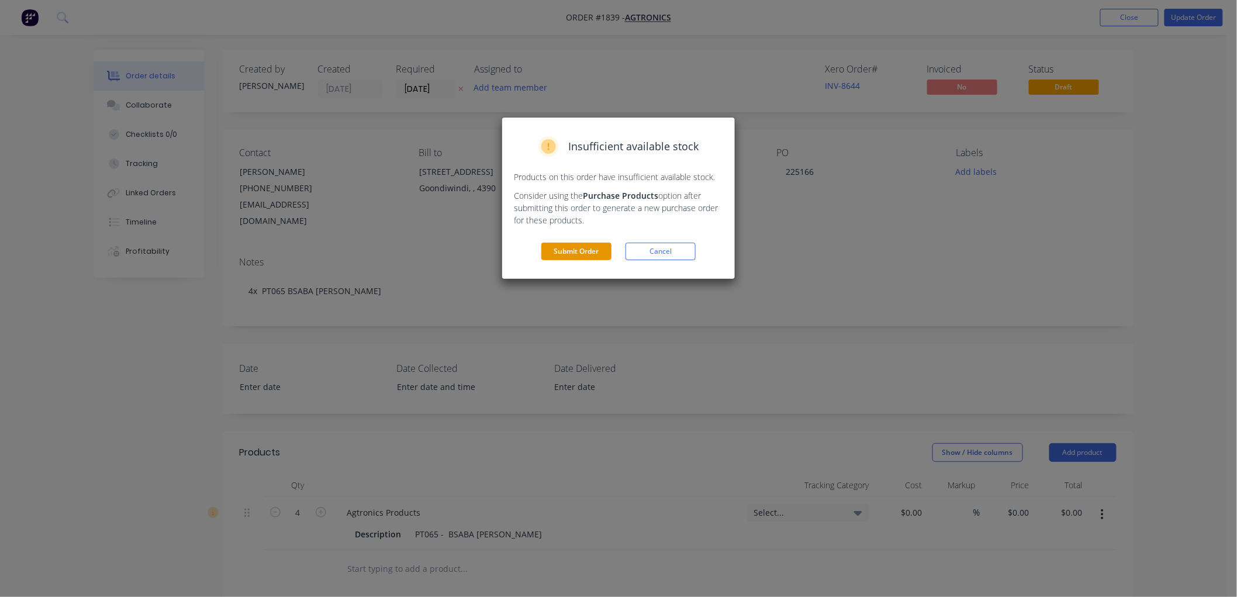
click at [586, 251] on button "Submit Order" at bounding box center [576, 252] width 70 height 18
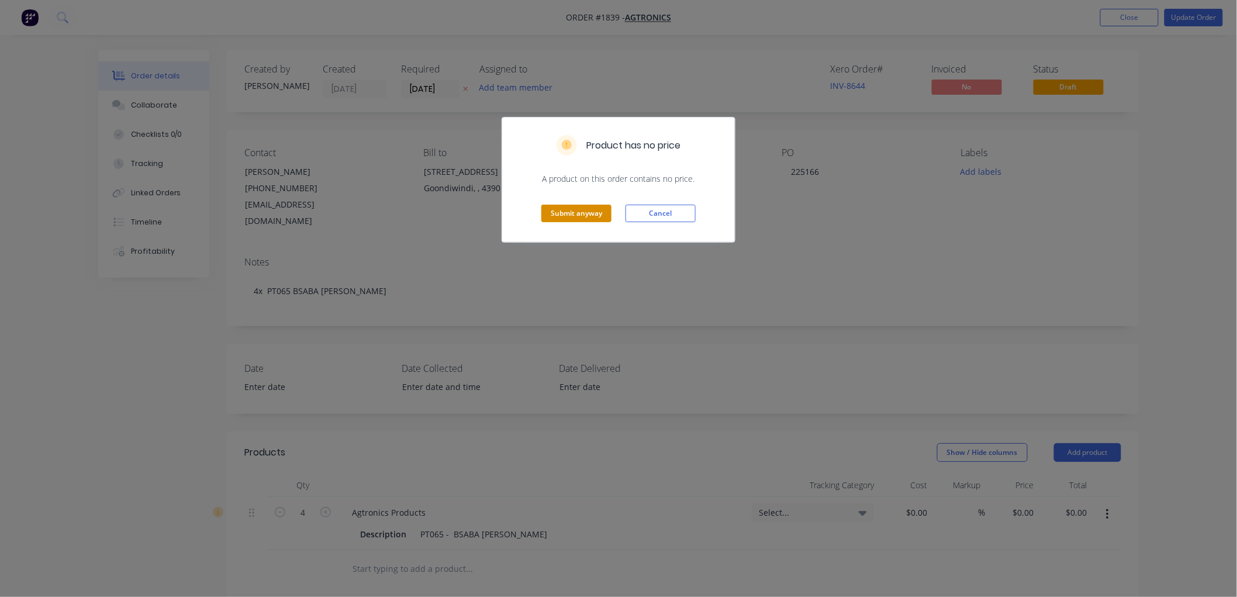
click at [579, 208] on button "Submit anyway" at bounding box center [576, 214] width 70 height 18
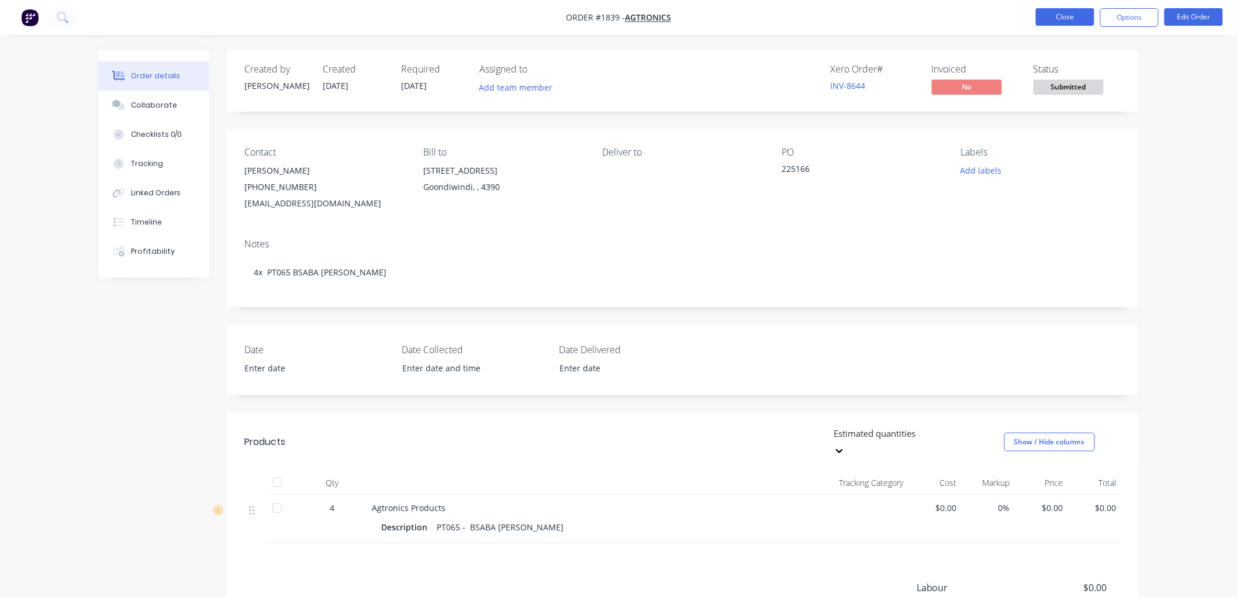
click at [1045, 15] on button "Close" at bounding box center [1065, 17] width 58 height 18
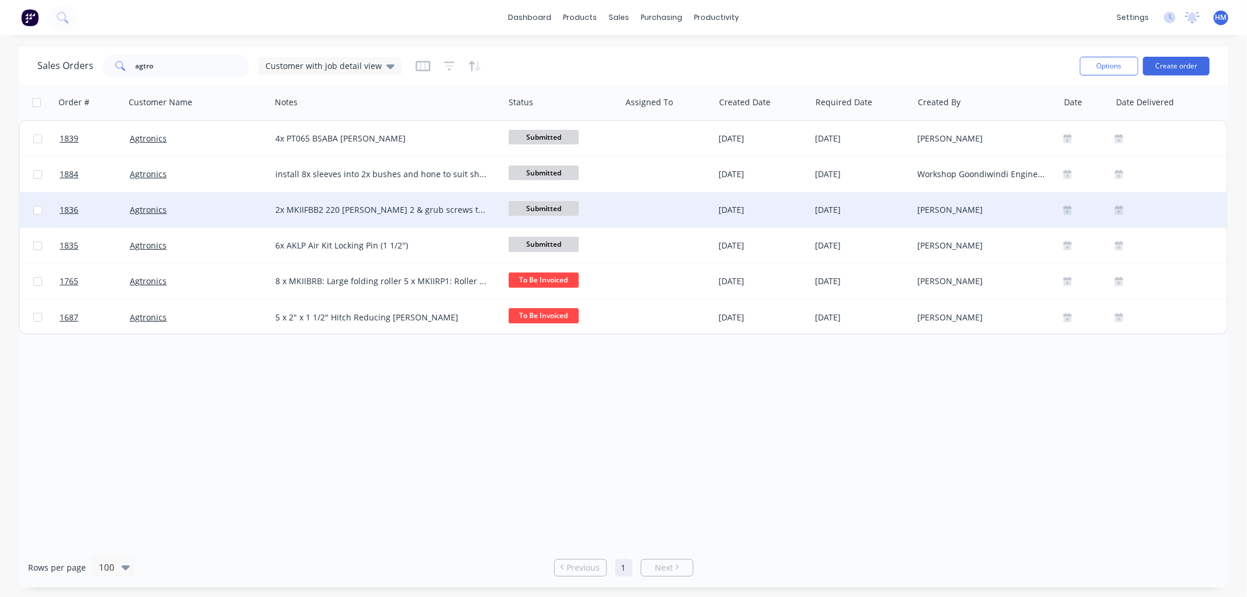
click at [201, 208] on div "Agtronics" at bounding box center [195, 210] width 130 height 12
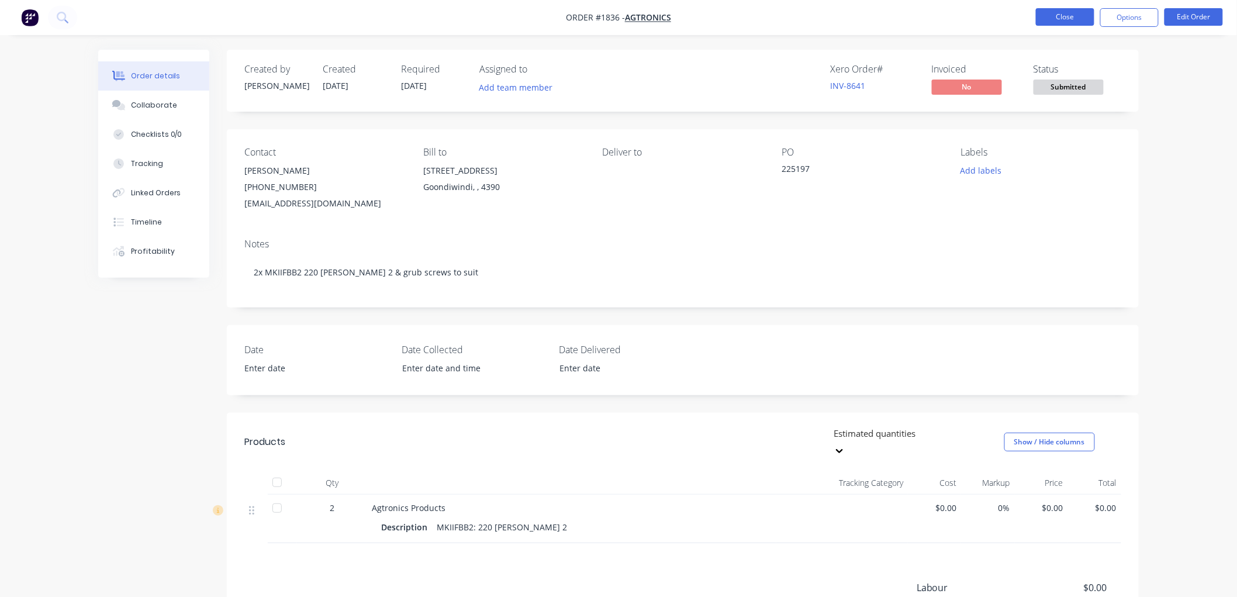
click at [1060, 16] on button "Close" at bounding box center [1065, 17] width 58 height 18
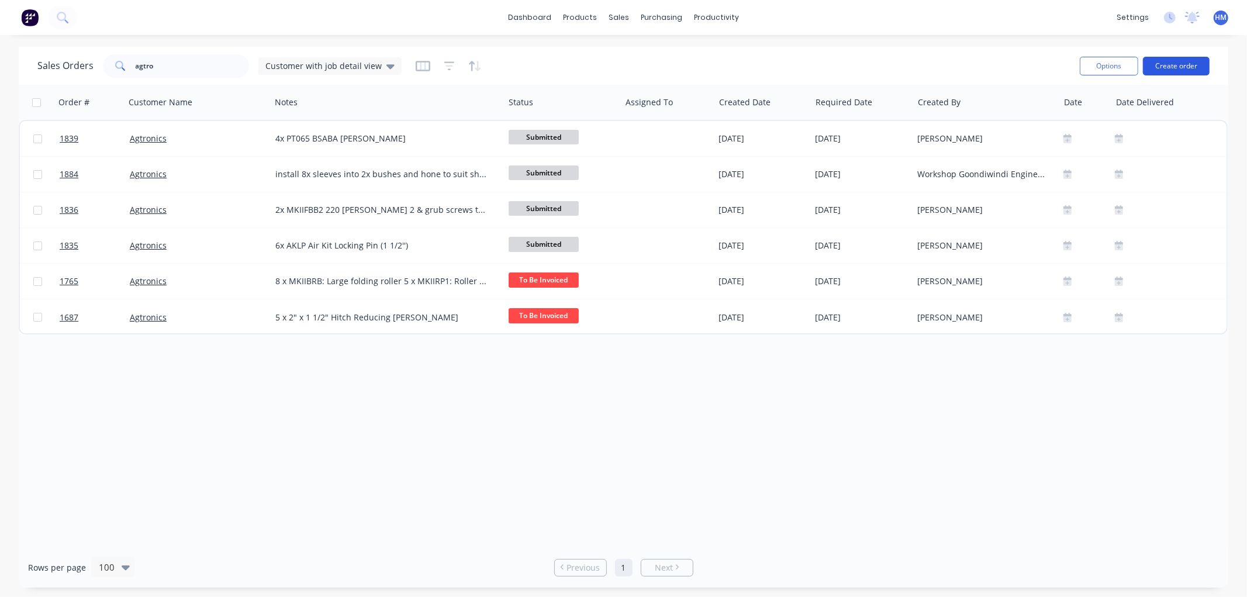
click at [1176, 65] on button "Create order" at bounding box center [1176, 66] width 67 height 19
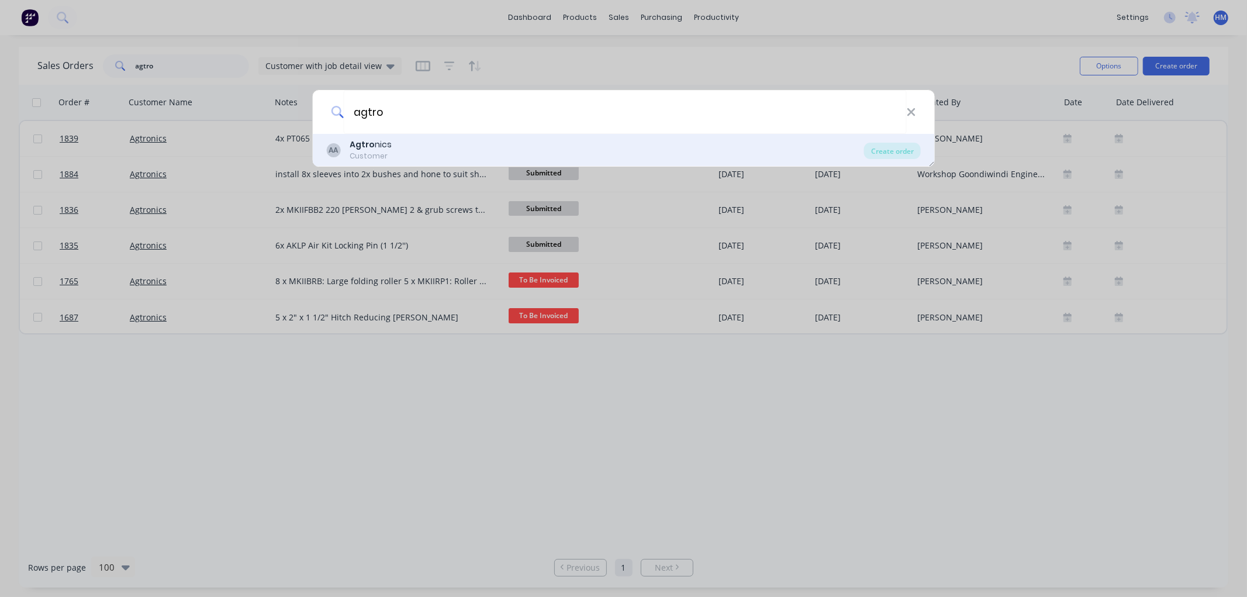
type input "agtro"
click at [425, 150] on div "AA Agtro nics Customer" at bounding box center [595, 150] width 538 height 23
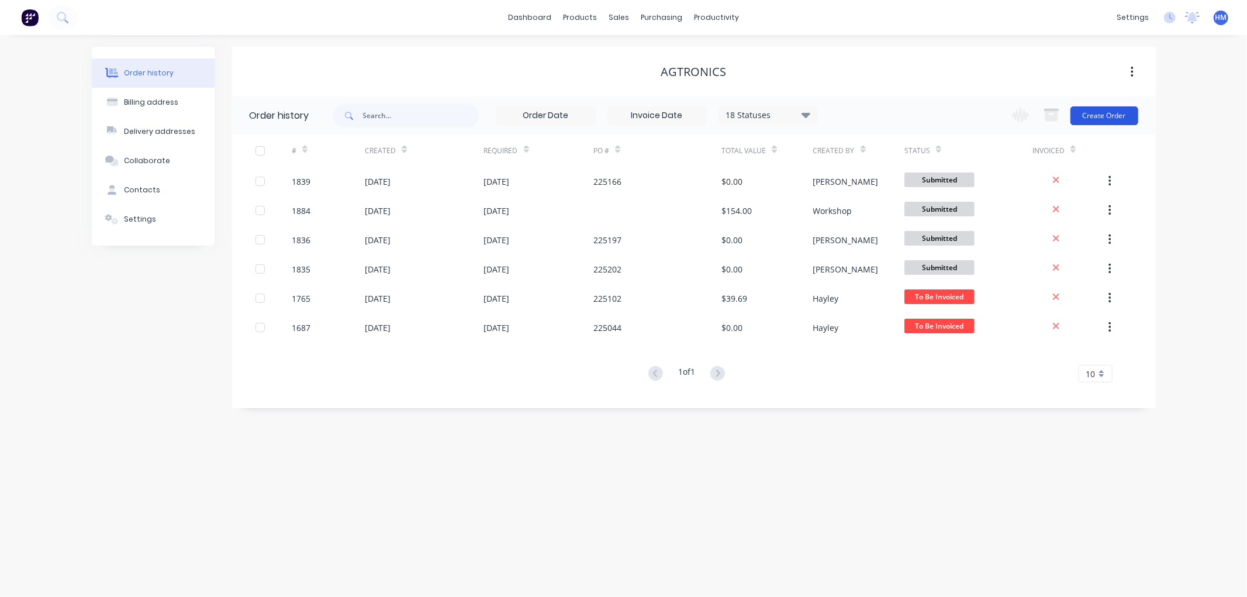
click at [1095, 116] on button "Create Order" at bounding box center [1104, 115] width 68 height 19
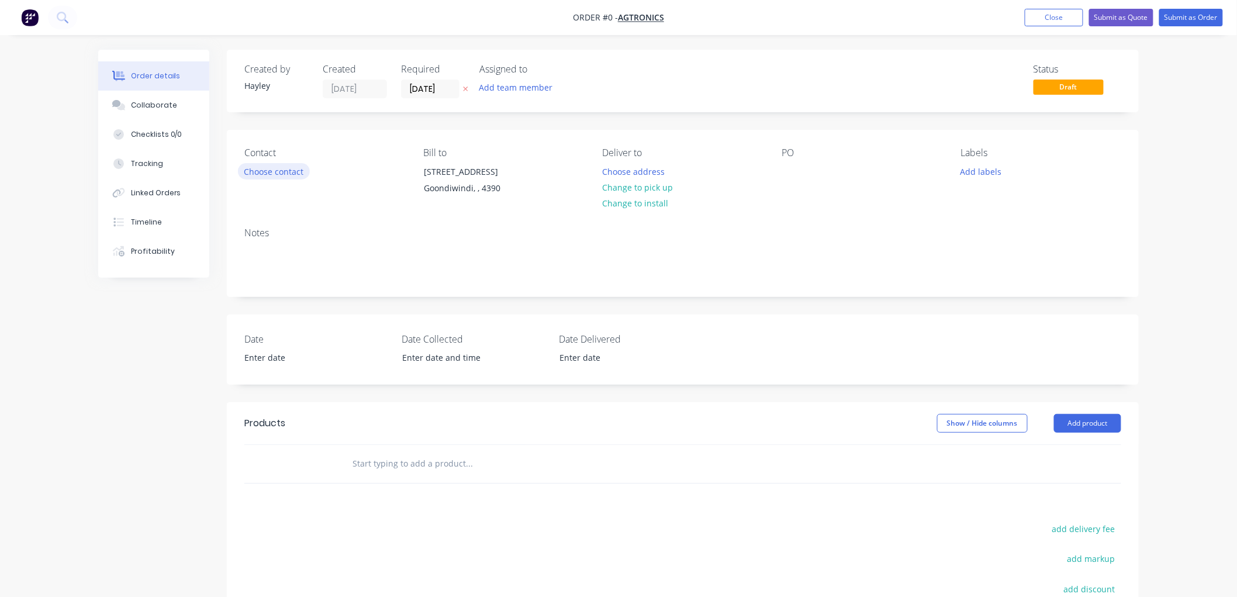
click at [271, 170] on button "Choose contact" at bounding box center [274, 171] width 72 height 16
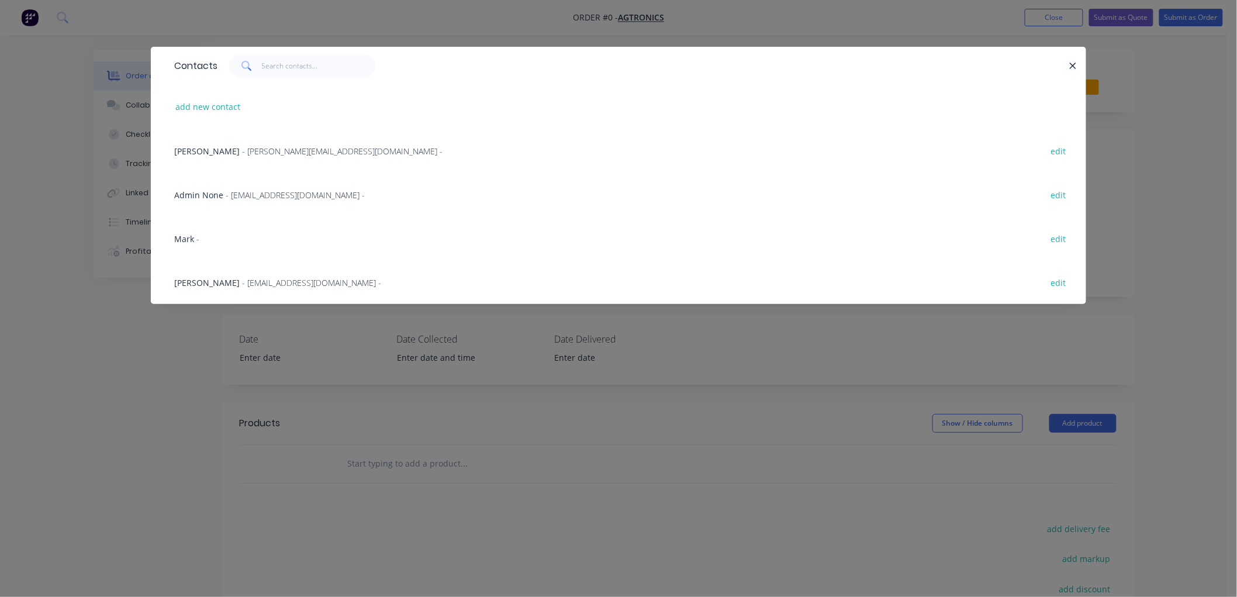
click at [242, 278] on span "- [EMAIL_ADDRESS][DOMAIN_NAME] -" at bounding box center [311, 282] width 139 height 11
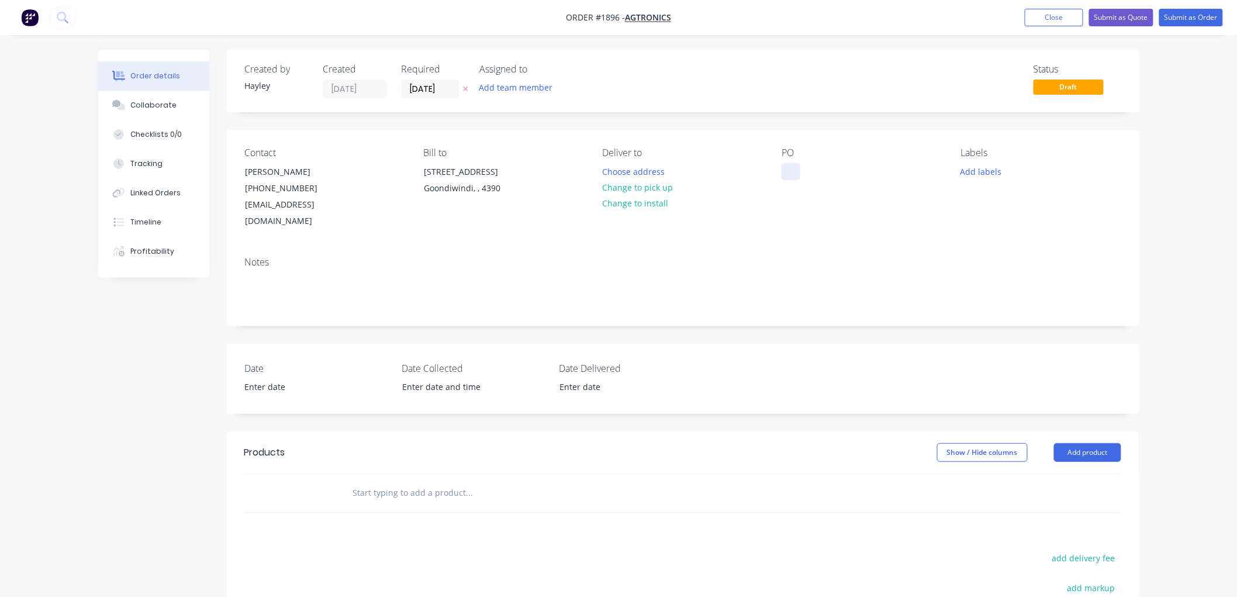
click at [783, 172] on div at bounding box center [791, 171] width 19 height 17
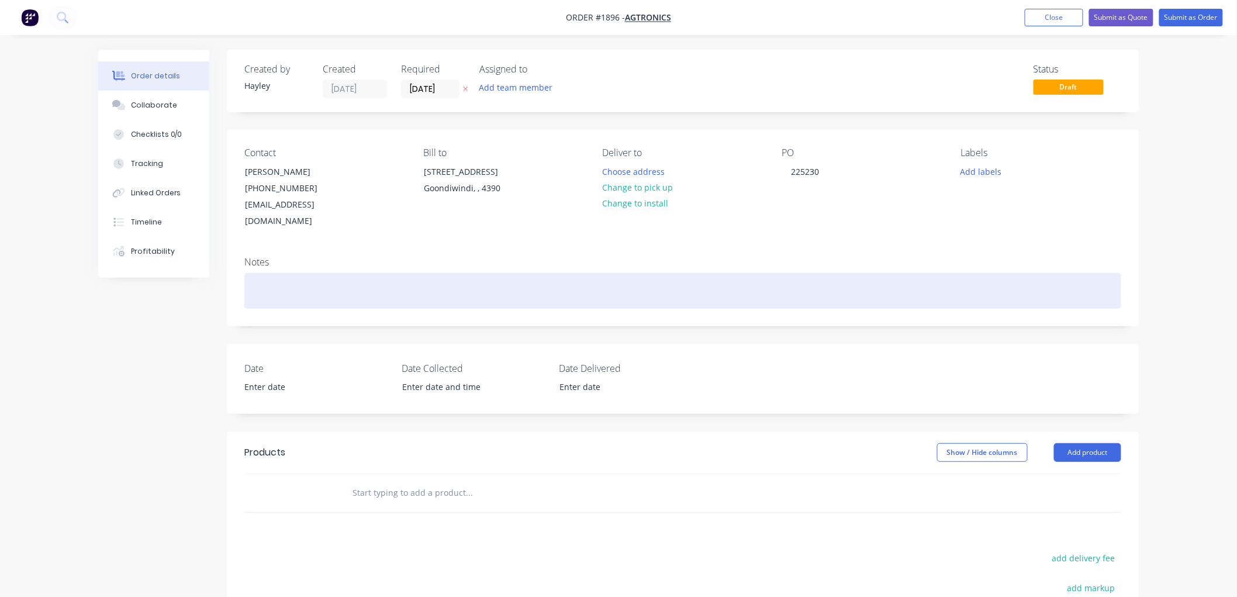
click at [292, 273] on div at bounding box center [682, 291] width 877 height 36
click at [275, 273] on div at bounding box center [682, 291] width 877 height 36
click at [312, 273] on div at bounding box center [682, 291] width 877 height 36
paste div
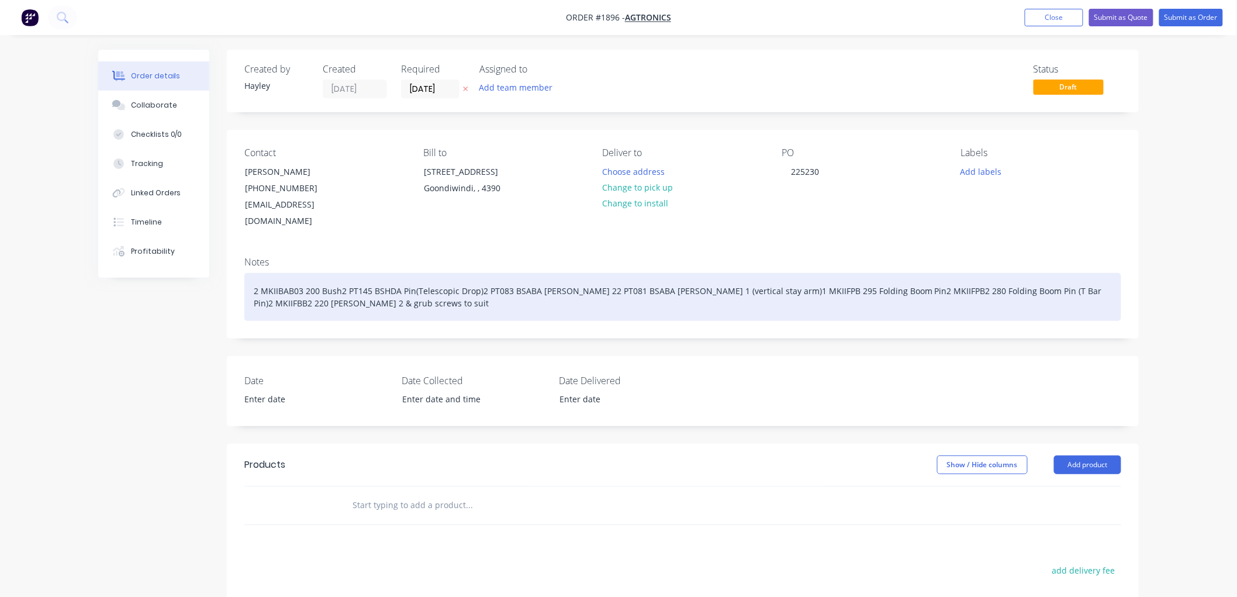
click at [302, 273] on div "2 MKIIBAB03 200 Bush2 PT145 BSHDA Pin(Telescopic Drop)2 PT083 BSABA [PERSON_NAM…" at bounding box center [682, 297] width 877 height 48
click at [341, 277] on div "2 MKIIBAB03 200 Bush2 PT145 BSHDA Pin(Telescopic Drop)2 PT083 BSABA [PERSON_NAM…" at bounding box center [682, 297] width 877 height 48
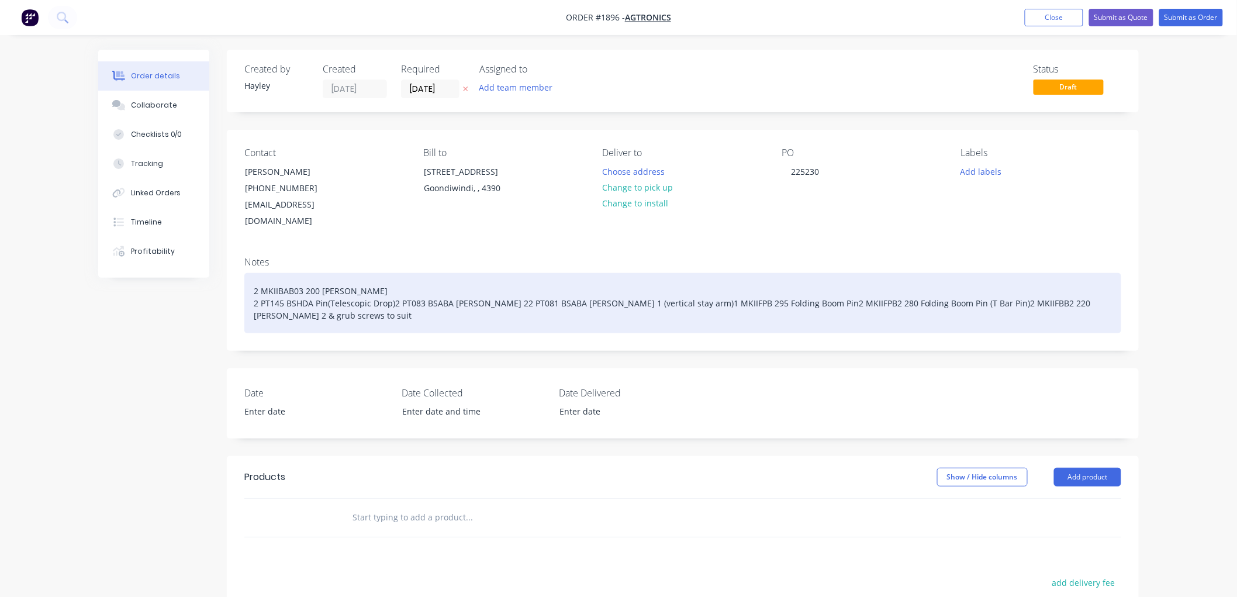
click at [392, 286] on div "2 MKIIBAB03 200 [PERSON_NAME] 2 PT145 BSHDA Pin(Telescopic Drop)2 PT083 BSABA […" at bounding box center [682, 303] width 877 height 60
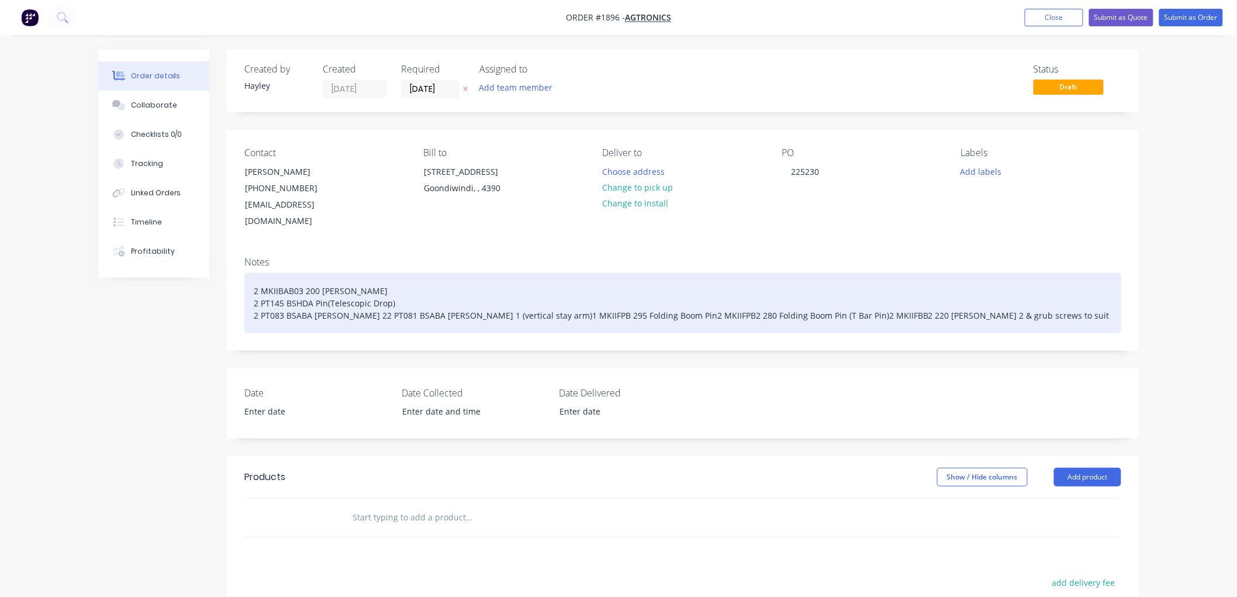
click at [418, 298] on div "2 MKIIBAB03 200 [PERSON_NAME] 2 PT145 BSHDA Pin(Telescopic Drop) 2 PT083 BSABA …" at bounding box center [682, 303] width 877 height 60
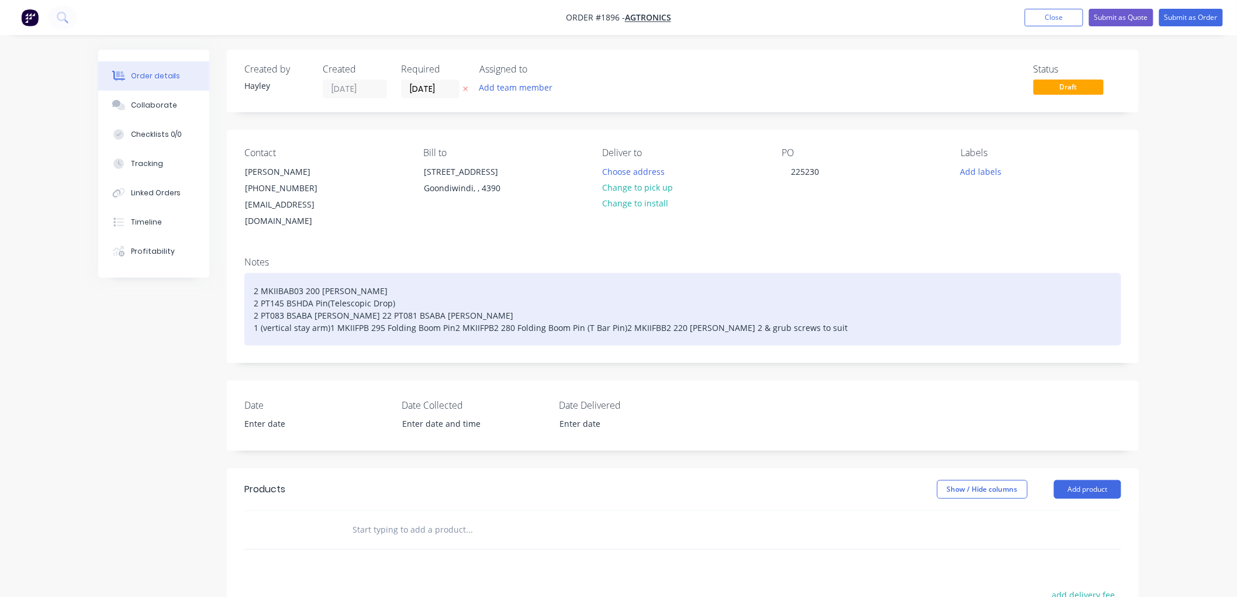
click at [452, 312] on div "2 MKIIBAB03 200 [PERSON_NAME] 2 PT145 BSHDA Pin(Telescopic Drop) 2 PT083 BSABA …" at bounding box center [682, 309] width 877 height 72
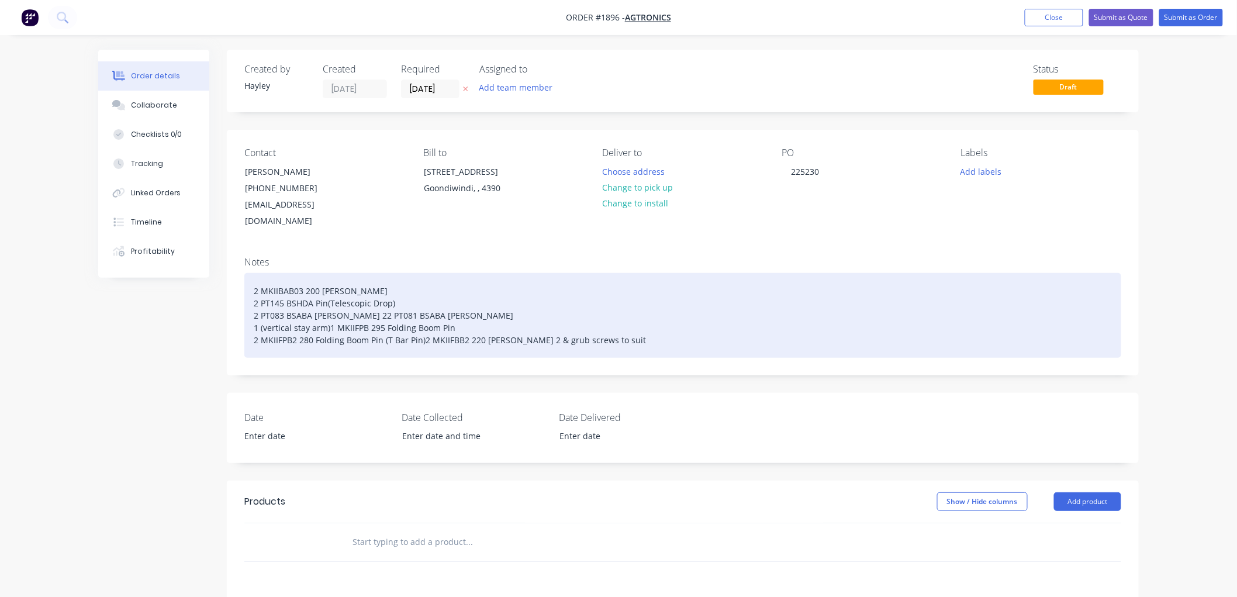
click at [330, 306] on div "2 MKIIBAB03 200 [PERSON_NAME] 2 PT145 BSHDA Pin(Telescopic Drop) 2 PT083 BSABA …" at bounding box center [682, 315] width 877 height 85
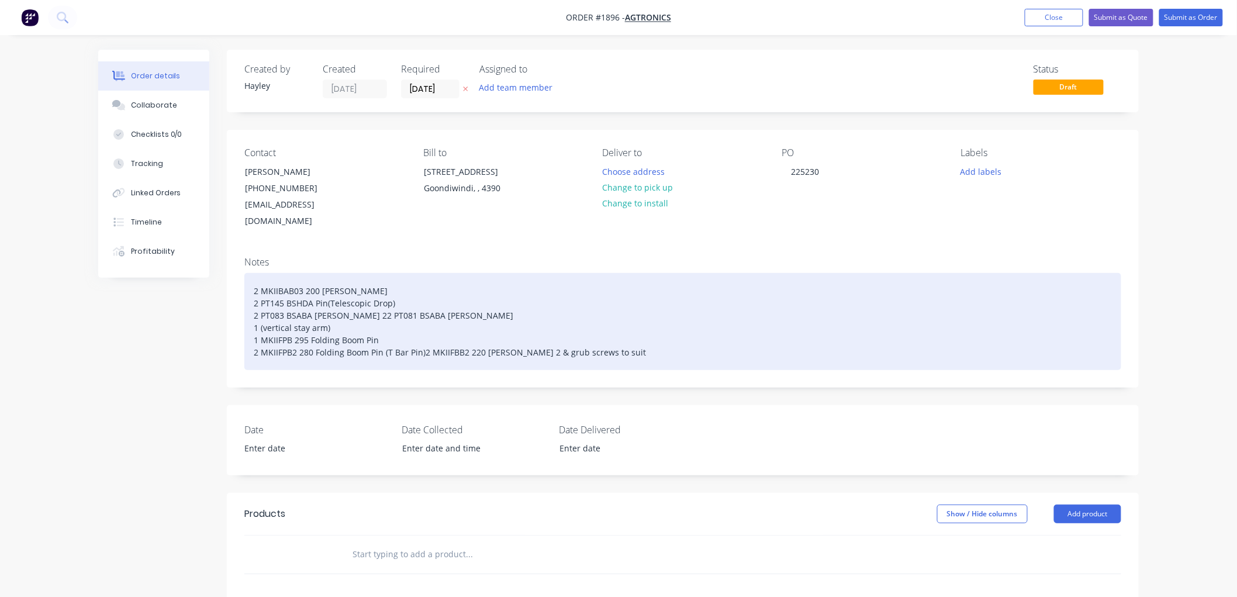
click at [255, 307] on div "2 MKIIBAB03 200 [PERSON_NAME] 2 PT145 BSHDA Pin(Telescopic Drop) 2 PT083 BSABA …" at bounding box center [682, 321] width 877 height 97
click at [423, 333] on div "2 MKIIBAB03 200 [PERSON_NAME] 2 PT145 BSHDA Pin(Telescopic Drop) 2 PT083 BSABA …" at bounding box center [682, 321] width 877 height 97
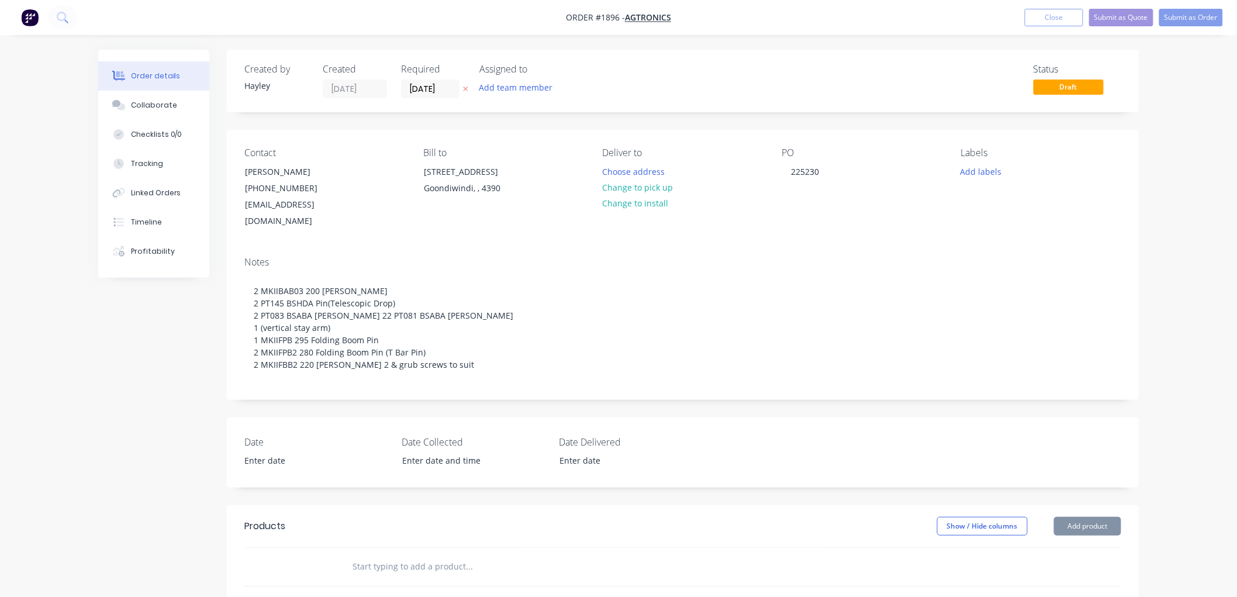
drag, startPoint x: 156, startPoint y: 109, endPoint x: 14, endPoint y: 112, distance: 142.1
click at [144, 111] on button "Collaborate" at bounding box center [153, 105] width 111 height 29
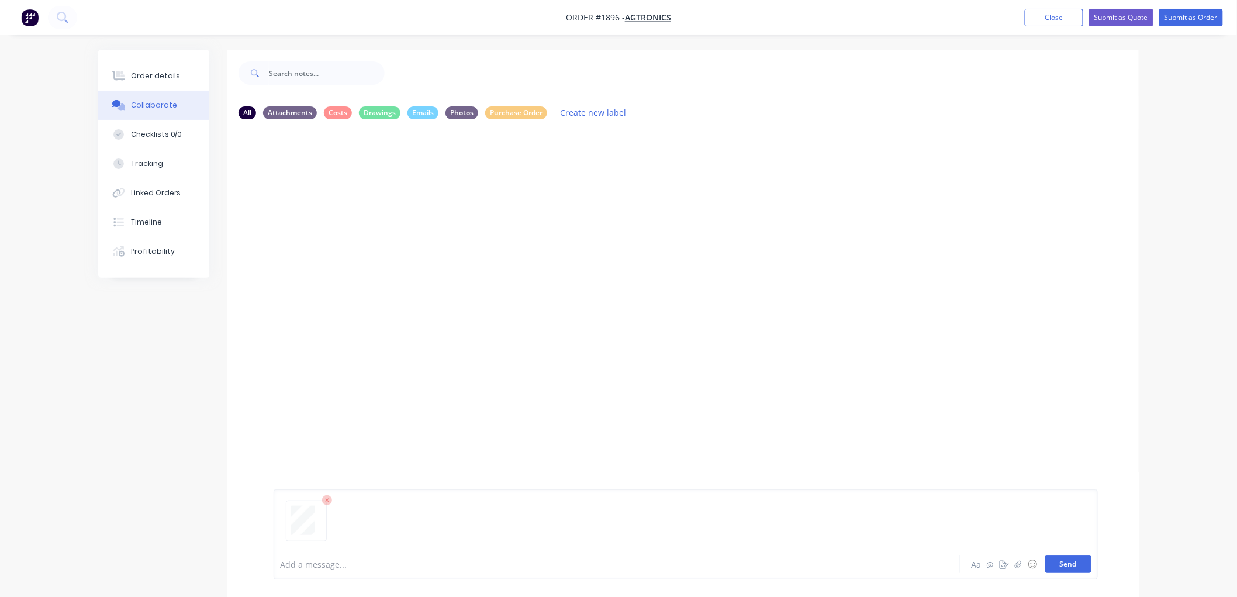
click at [1077, 564] on button "Send" at bounding box center [1068, 564] width 46 height 18
click at [1076, 12] on button "Close" at bounding box center [1054, 18] width 58 height 18
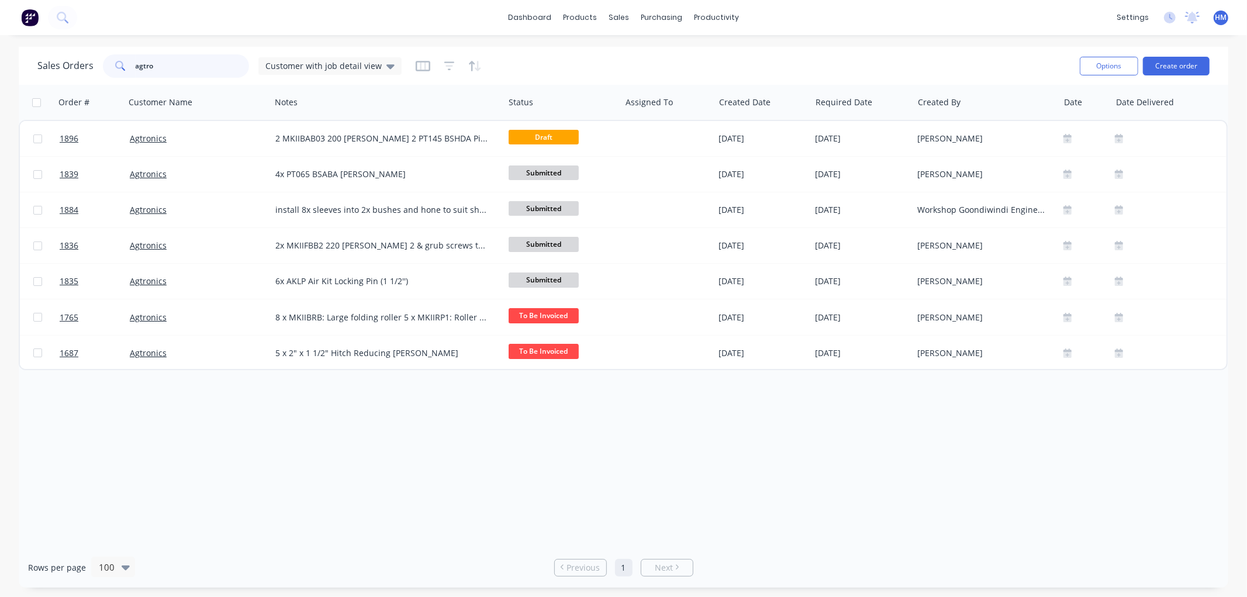
drag, startPoint x: 136, startPoint y: 69, endPoint x: 97, endPoint y: 69, distance: 38.6
click at [98, 69] on div "Sales Orders agtro Customer with job detail view" at bounding box center [219, 65] width 364 height 23
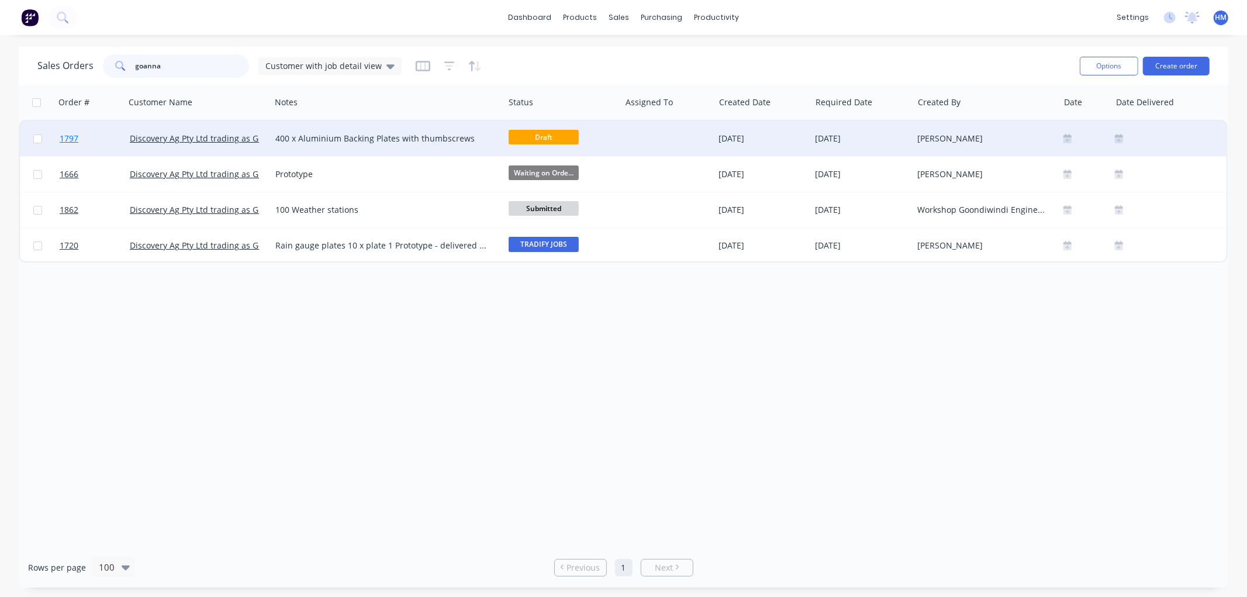
type input "goanna"
click at [94, 137] on link "1797" at bounding box center [95, 138] width 70 height 35
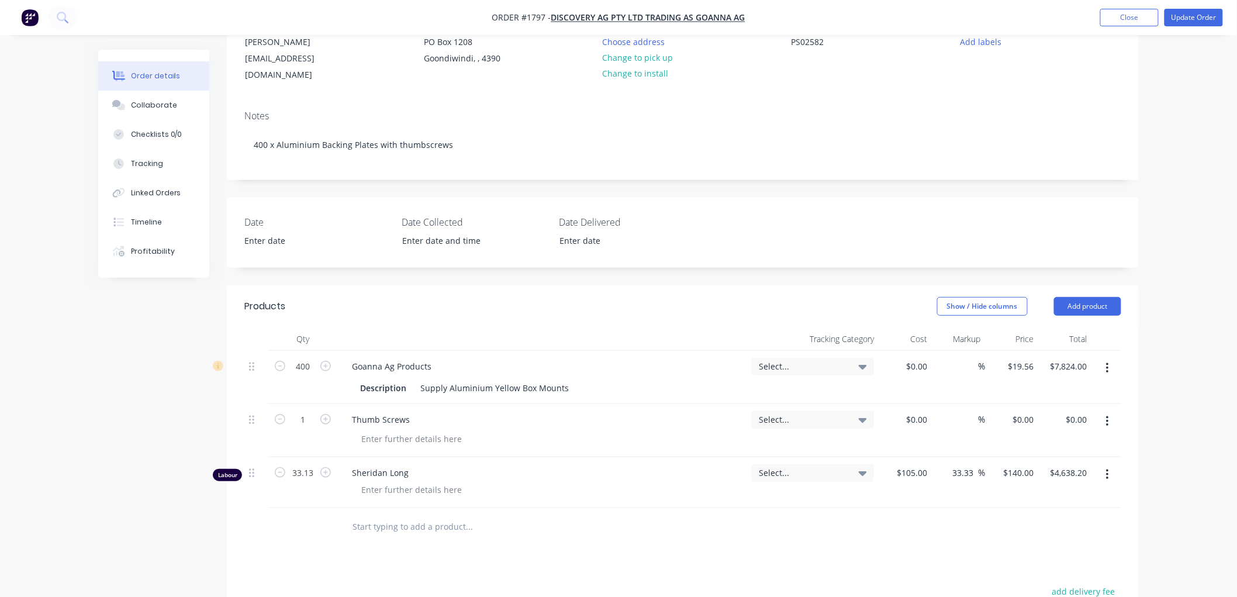
scroll to position [195, 0]
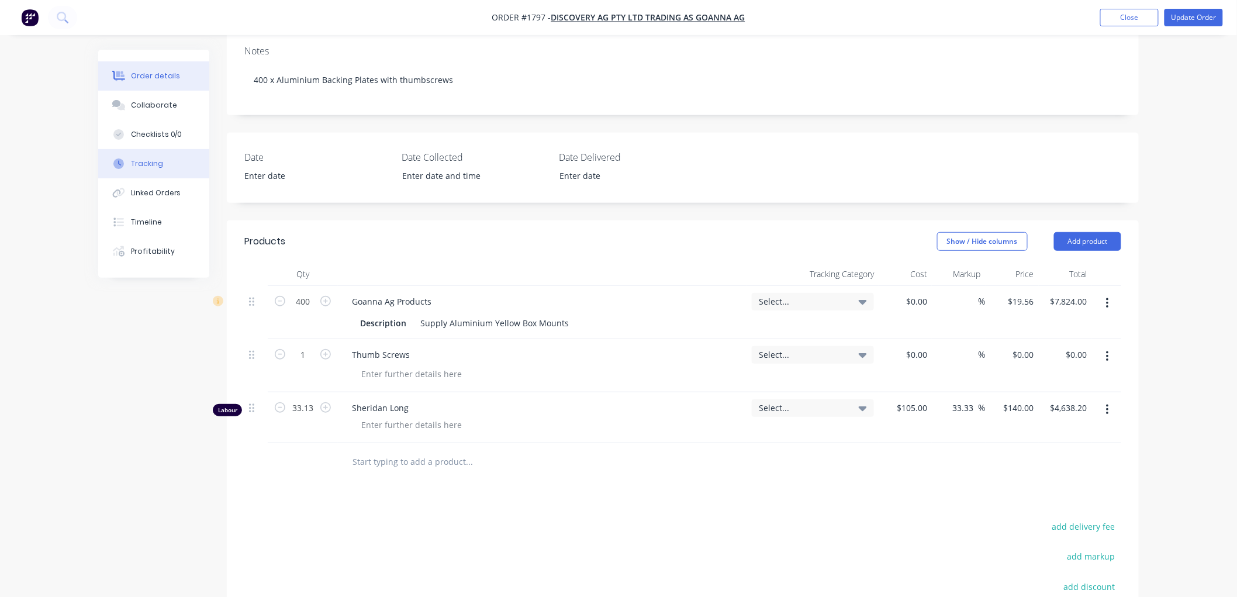
click at [151, 166] on div "Tracking" at bounding box center [147, 163] width 32 height 11
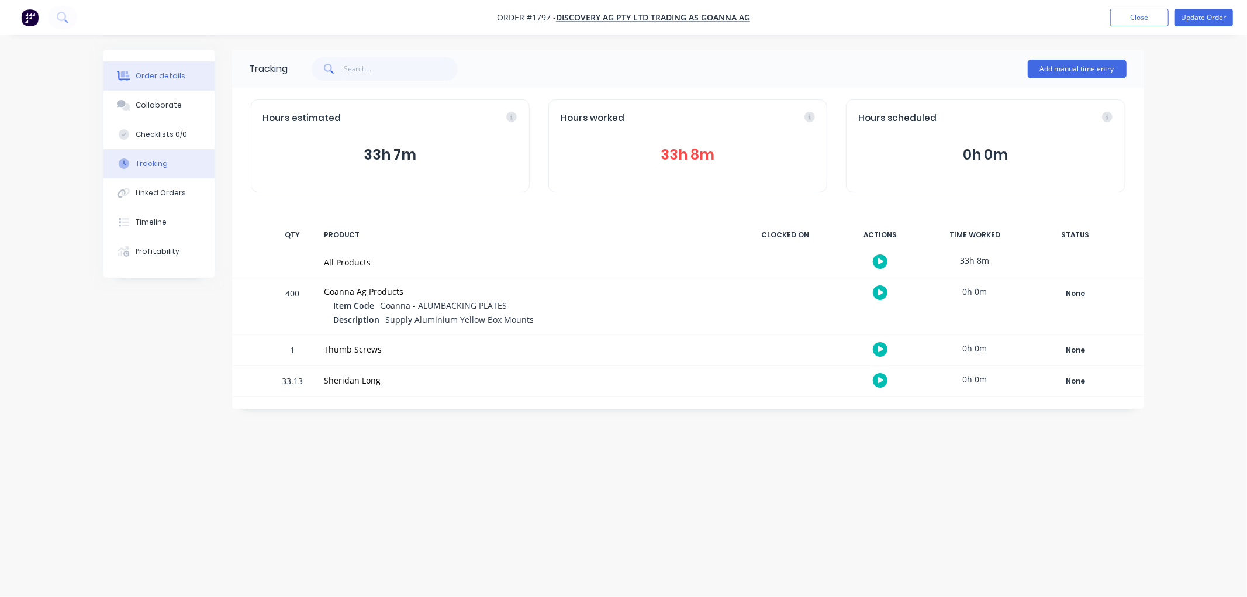
click at [161, 77] on div "Order details" at bounding box center [161, 76] width 50 height 11
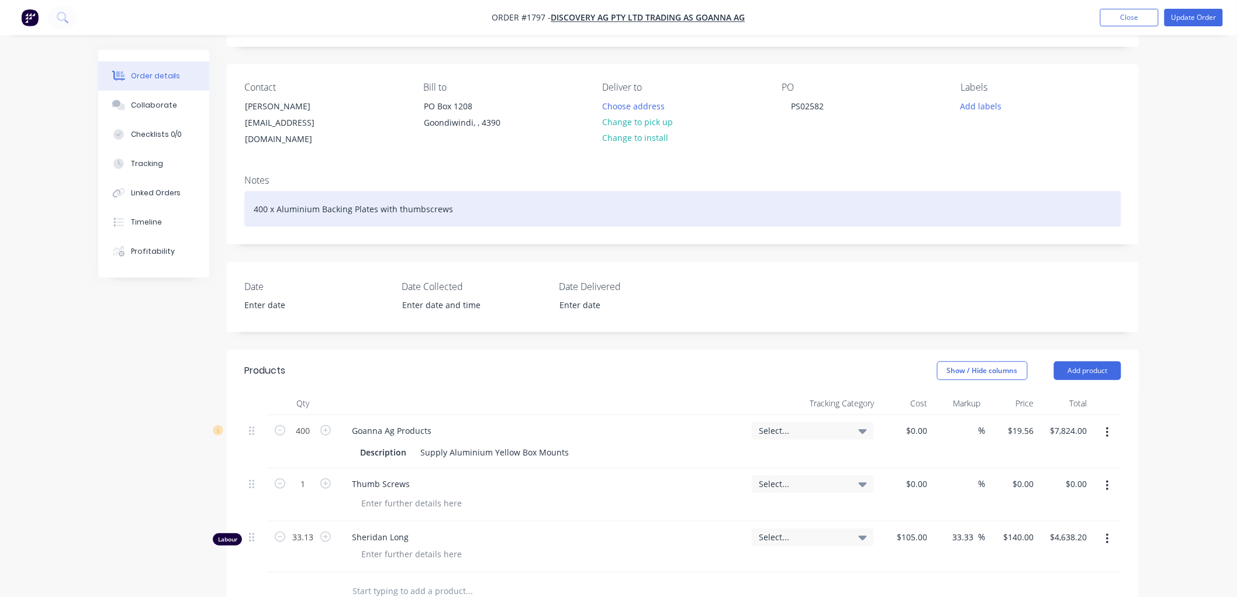
scroll to position [65, 0]
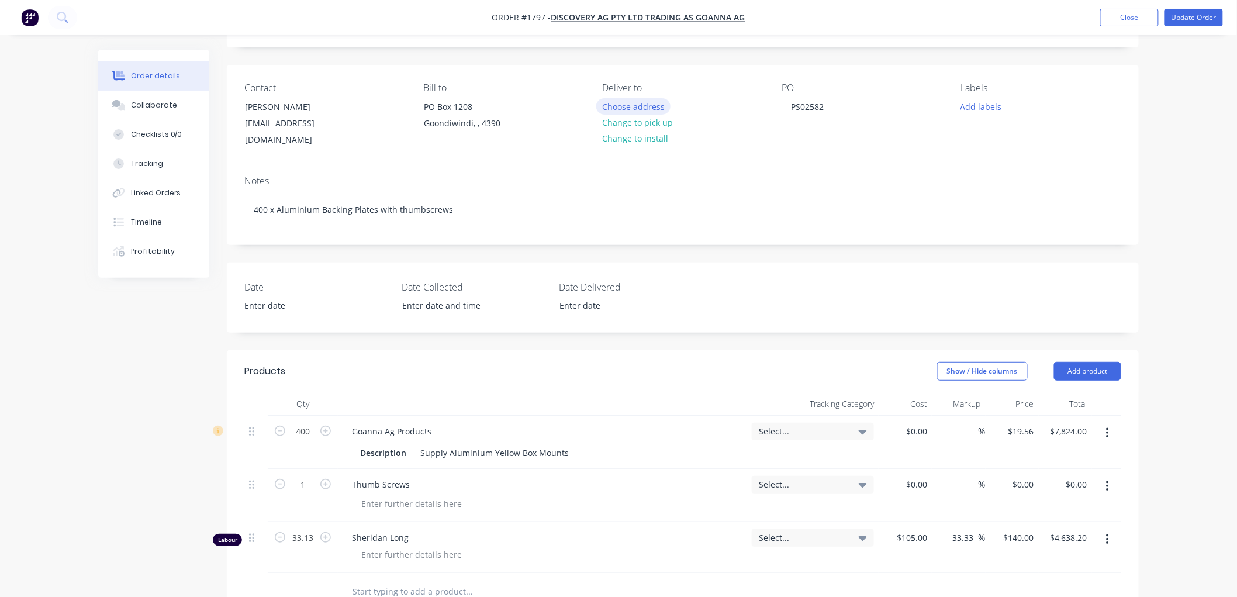
click at [645, 102] on button "Choose address" at bounding box center [633, 106] width 75 height 16
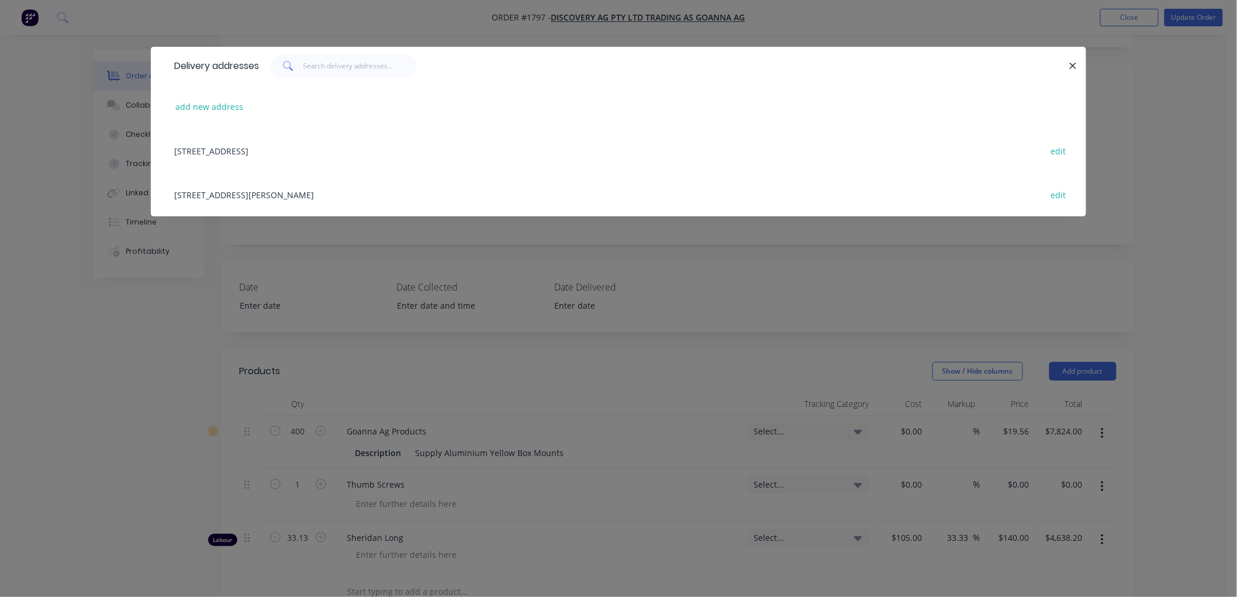
click at [262, 185] on div "[STREET_ADDRESS][PERSON_NAME] edit" at bounding box center [618, 194] width 900 height 44
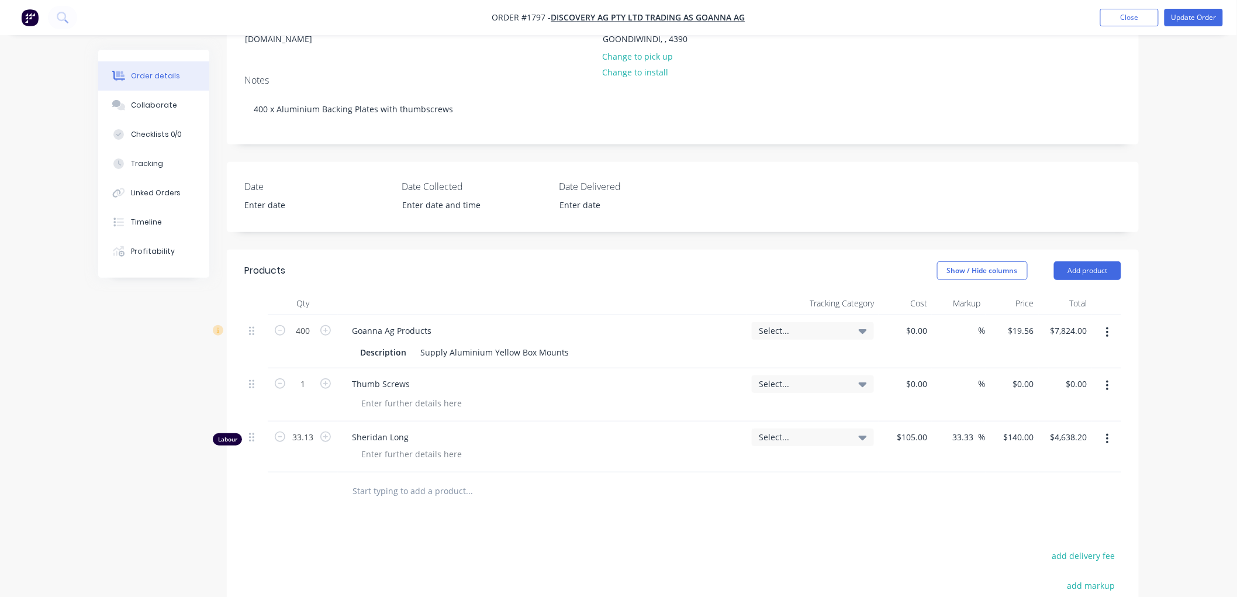
scroll to position [195, 0]
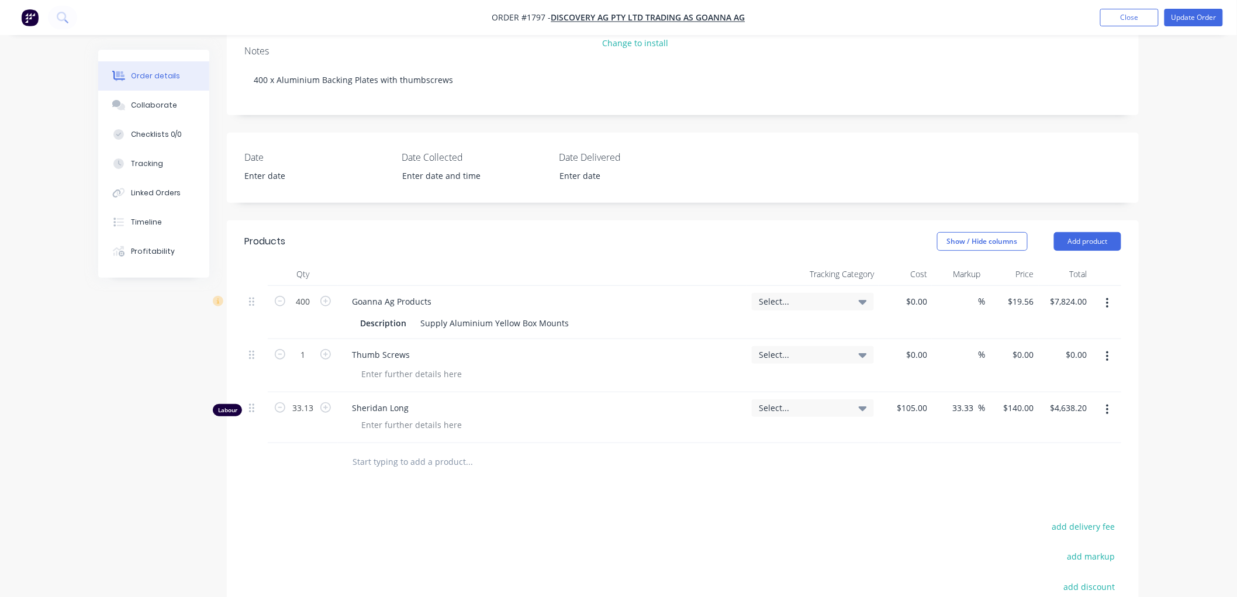
click at [1109, 346] on button "button" at bounding box center [1107, 356] width 27 height 21
click at [309, 346] on input "1" at bounding box center [303, 355] width 30 height 18
click at [1108, 404] on icon "button" at bounding box center [1107, 409] width 2 height 11
click at [1050, 502] on div "Delete" at bounding box center [1066, 510] width 90 height 17
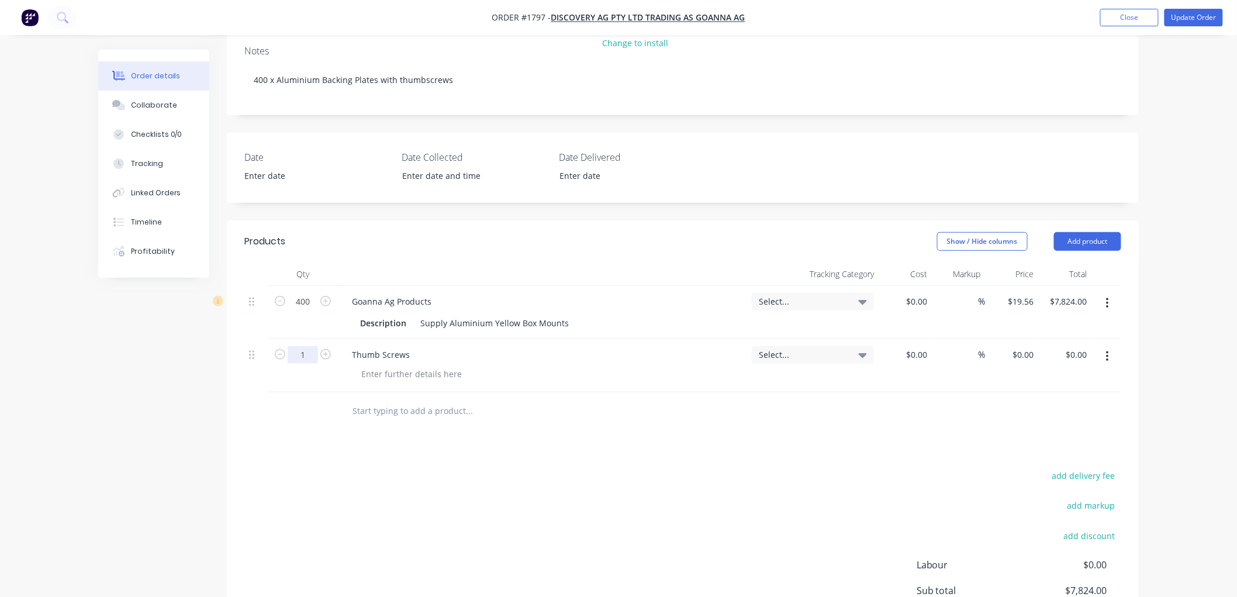
click at [312, 346] on input "1" at bounding box center [303, 355] width 30 height 18
type input "800"
click at [412, 412] on div at bounding box center [548, 411] width 421 height 38
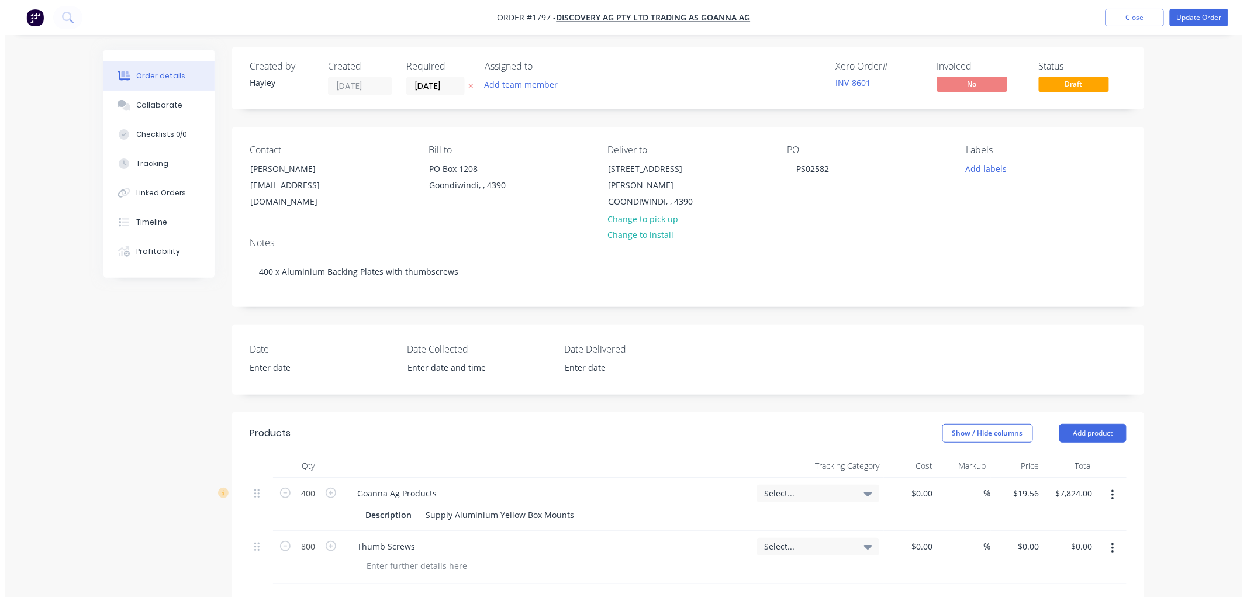
scroll to position [0, 0]
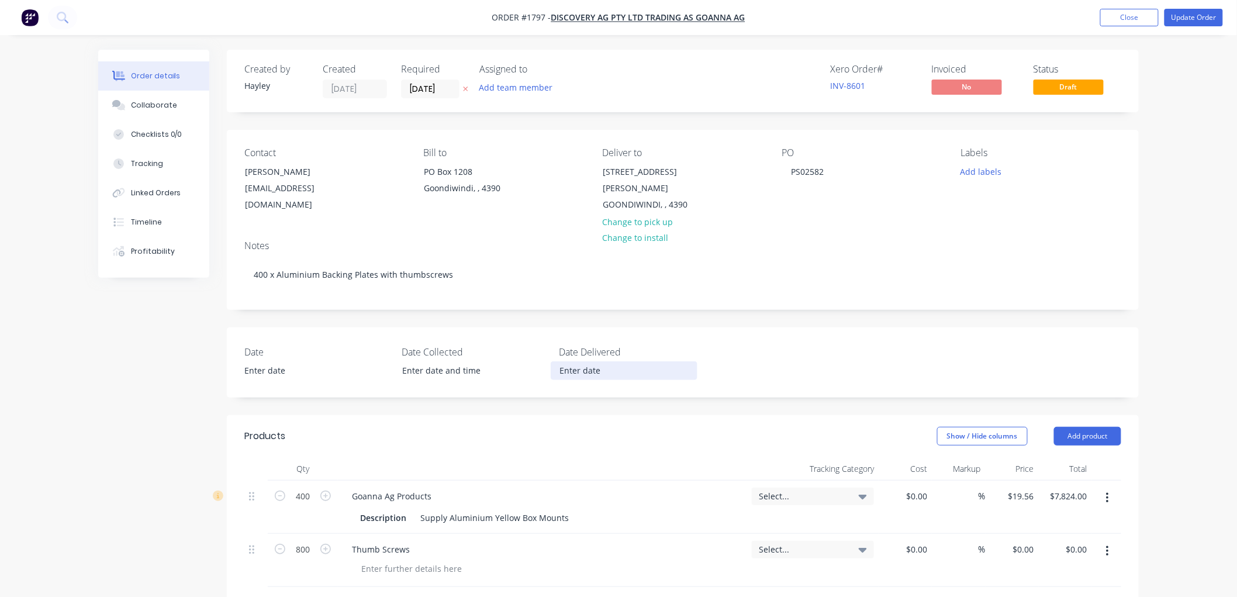
click at [589, 362] on input at bounding box center [624, 371] width 146 height 18
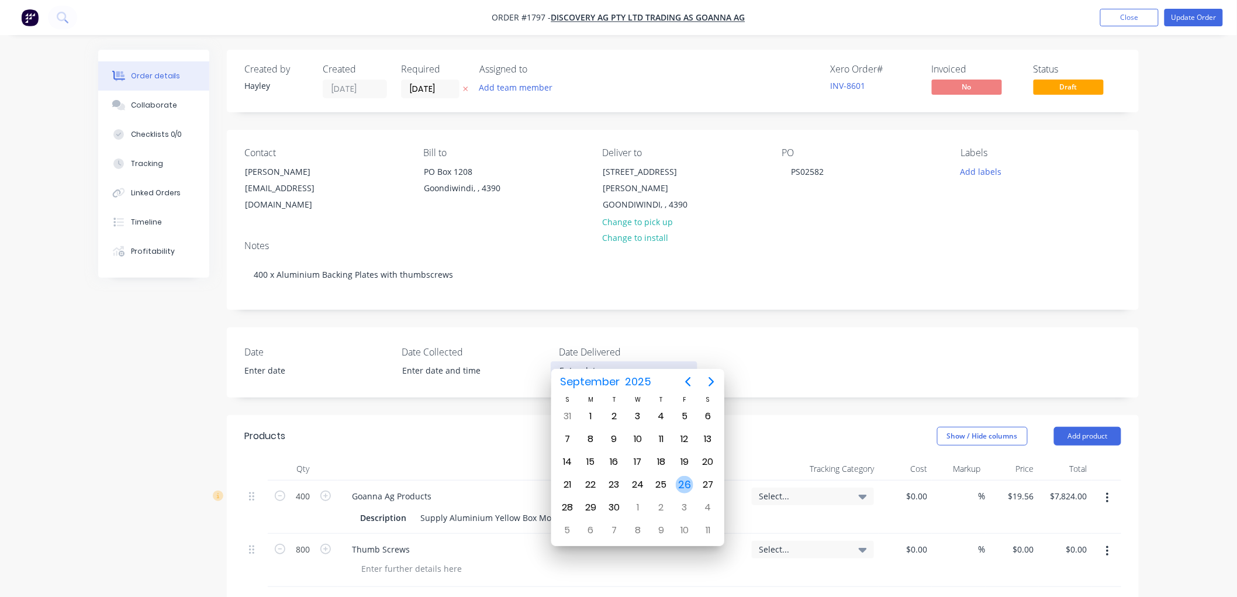
click at [685, 476] on div "26" at bounding box center [685, 485] width 18 height 18
type input "[DATE]"
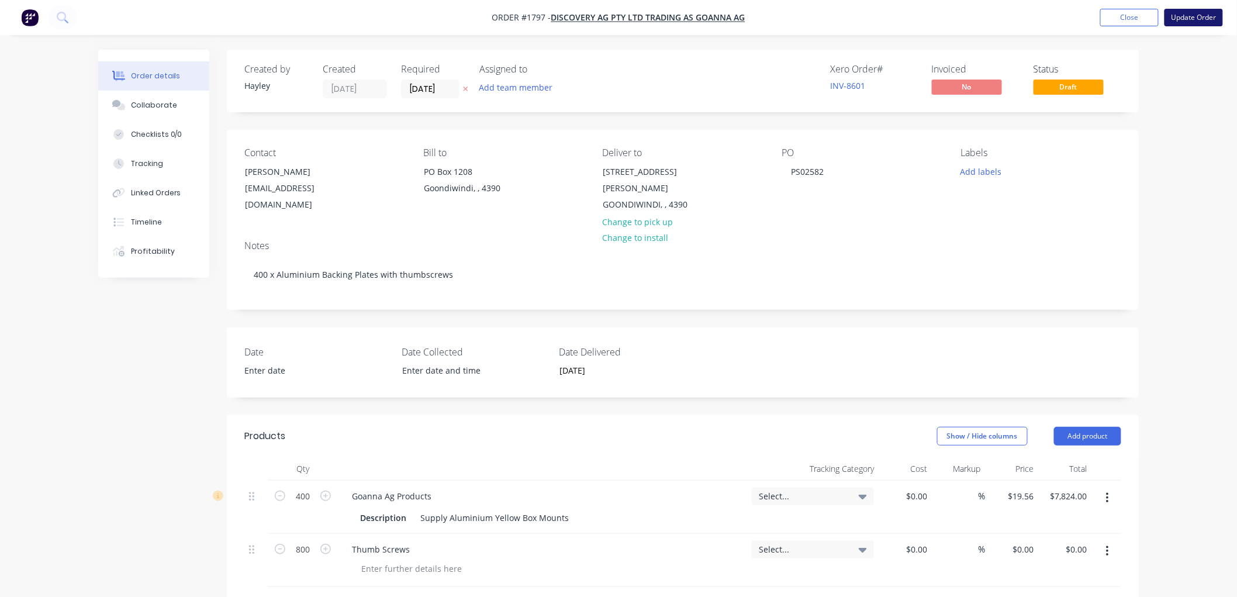
click at [1187, 19] on button "Update Order" at bounding box center [1193, 18] width 58 height 18
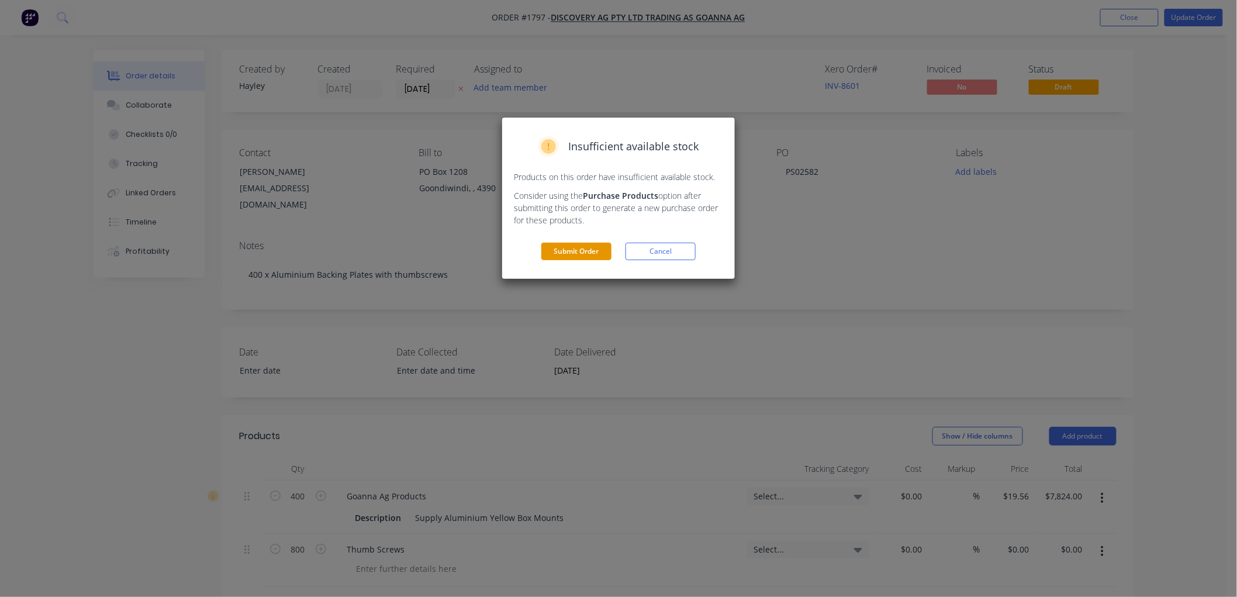
click at [580, 252] on button "Submit Order" at bounding box center [576, 252] width 70 height 18
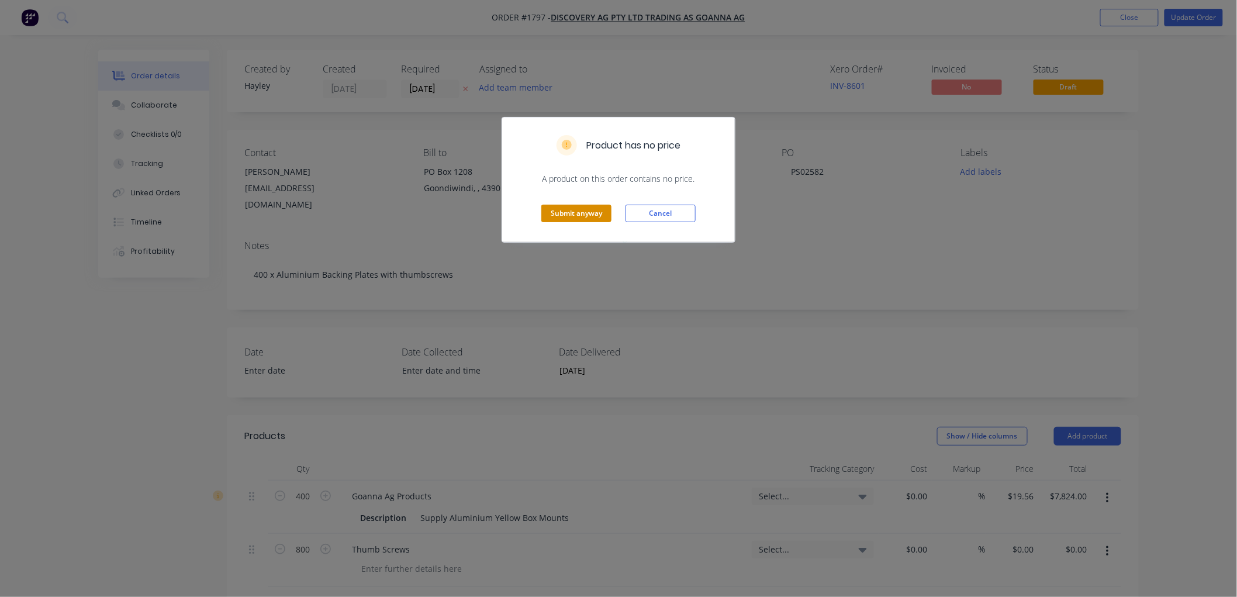
click at [583, 216] on button "Submit anyway" at bounding box center [576, 214] width 70 height 18
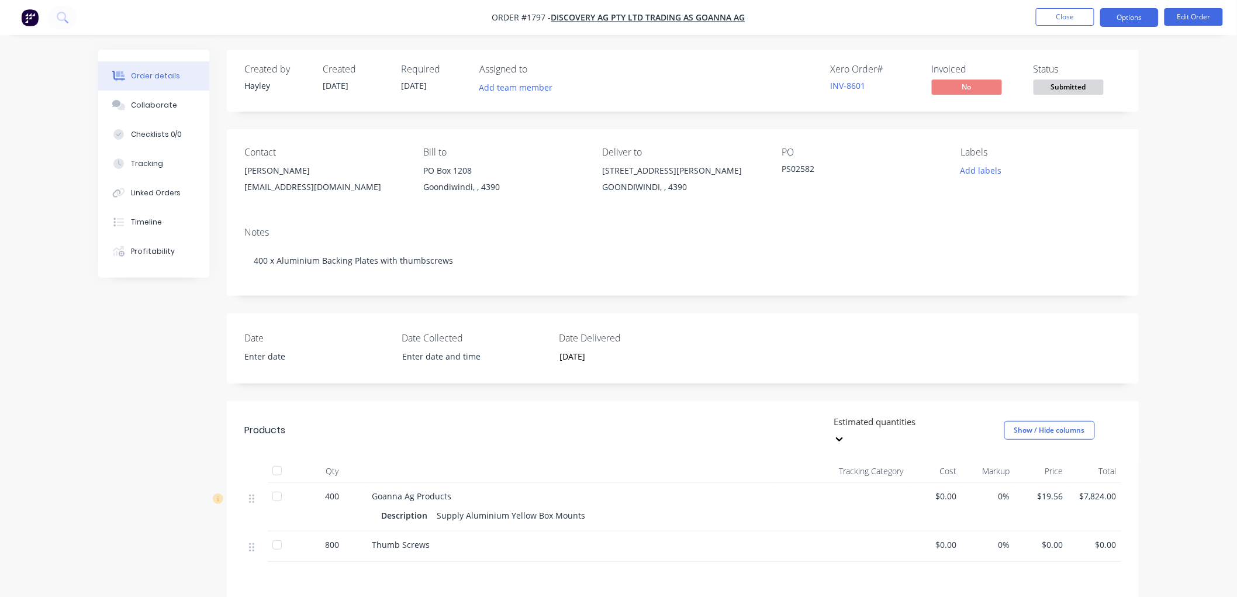
click at [1131, 19] on button "Options" at bounding box center [1129, 17] width 58 height 19
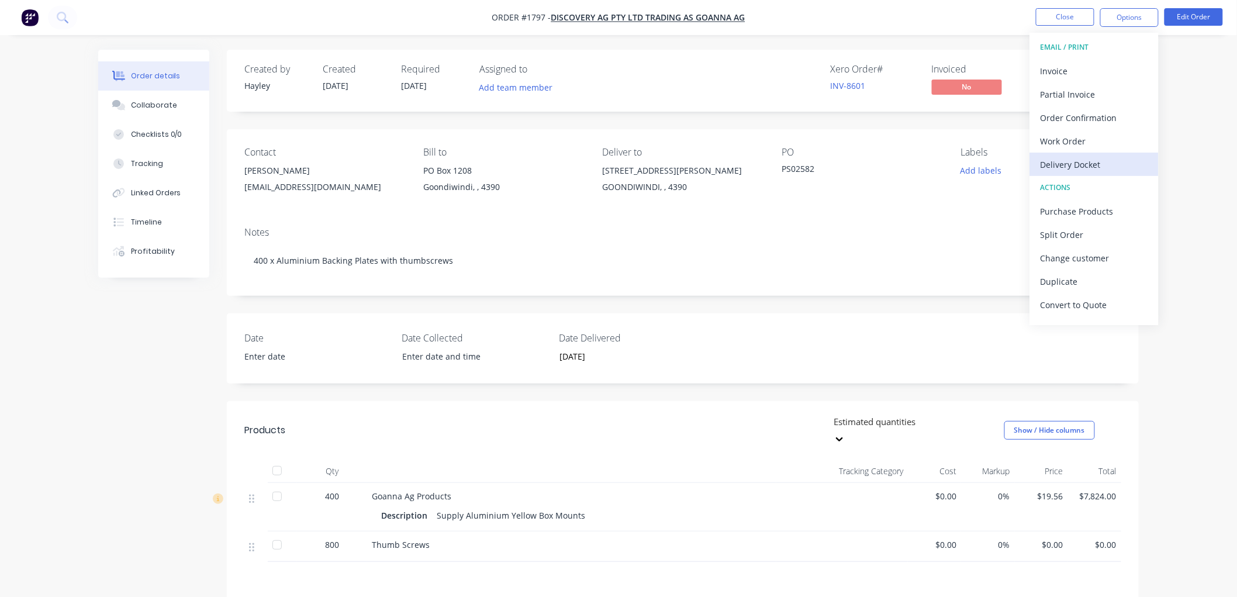
click at [1092, 168] on div "Delivery Docket" at bounding box center [1094, 164] width 108 height 17
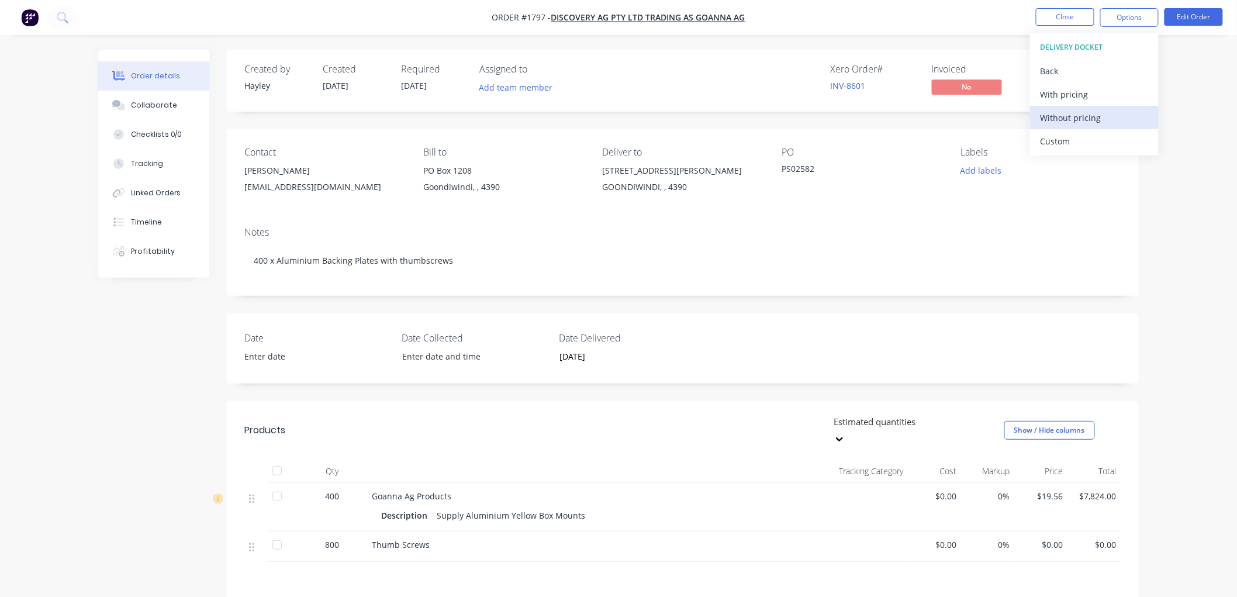
click at [1094, 115] on div "Without pricing" at bounding box center [1094, 117] width 108 height 17
click at [154, 418] on div "Created by [PERSON_NAME] Created [DATE] Required [DATE] Assigned to Add team me…" at bounding box center [618, 410] width 1040 height 720
click at [1086, 82] on span "Submitted" at bounding box center [1068, 86] width 70 height 15
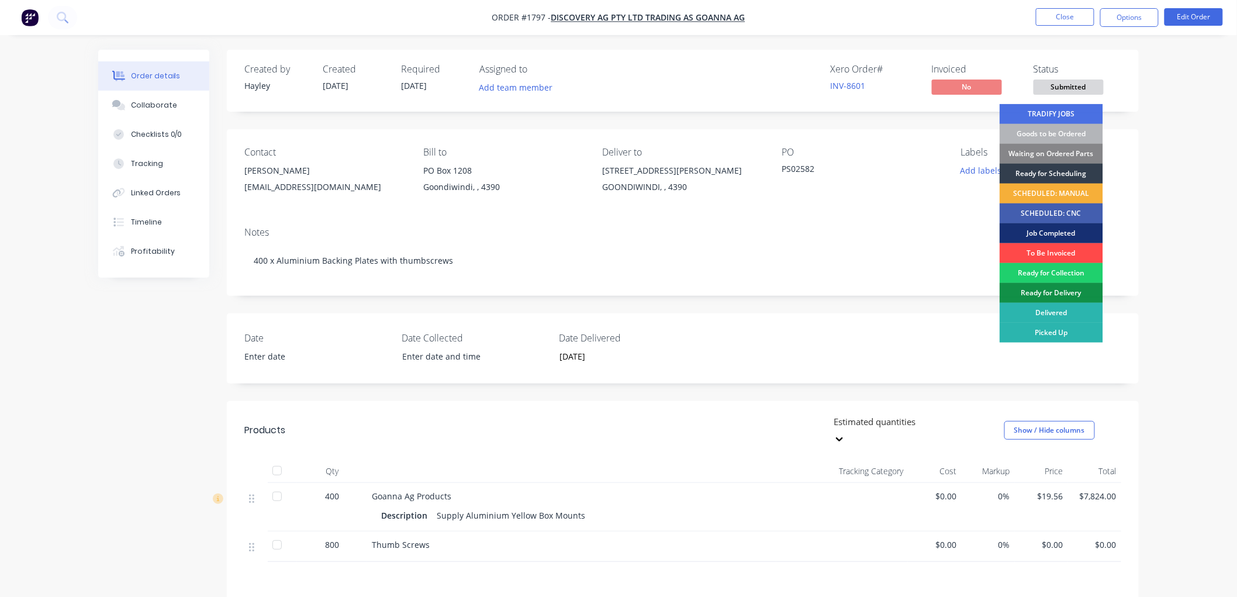
click at [1076, 250] on div "To Be Invoiced" at bounding box center [1051, 253] width 103 height 20
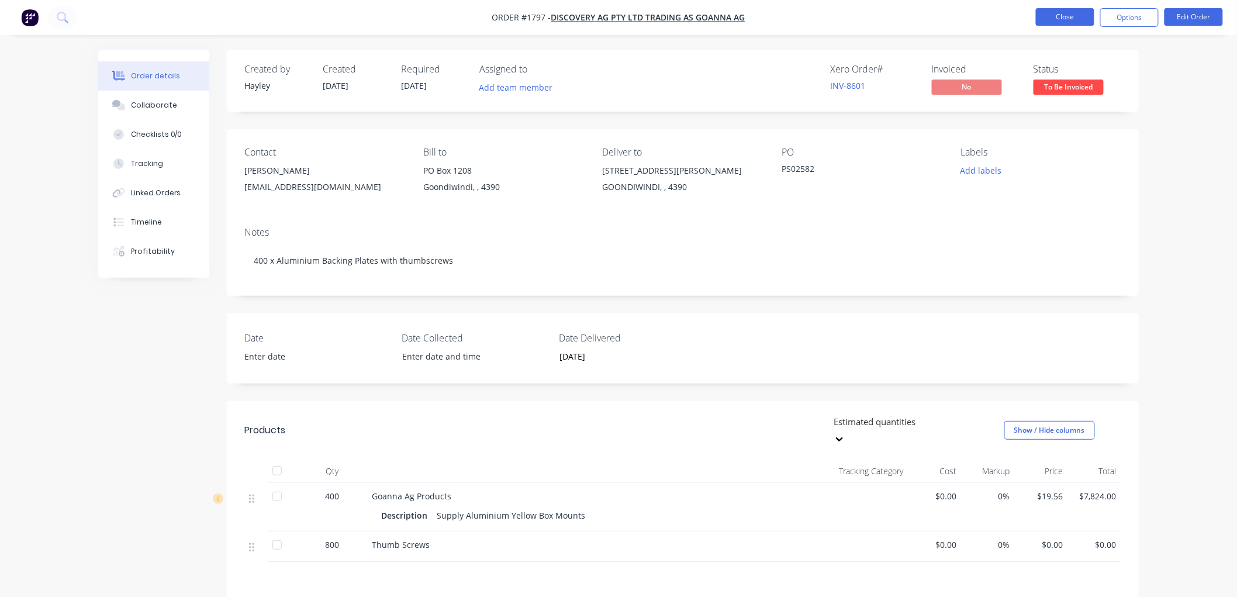
click at [1072, 15] on button "Close" at bounding box center [1065, 17] width 58 height 18
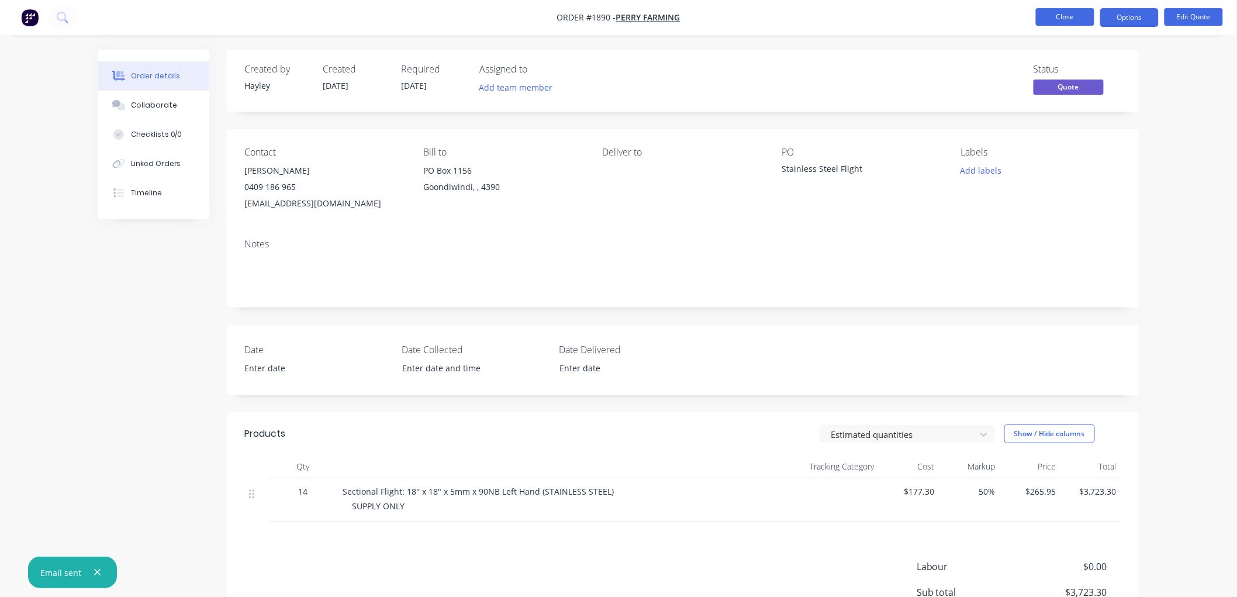
click at [1059, 16] on button "Close" at bounding box center [1065, 17] width 58 height 18
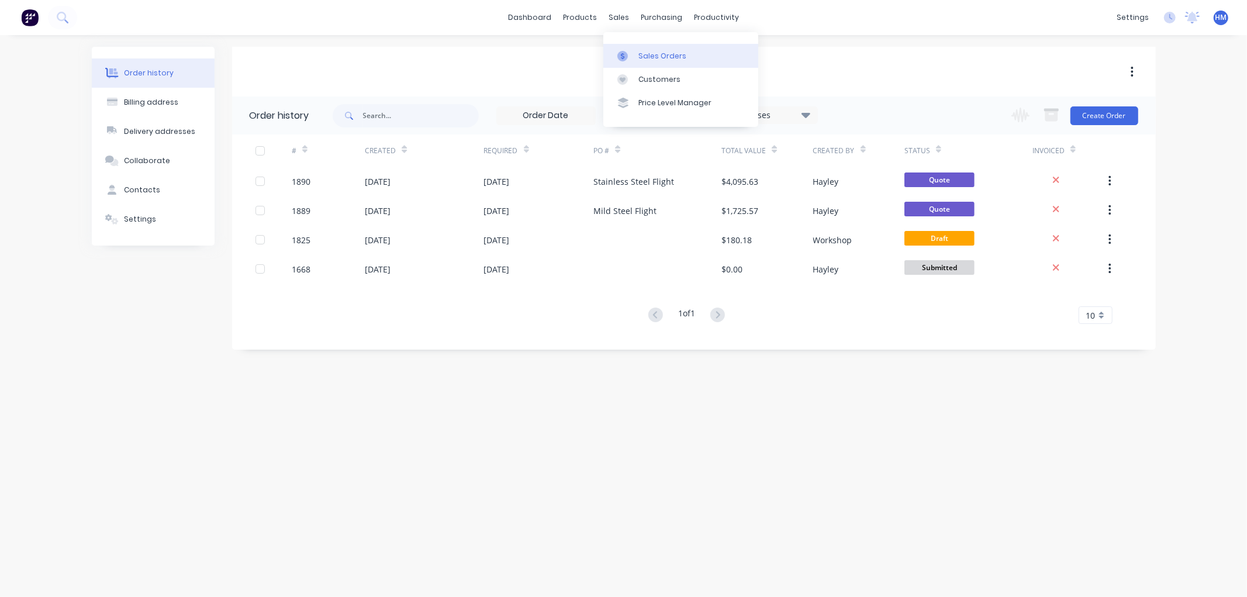
click at [658, 51] on div "Sales Orders" at bounding box center [662, 56] width 48 height 11
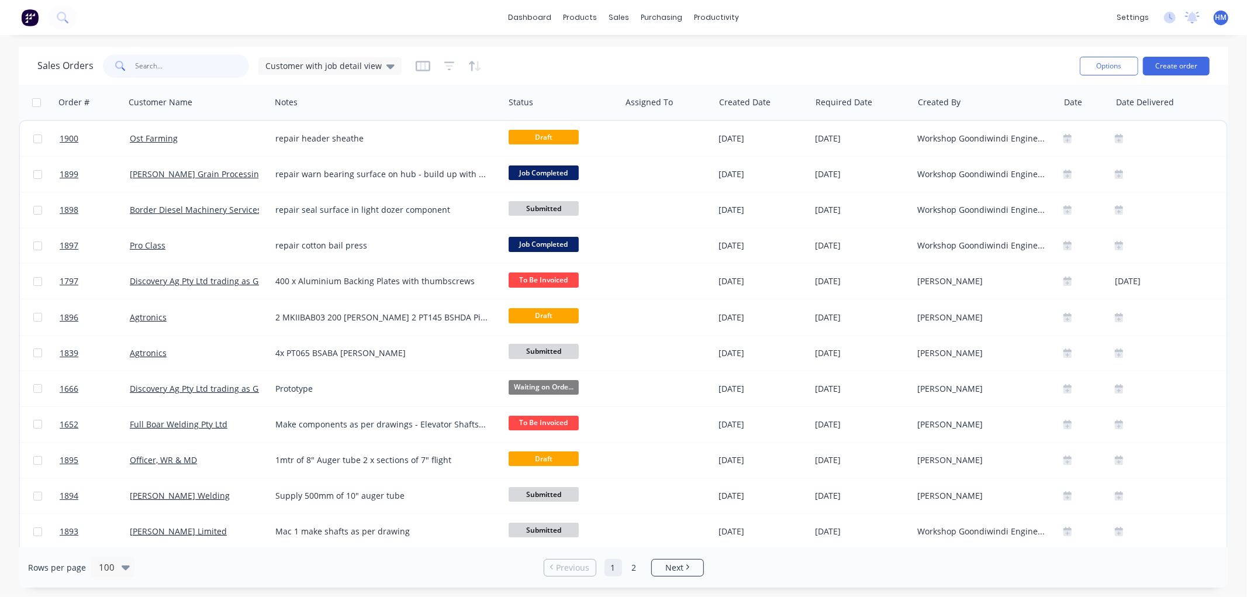
click at [193, 71] on input "text" at bounding box center [193, 65] width 114 height 23
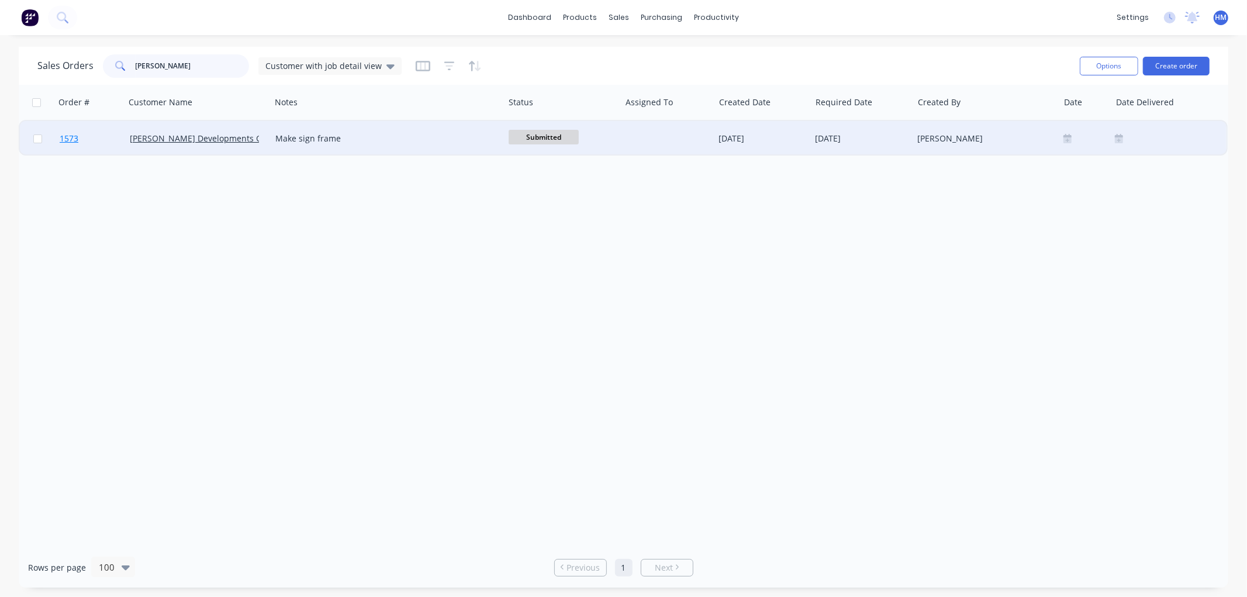
type input "gunn"
click at [108, 136] on link "1573" at bounding box center [95, 138] width 70 height 35
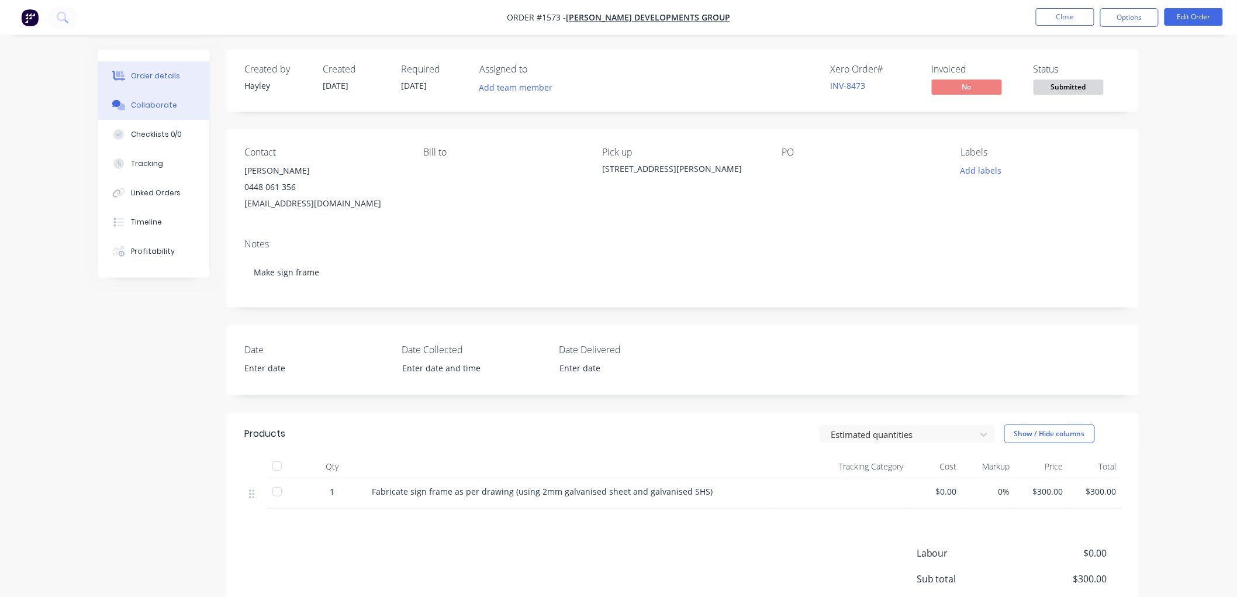
click at [165, 109] on div "Collaborate" at bounding box center [154, 105] width 46 height 11
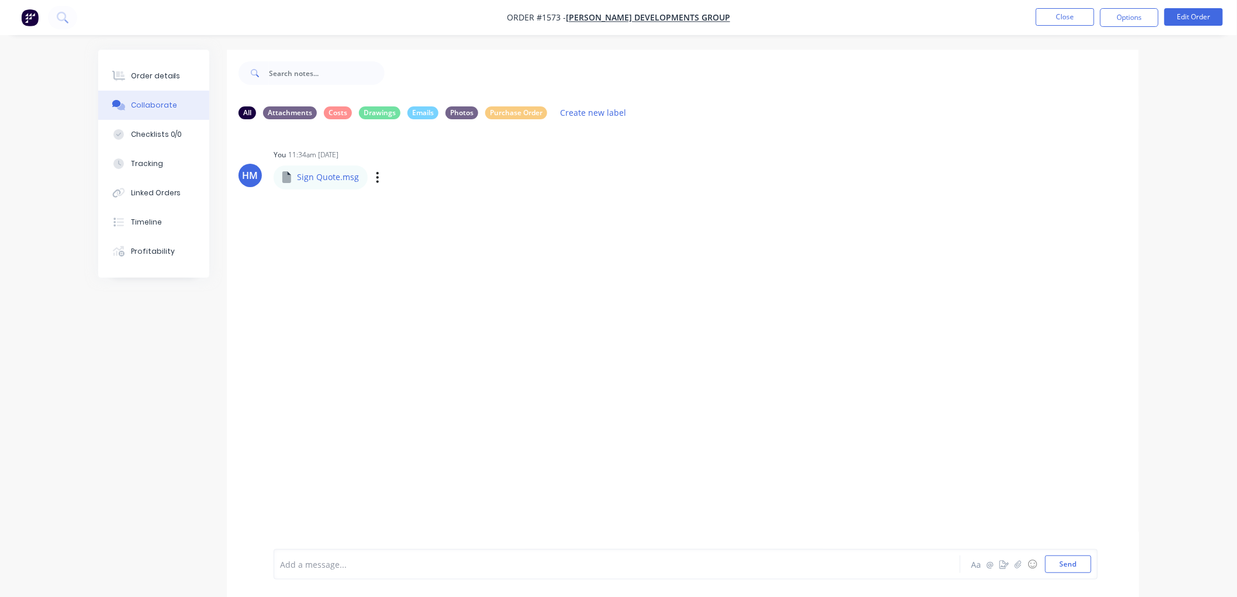
click at [307, 180] on p "Sign Quote.msg" at bounding box center [328, 177] width 62 height 12
click at [376, 174] on icon "button" at bounding box center [377, 177] width 2 height 11
click at [417, 200] on button "Download" at bounding box center [455, 208] width 132 height 26
click at [165, 82] on button "Order details" at bounding box center [153, 75] width 111 height 29
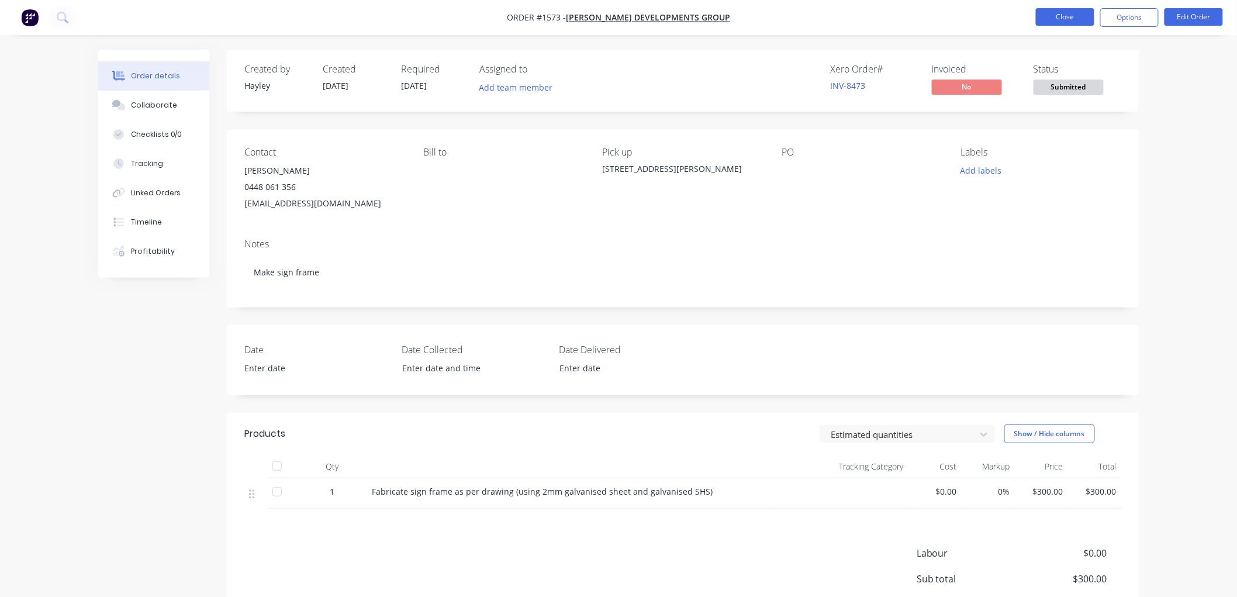
click at [1066, 20] on button "Close" at bounding box center [1065, 17] width 58 height 18
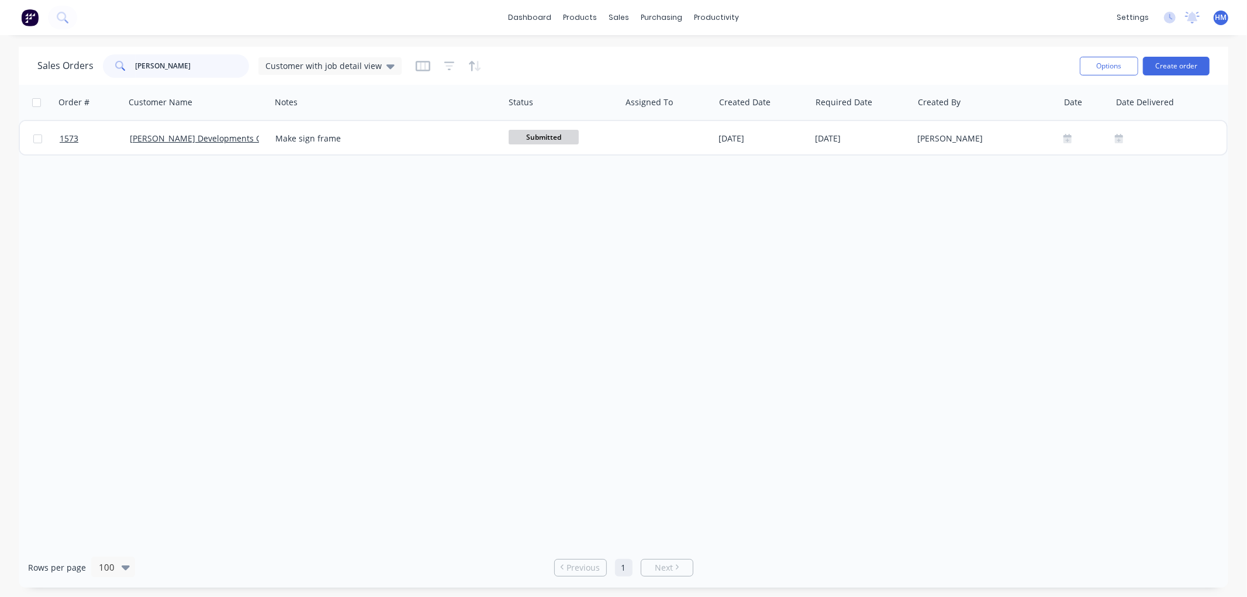
drag, startPoint x: 166, startPoint y: 67, endPoint x: 51, endPoint y: 67, distance: 114.6
click at [51, 67] on div "Sales Orders gunn Customer with job detail view" at bounding box center [219, 65] width 364 height 23
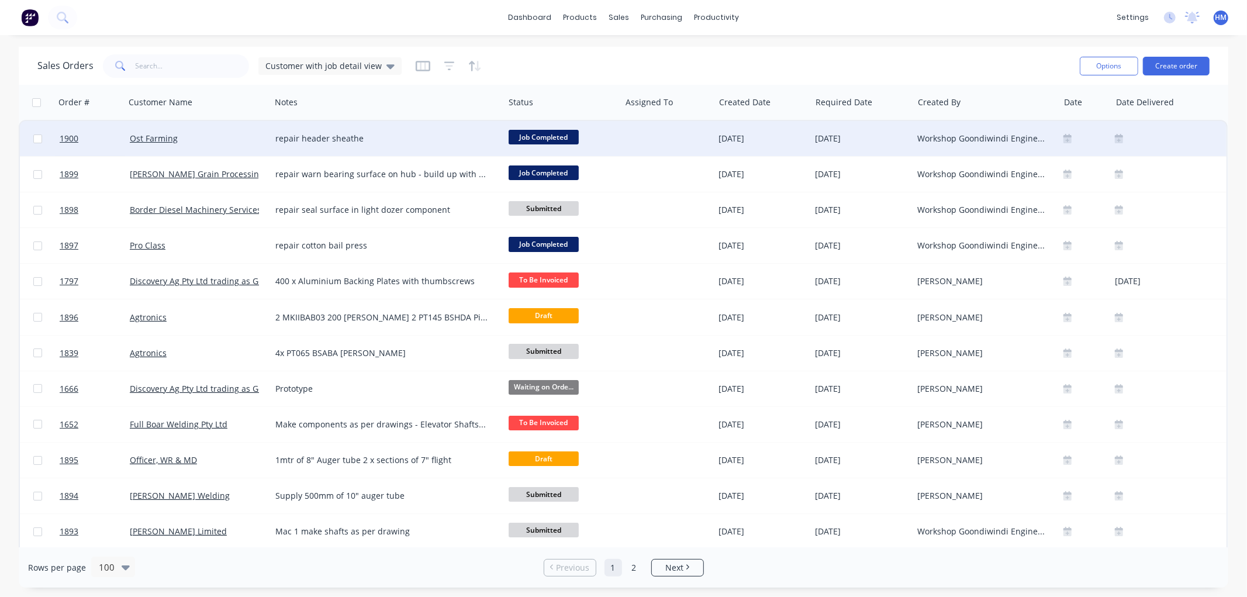
click at [563, 138] on span "Job Completed" at bounding box center [544, 137] width 70 height 15
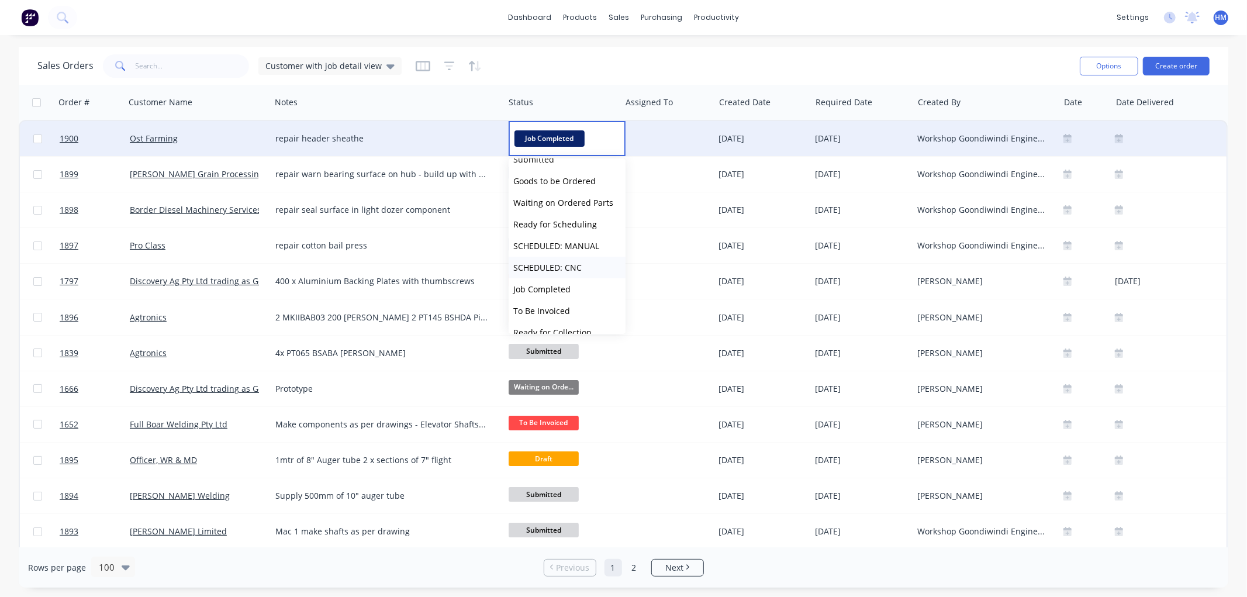
scroll to position [65, 0]
click at [565, 277] on span "To Be Invoiced" at bounding box center [541, 281] width 57 height 11
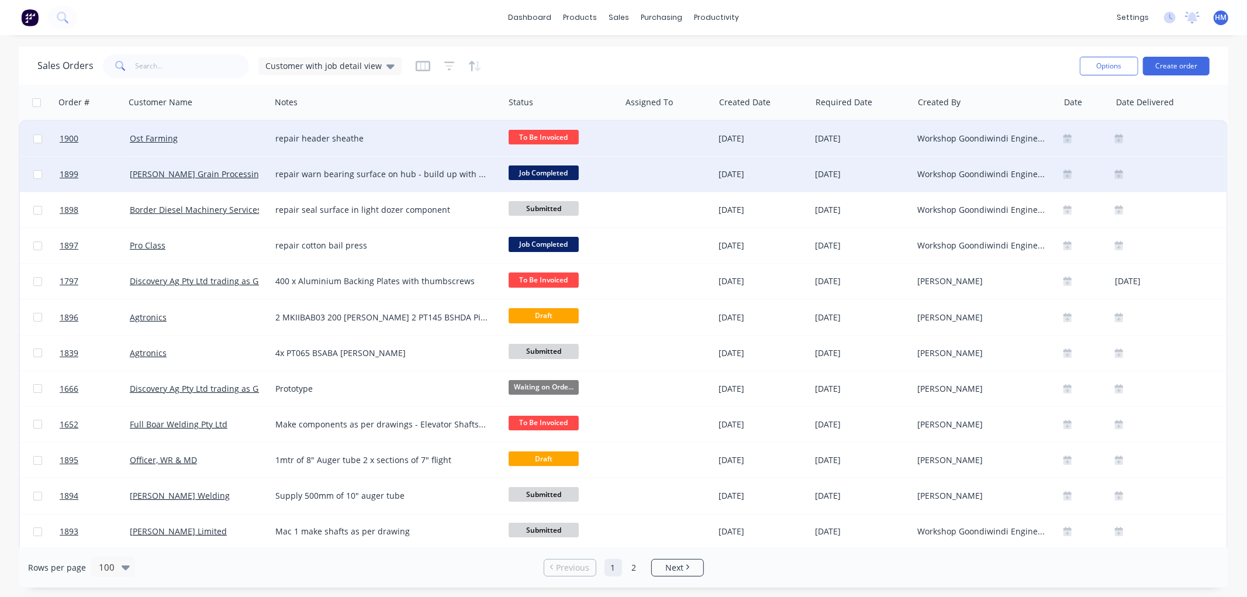
click at [542, 171] on span "Job Completed" at bounding box center [544, 172] width 70 height 15
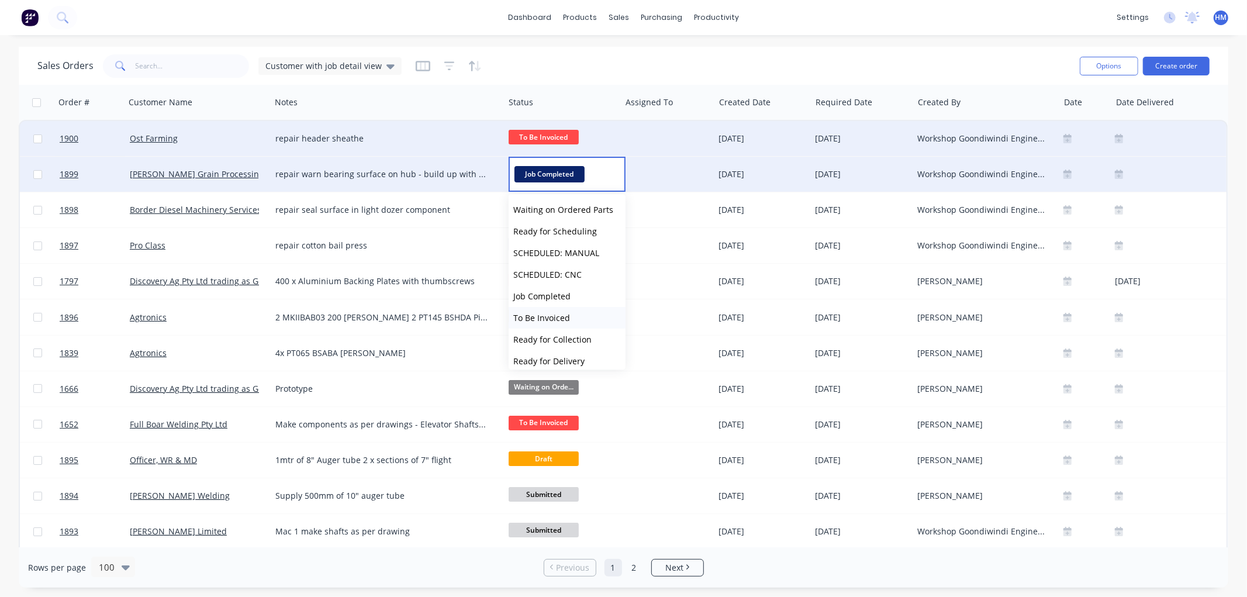
click at [569, 316] on button "To Be Invoiced" at bounding box center [567, 318] width 117 height 22
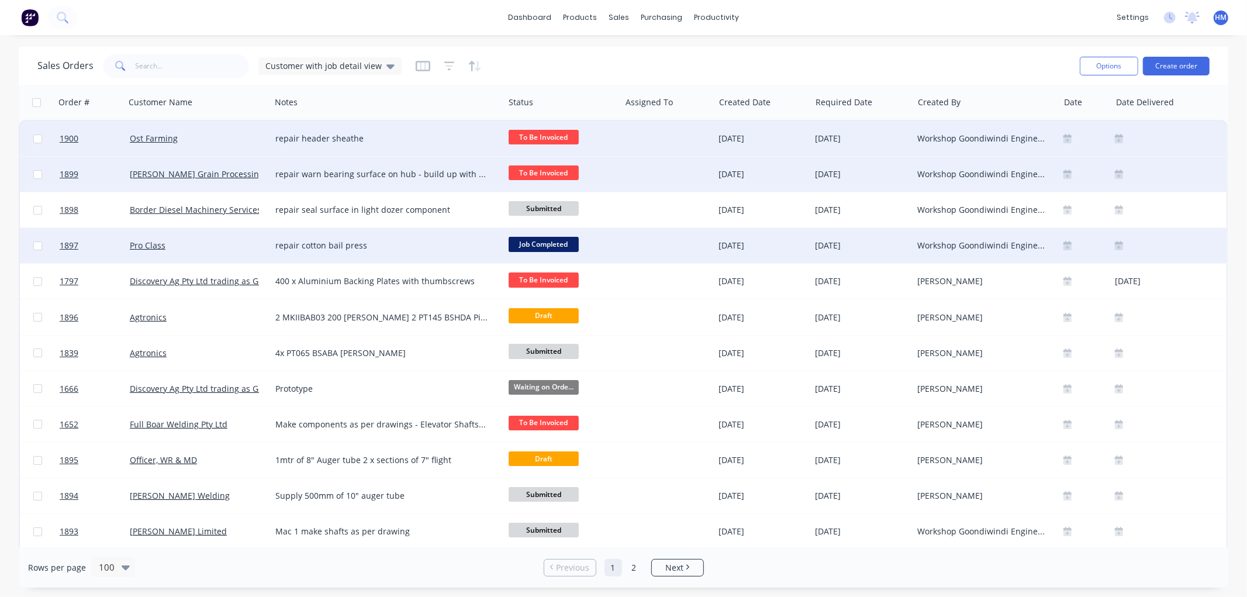
click at [551, 240] on span "Job Completed" at bounding box center [544, 244] width 70 height 15
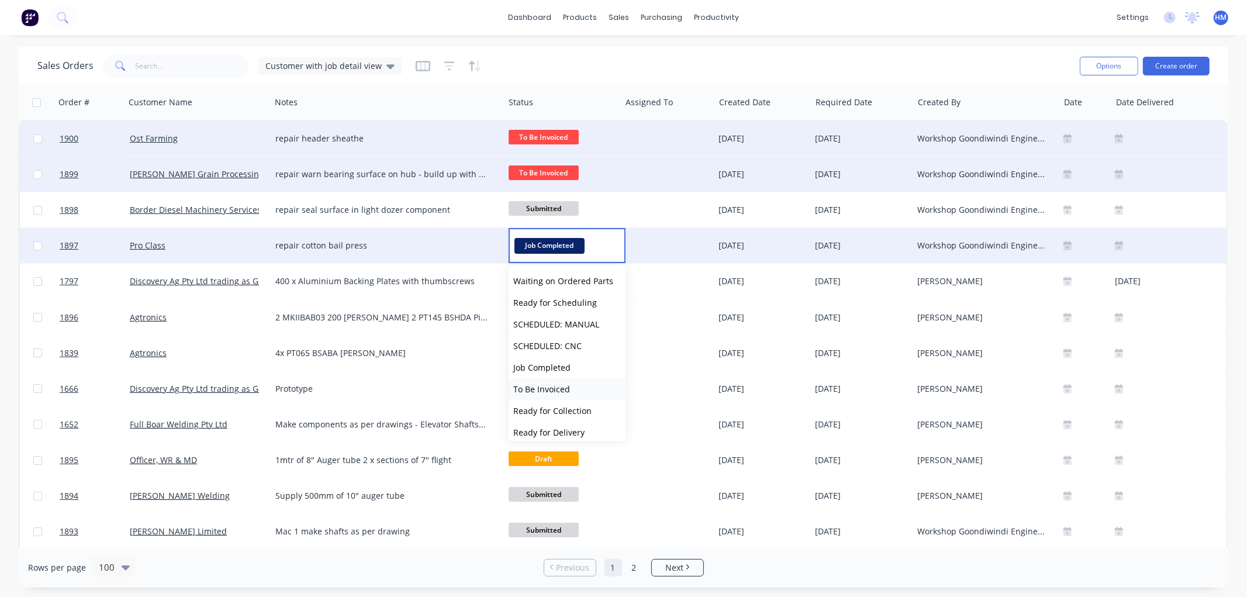
click at [558, 389] on span "To Be Invoiced" at bounding box center [541, 388] width 57 height 11
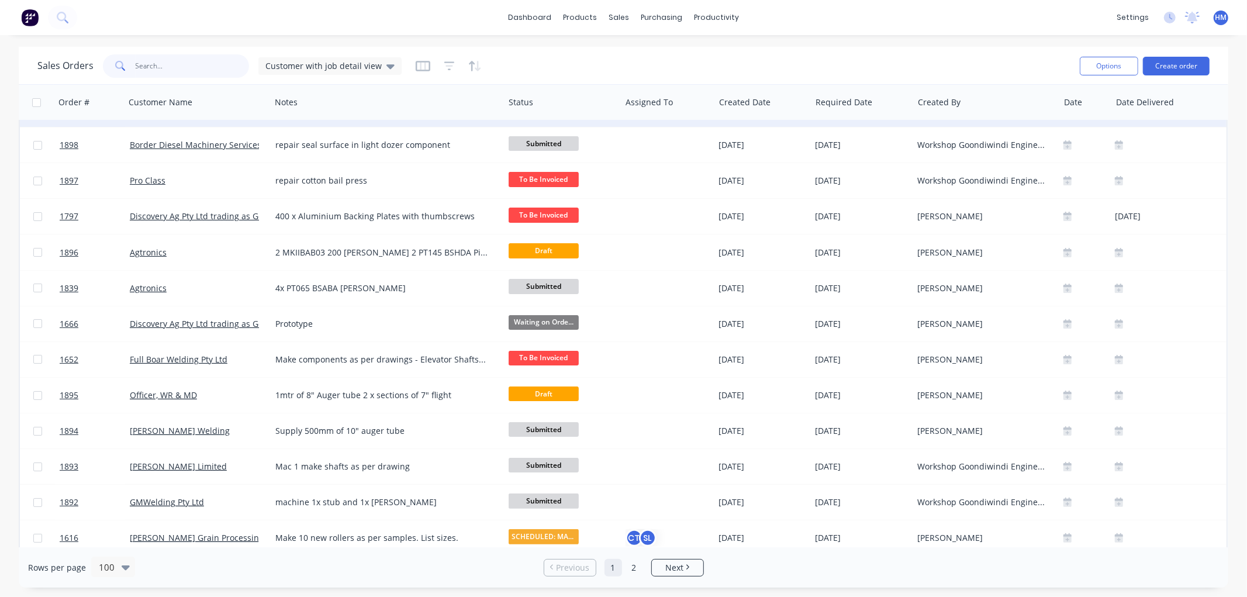
click at [154, 71] on input "text" at bounding box center [193, 65] width 114 height 23
click at [656, 78] on div "Customers" at bounding box center [659, 79] width 42 height 11
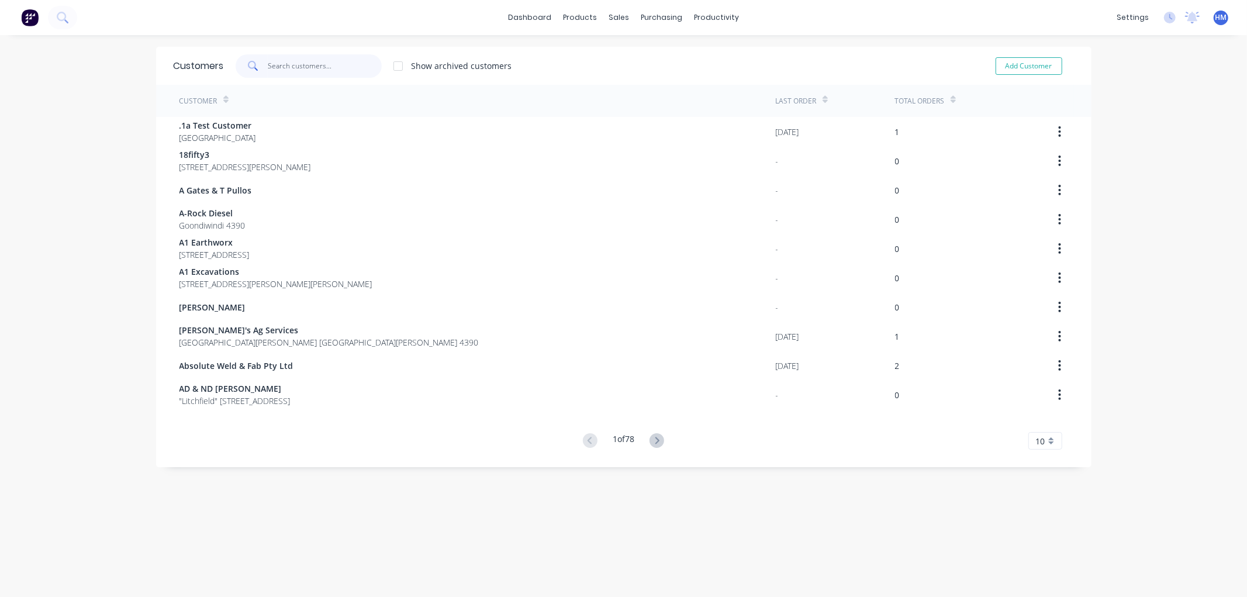
click at [278, 66] on input "text" at bounding box center [325, 65] width 114 height 23
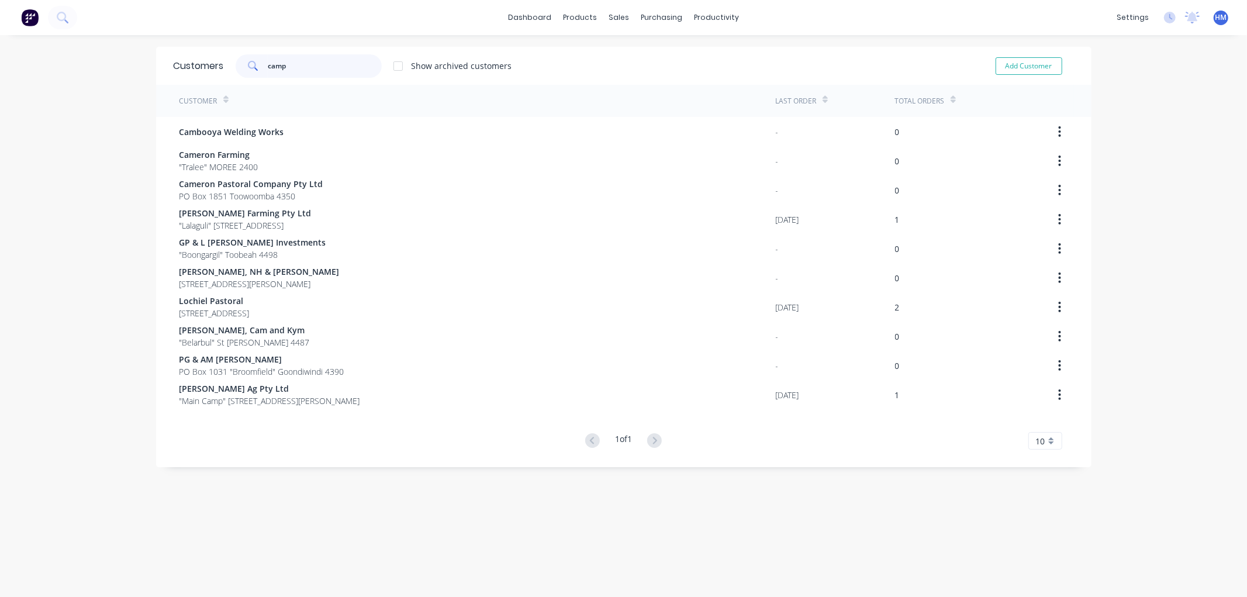
type input "campb"
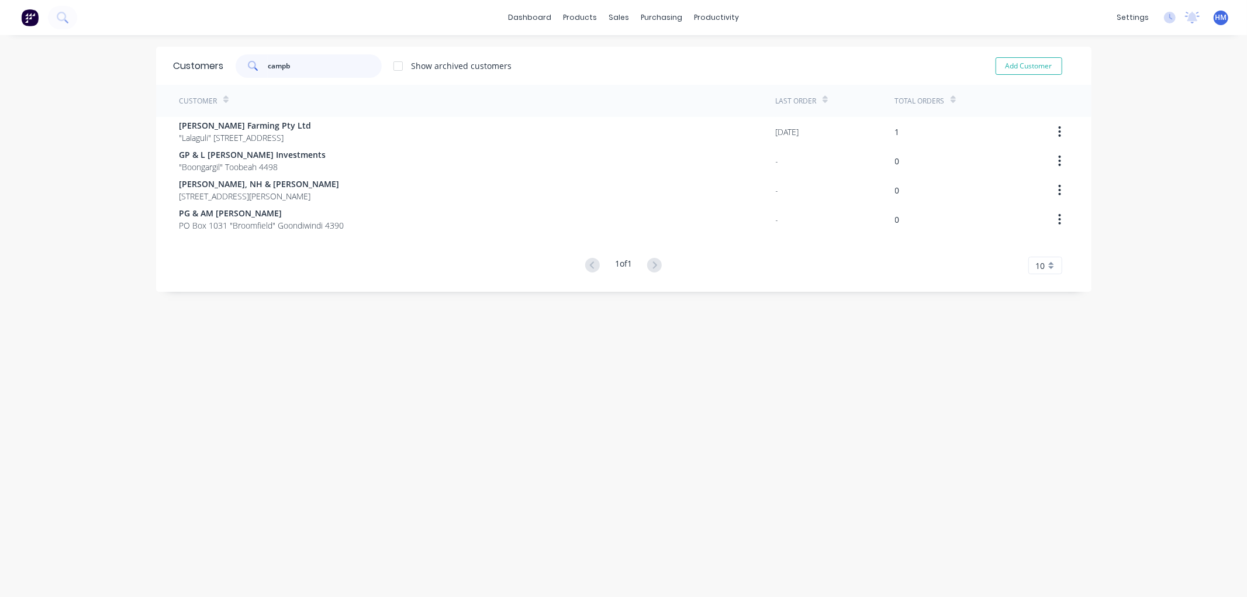
drag, startPoint x: 313, startPoint y: 65, endPoint x: 232, endPoint y: 63, distance: 80.7
click at [236, 63] on div "campb" at bounding box center [309, 65] width 146 height 23
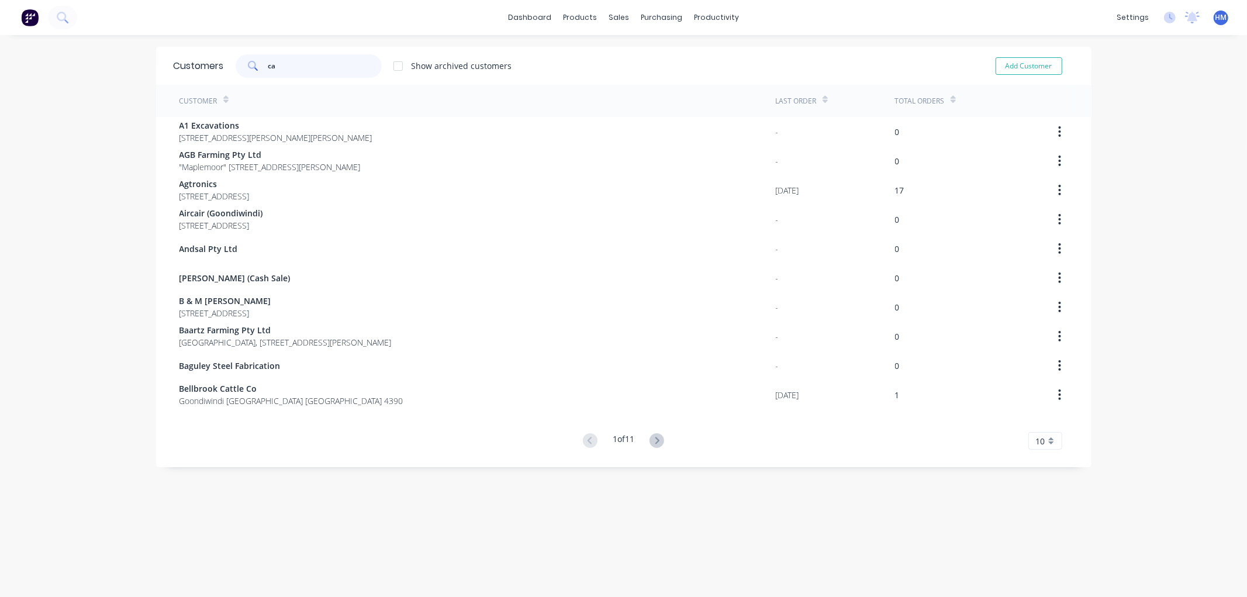
type input "c"
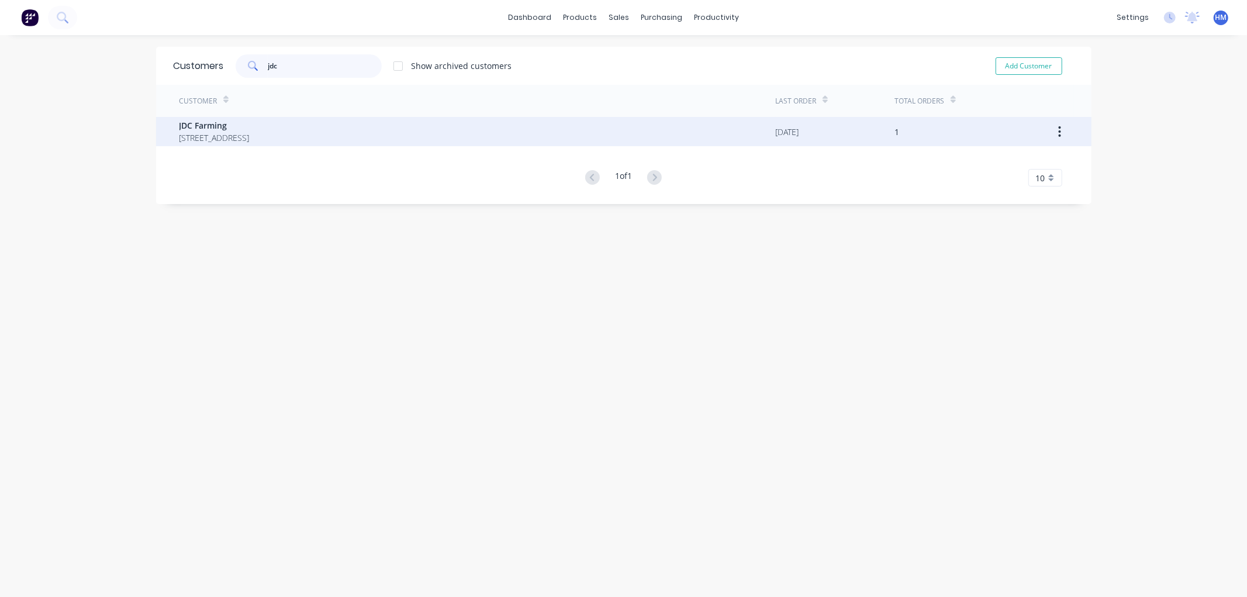
type input "jdc"
click at [413, 127] on div "JDC Farming 6307 Riverton Road Riverton Queensland Australia 4385" at bounding box center [477, 131] width 596 height 29
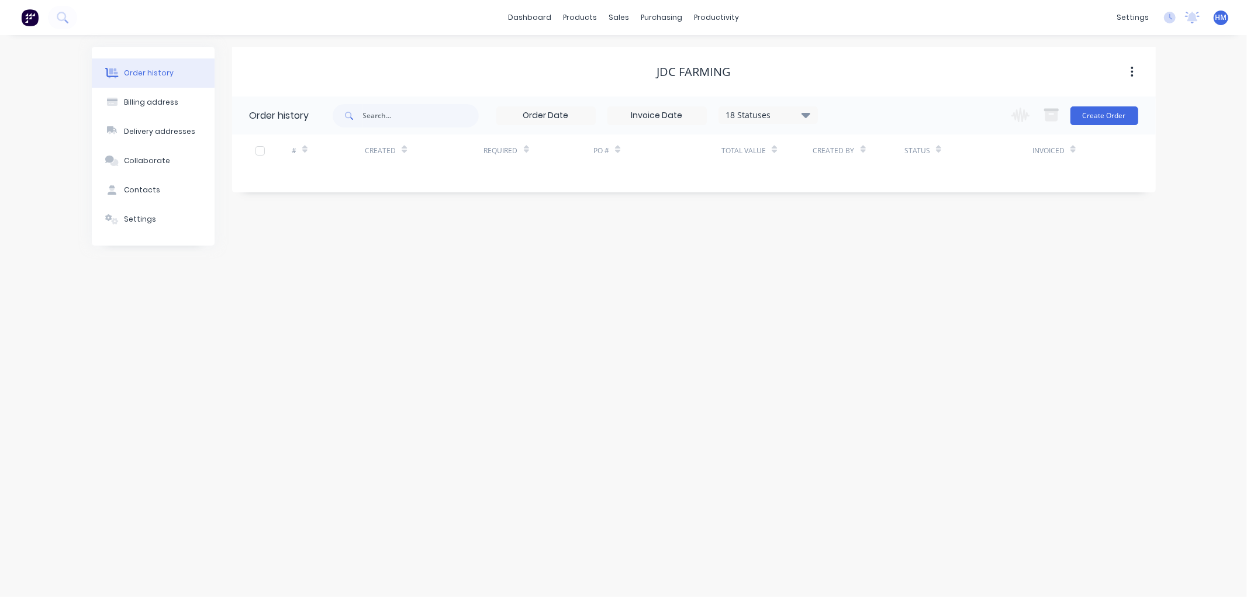
click at [1129, 75] on button "button" at bounding box center [1131, 71] width 27 height 21
click at [617, 179] on div "# Created Required PO # Total Value Created By Status Invoiced" at bounding box center [687, 157] width 910 height 46
click at [749, 111] on div "18 Statuses" at bounding box center [768, 115] width 98 height 13
click at [865, 250] on label at bounding box center [865, 250] width 0 height 0
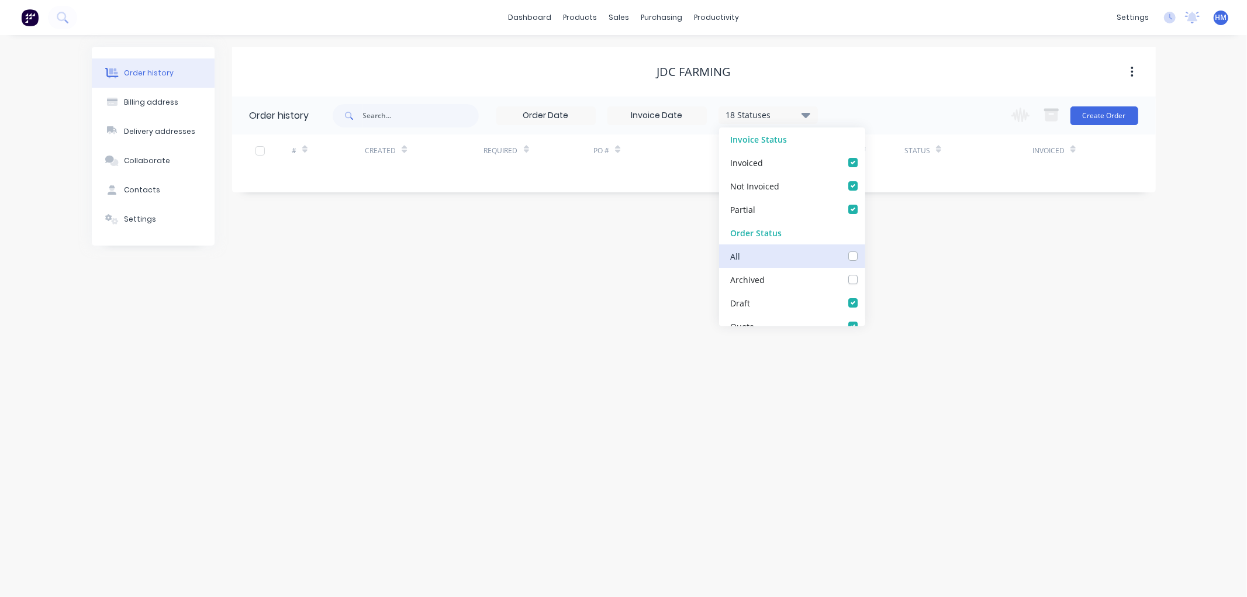
click at [865, 257] on input "checkbox" at bounding box center [869, 255] width 9 height 11
checkbox input "true"
click at [991, 244] on div "JDC Farming Order history 19 Statuses Invoice Status Invoiced Not Invoiced Part…" at bounding box center [694, 146] width 924 height 199
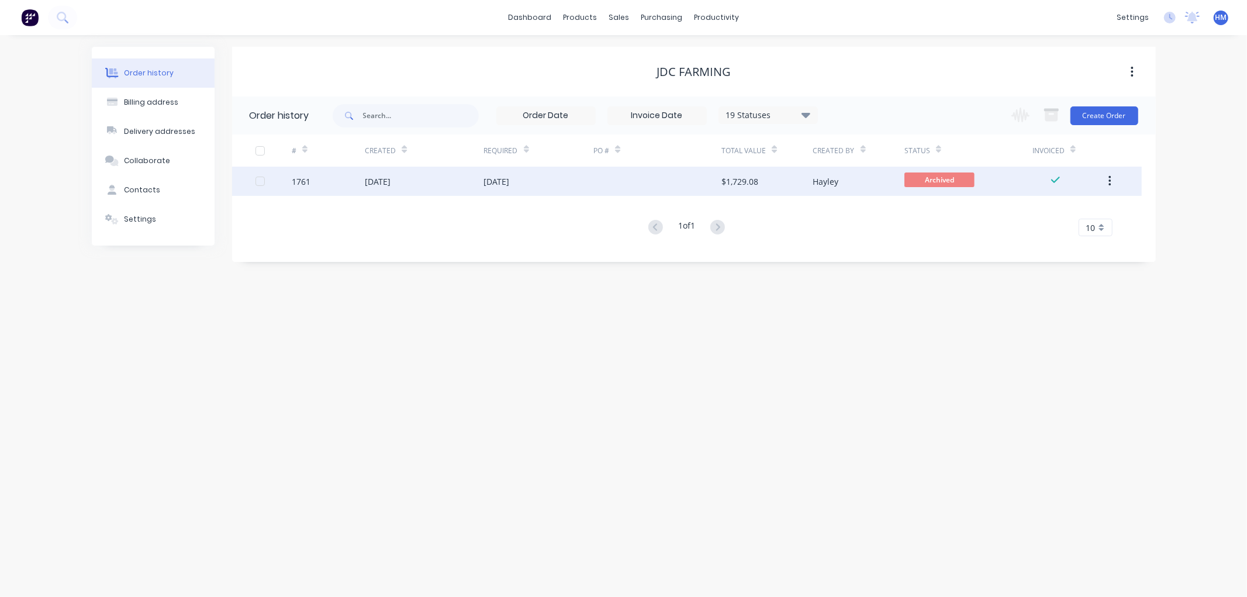
click at [586, 179] on div "29 Aug 2025" at bounding box center [539, 181] width 110 height 29
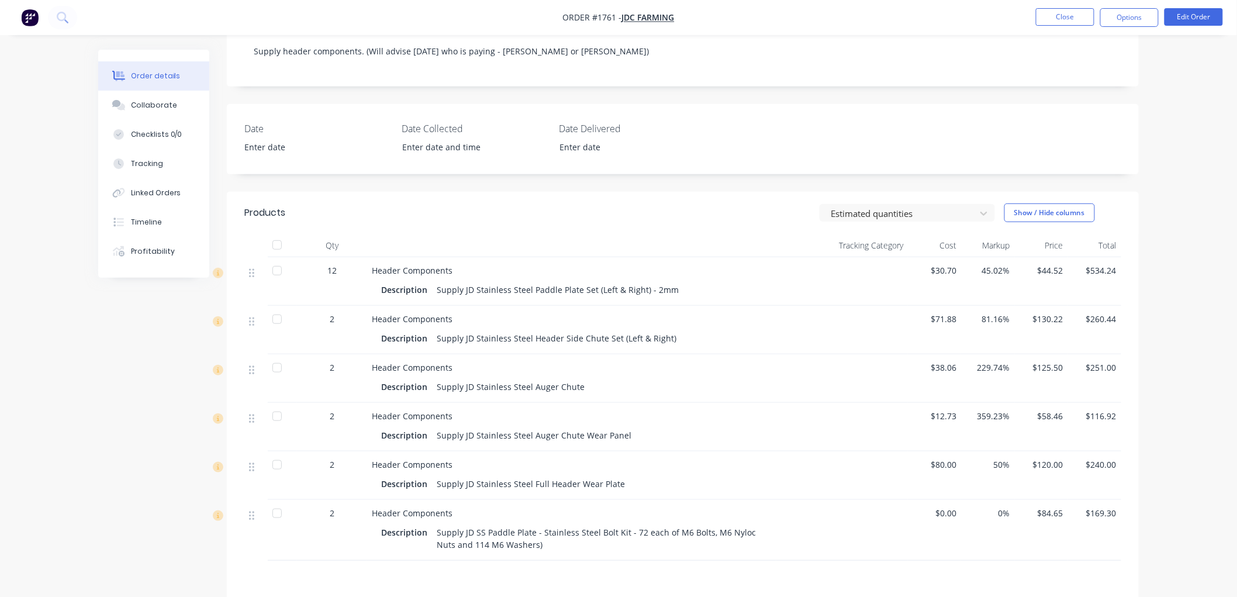
scroll to position [260, 0]
